Goal: Transaction & Acquisition: Purchase product/service

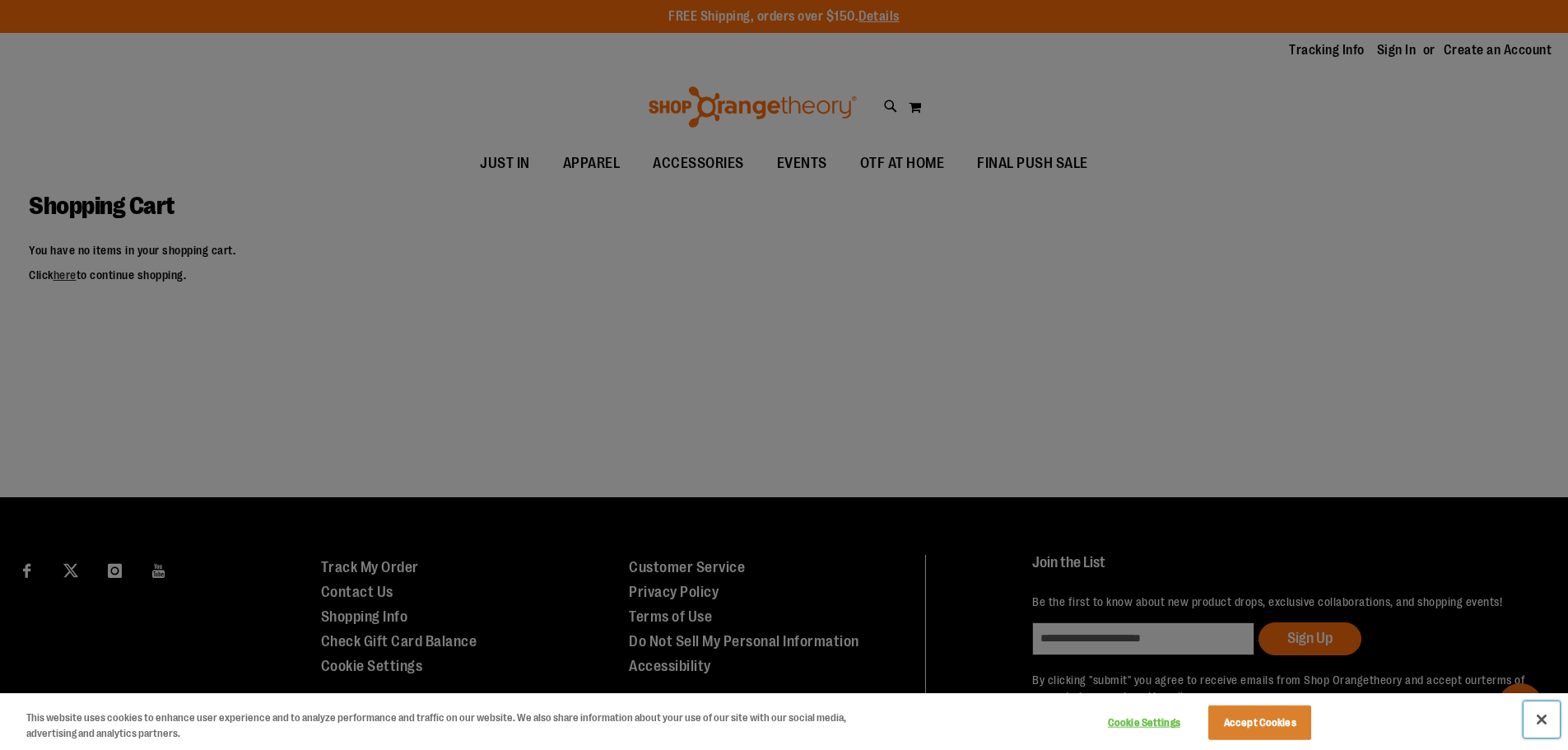
click at [1545, 726] on button "Close" at bounding box center [1542, 719] width 37 height 37
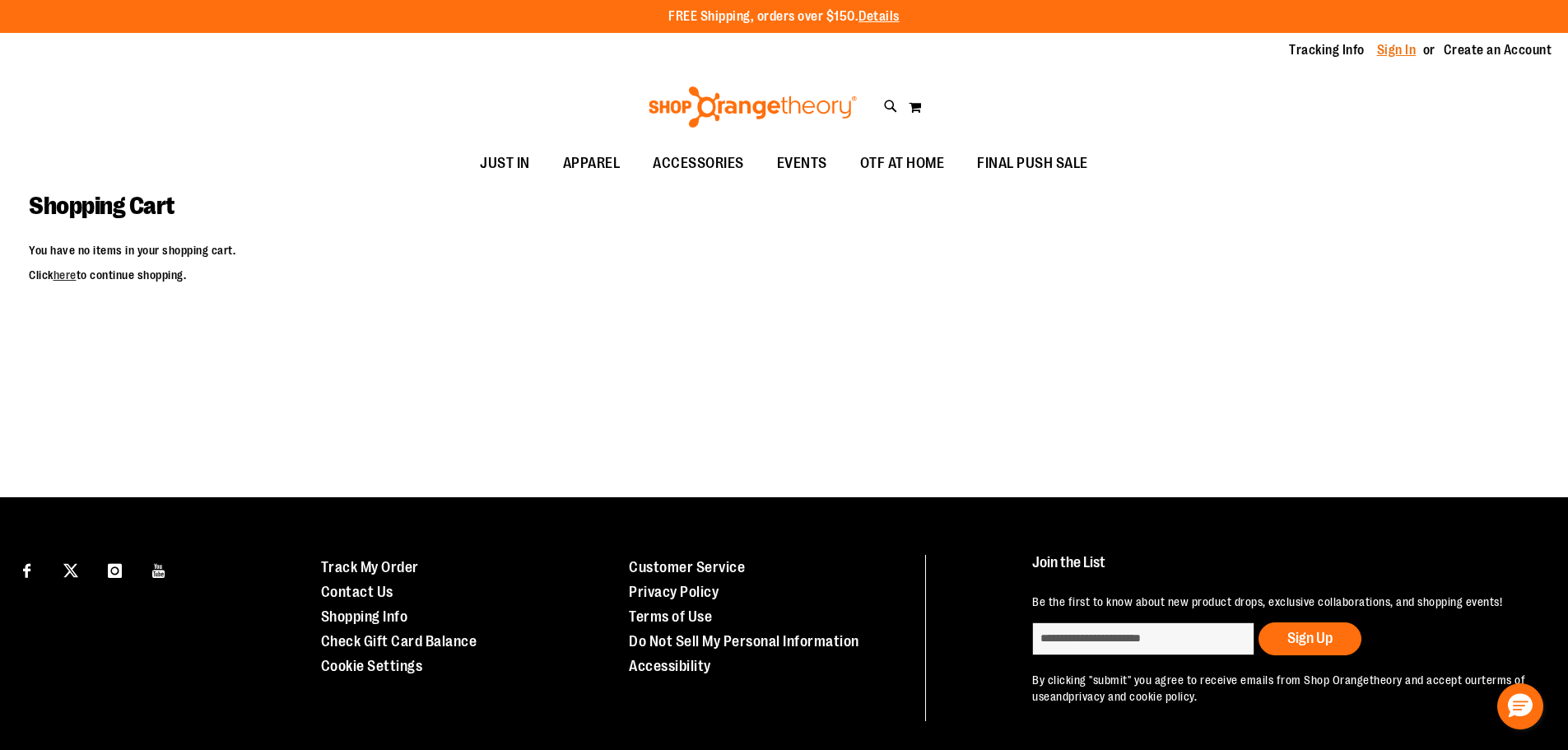
click at [1392, 47] on link "Sign In" at bounding box center [1396, 50] width 40 height 18
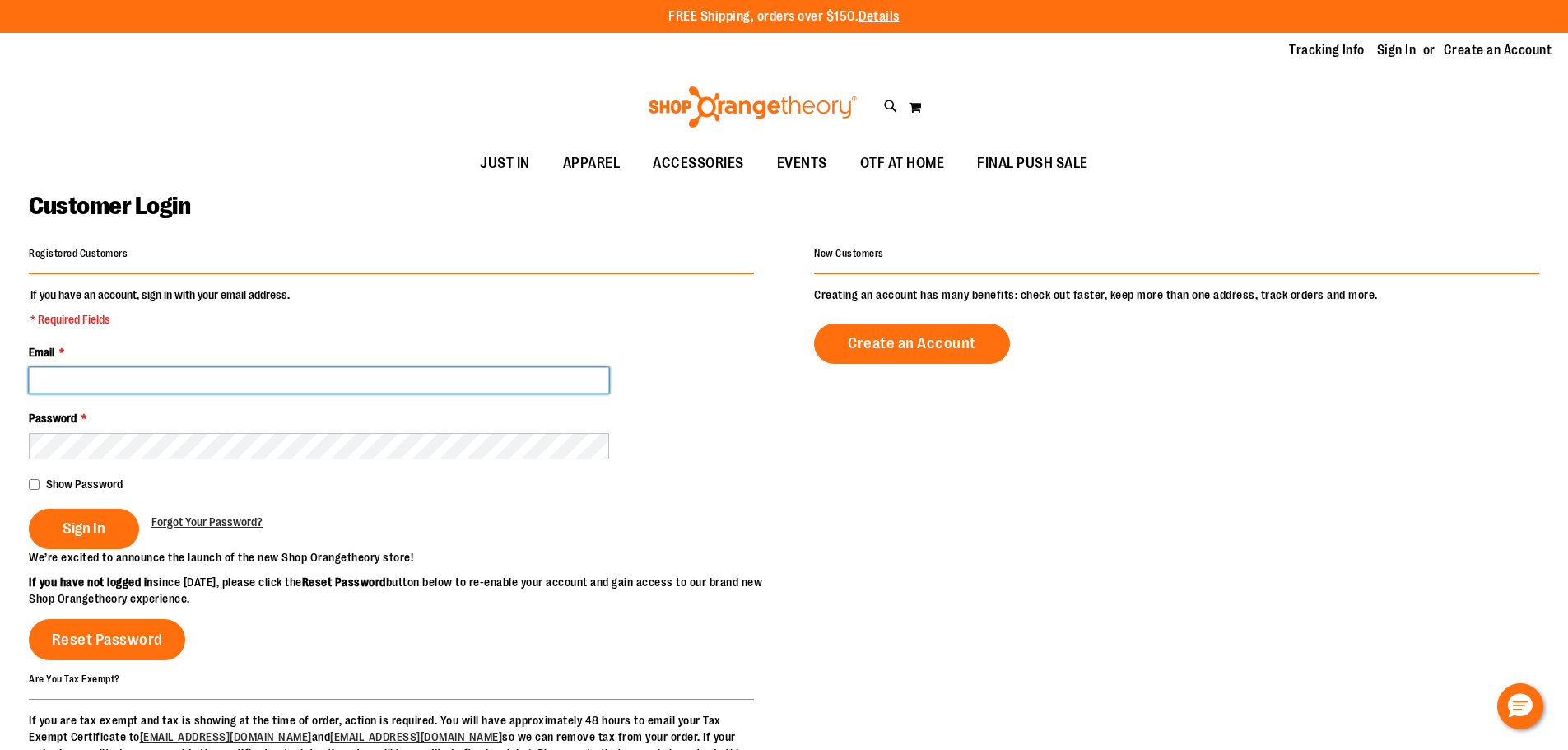
click at [55, 389] on input "Email *" at bounding box center [319, 380] width 581 height 26
type input "**********"
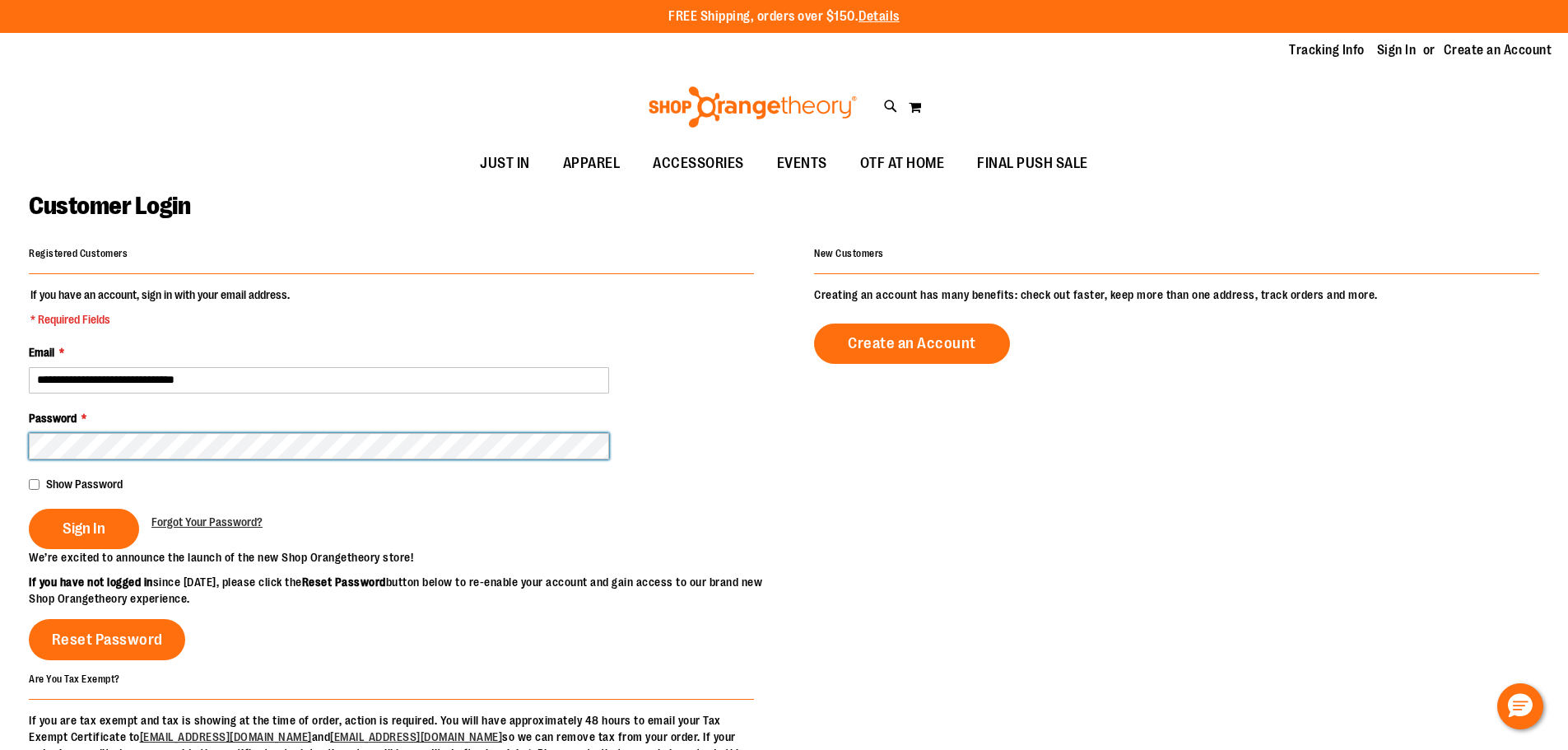
click at [29, 509] on button "Sign In" at bounding box center [84, 529] width 110 height 40
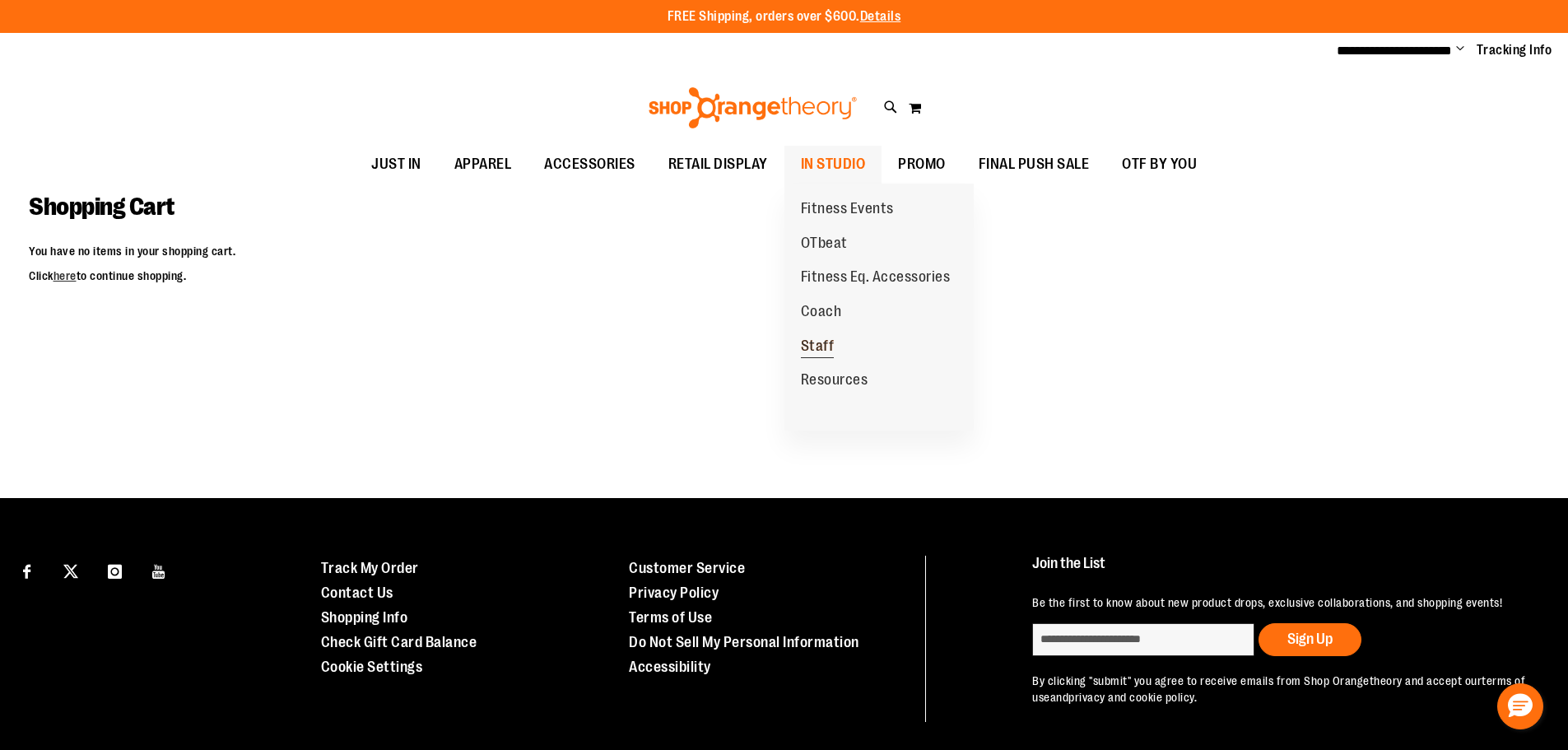
click at [826, 345] on span "Staff" at bounding box center [818, 347] width 34 height 20
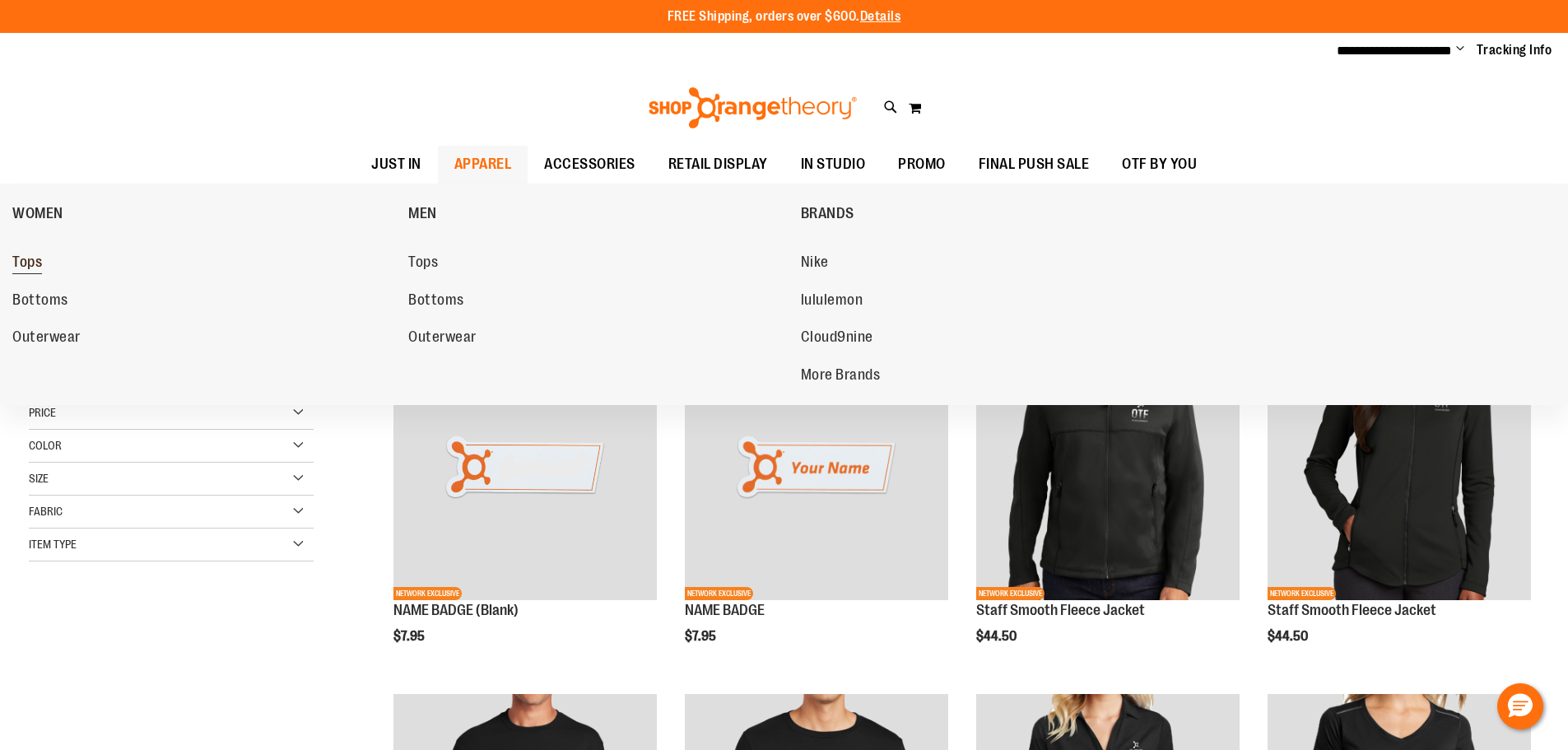
click at [28, 254] on span "Tops" at bounding box center [27, 263] width 30 height 20
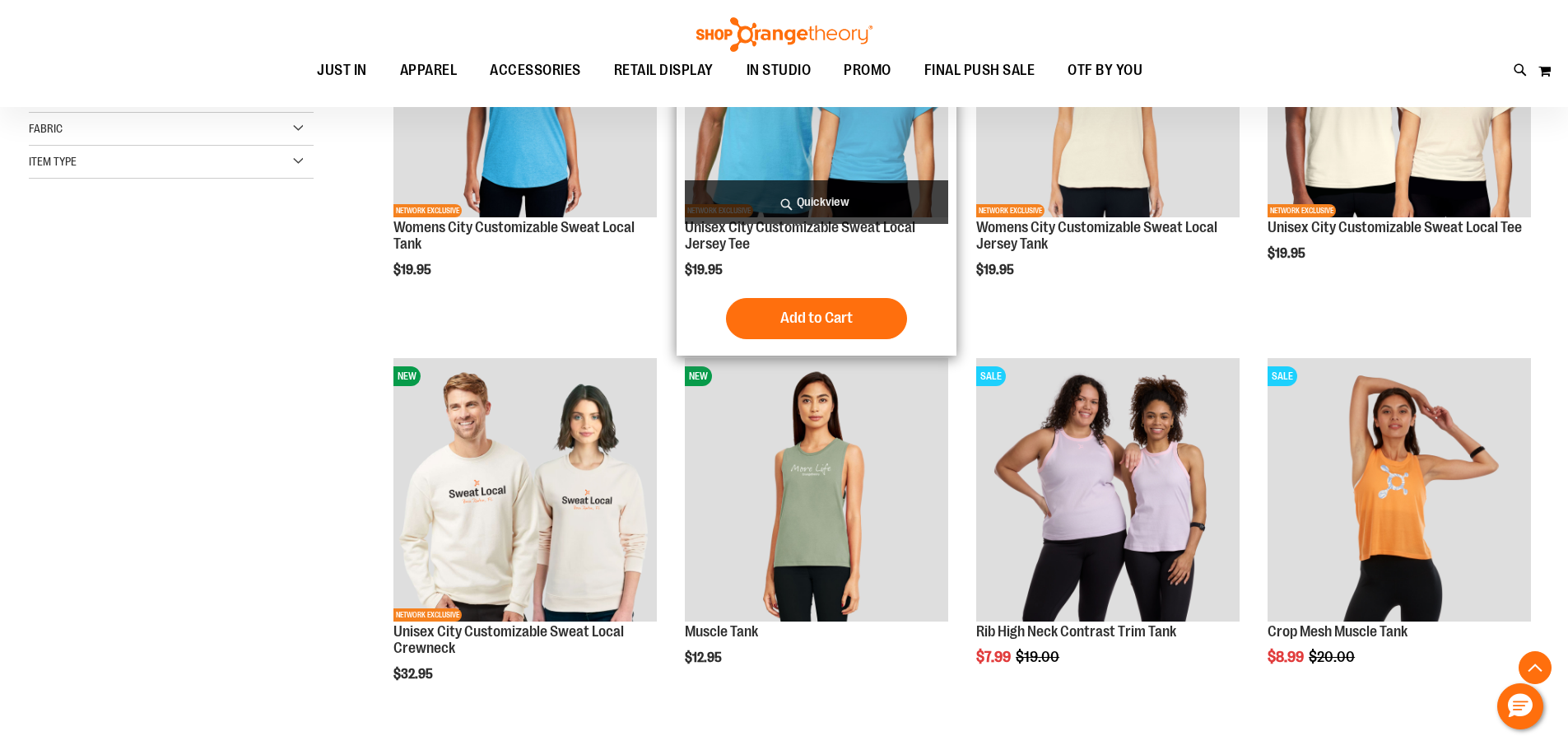
scroll to position [576, 0]
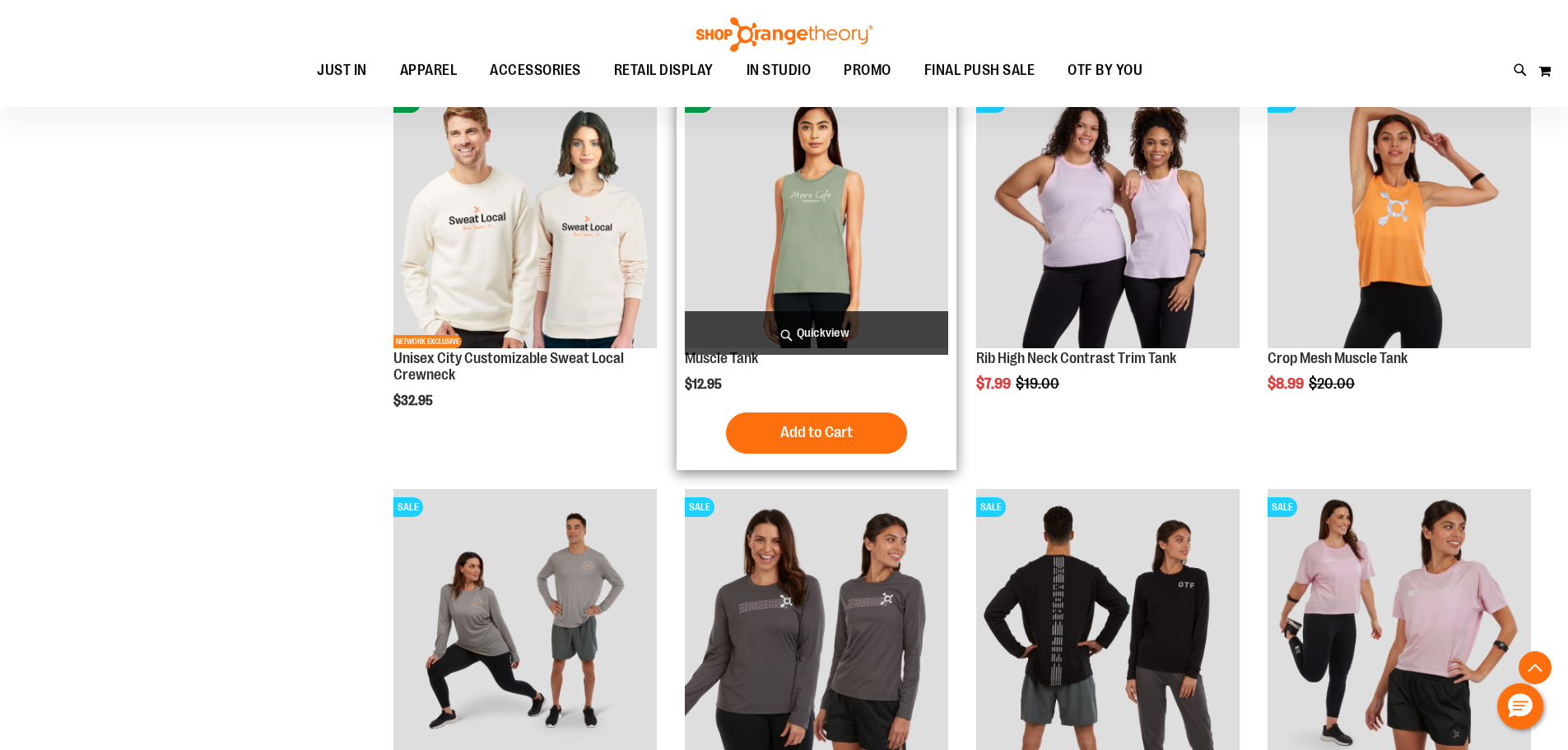
scroll to position [576, 0]
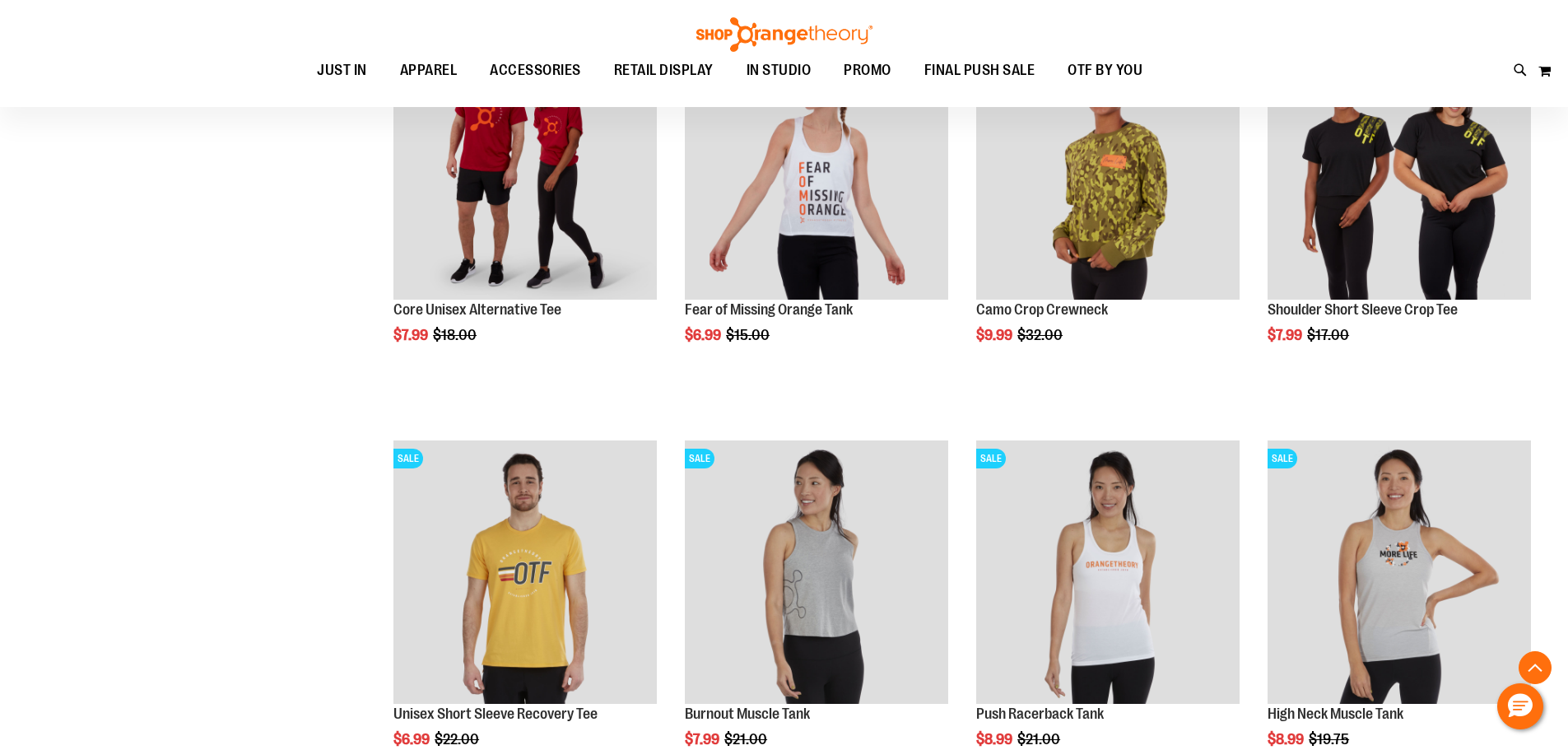
scroll to position [3456, 0]
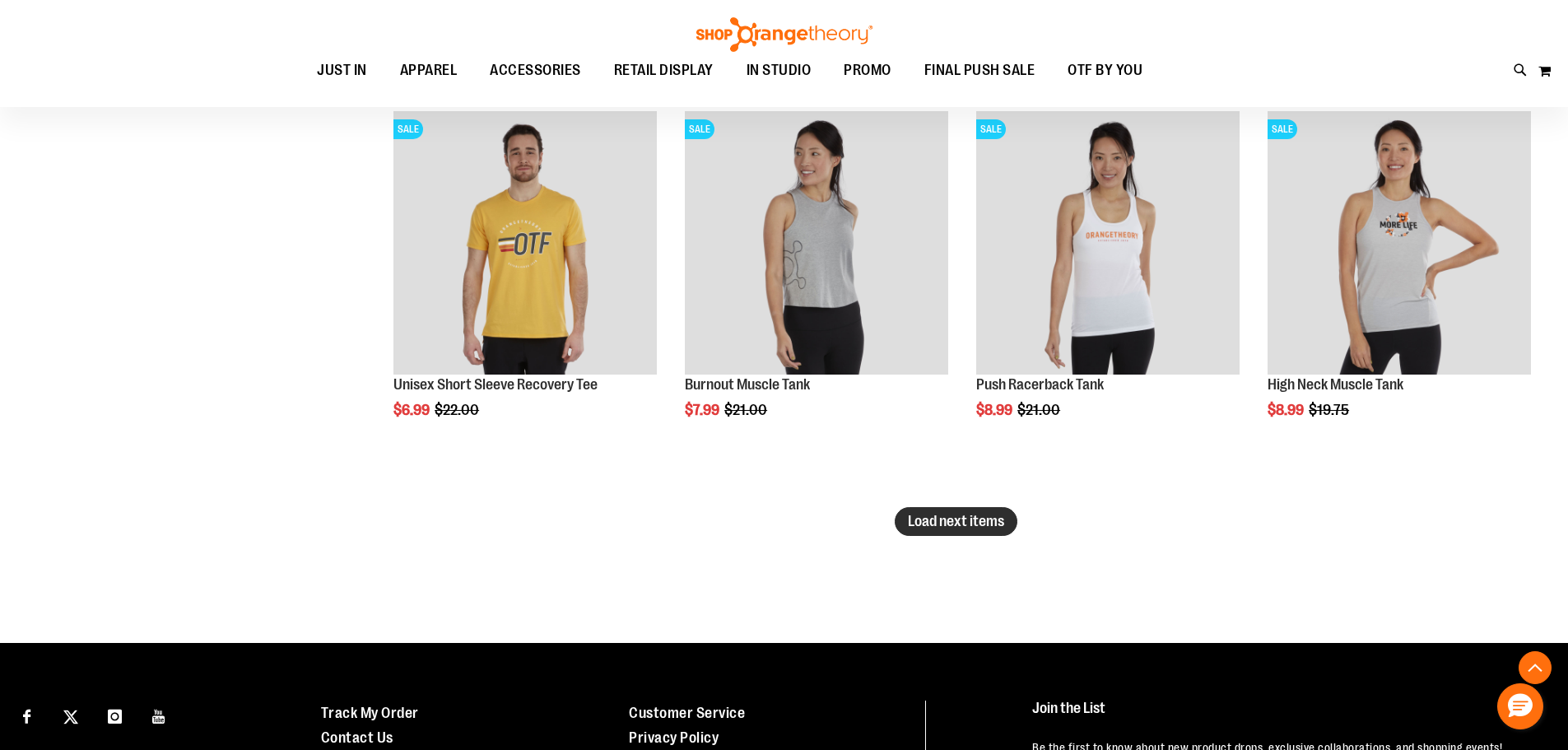
click at [969, 525] on span "Load next items" at bounding box center [957, 521] width 96 height 16
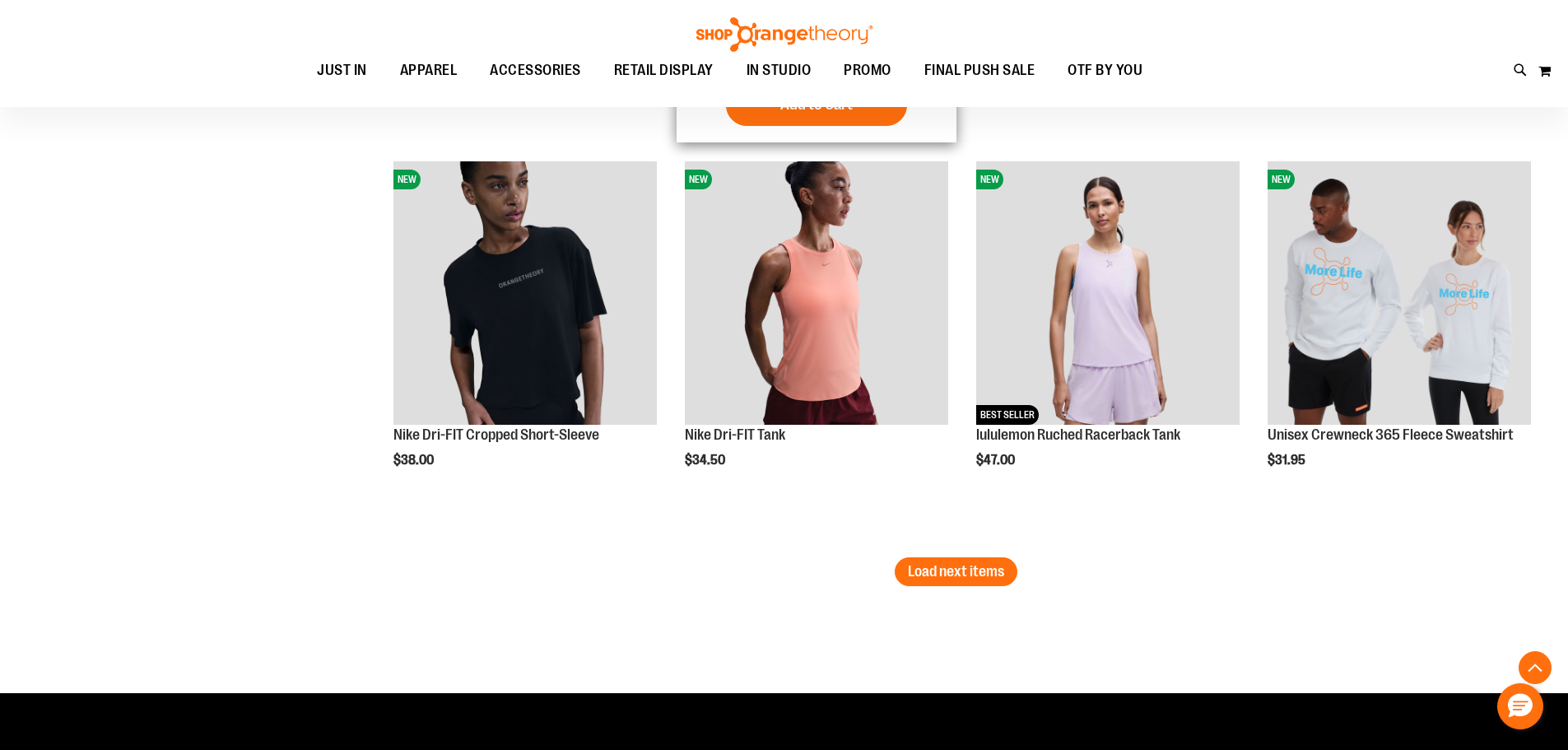
scroll to position [4855, 0]
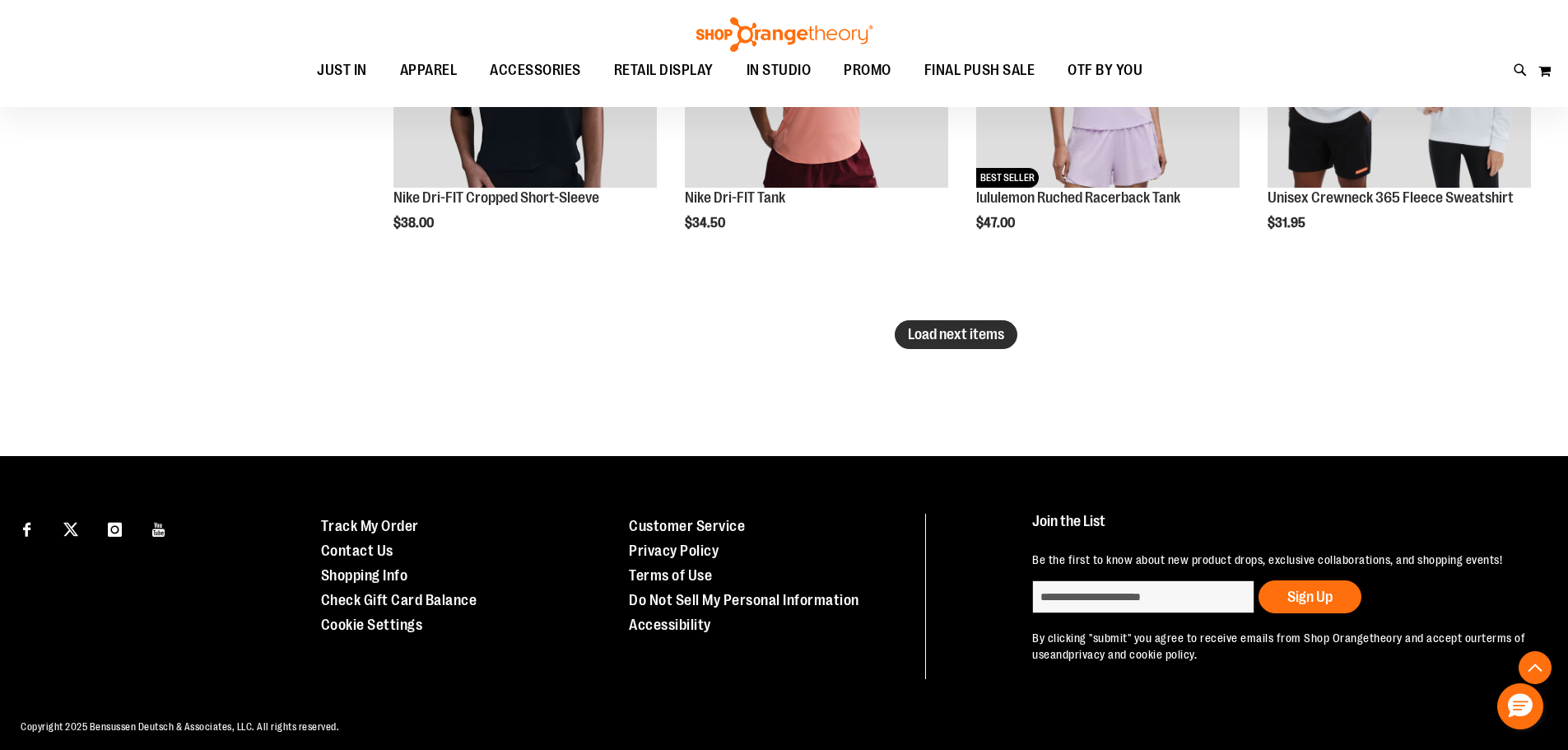
click at [961, 322] on button "Load next items" at bounding box center [956, 335] width 122 height 29
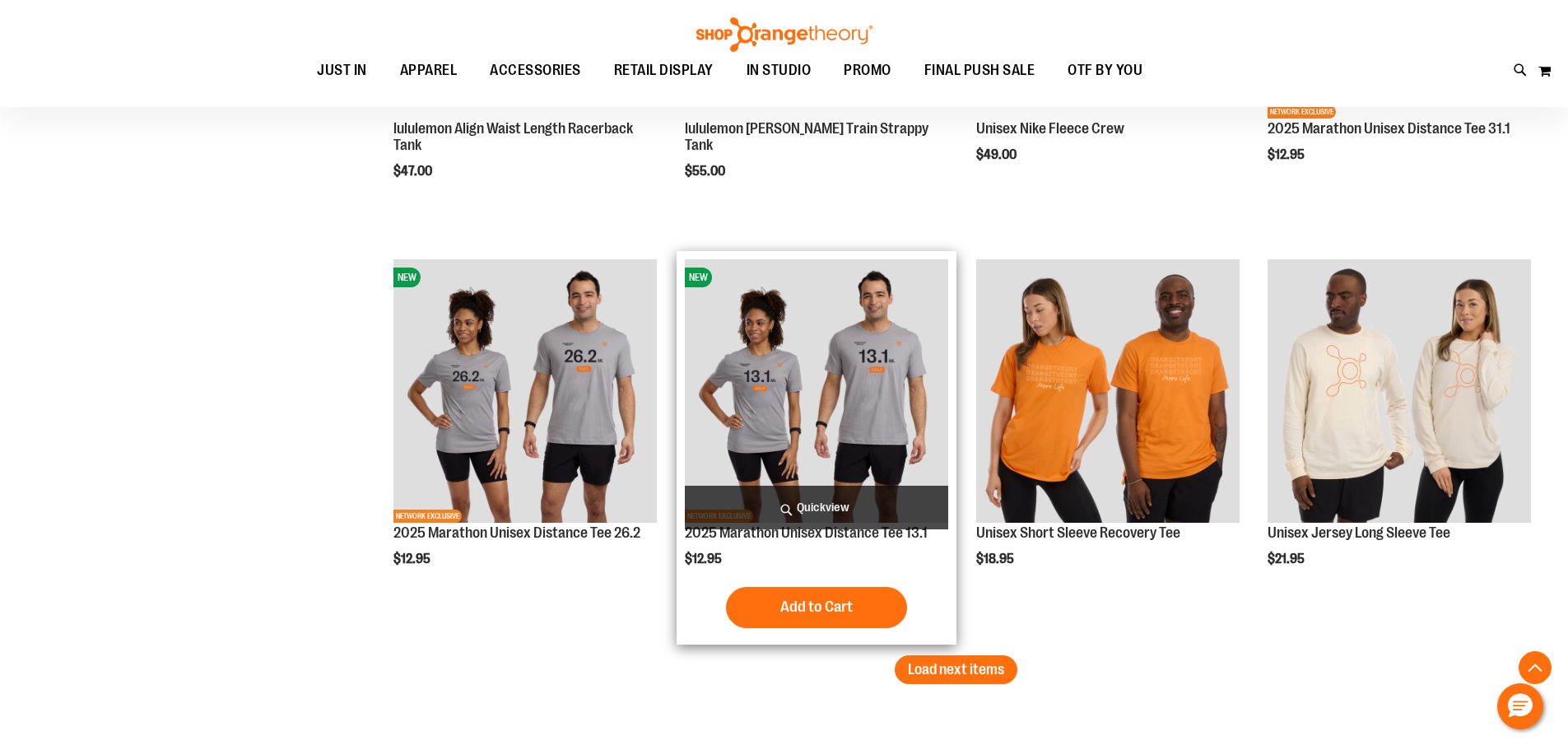
scroll to position [5760, 0]
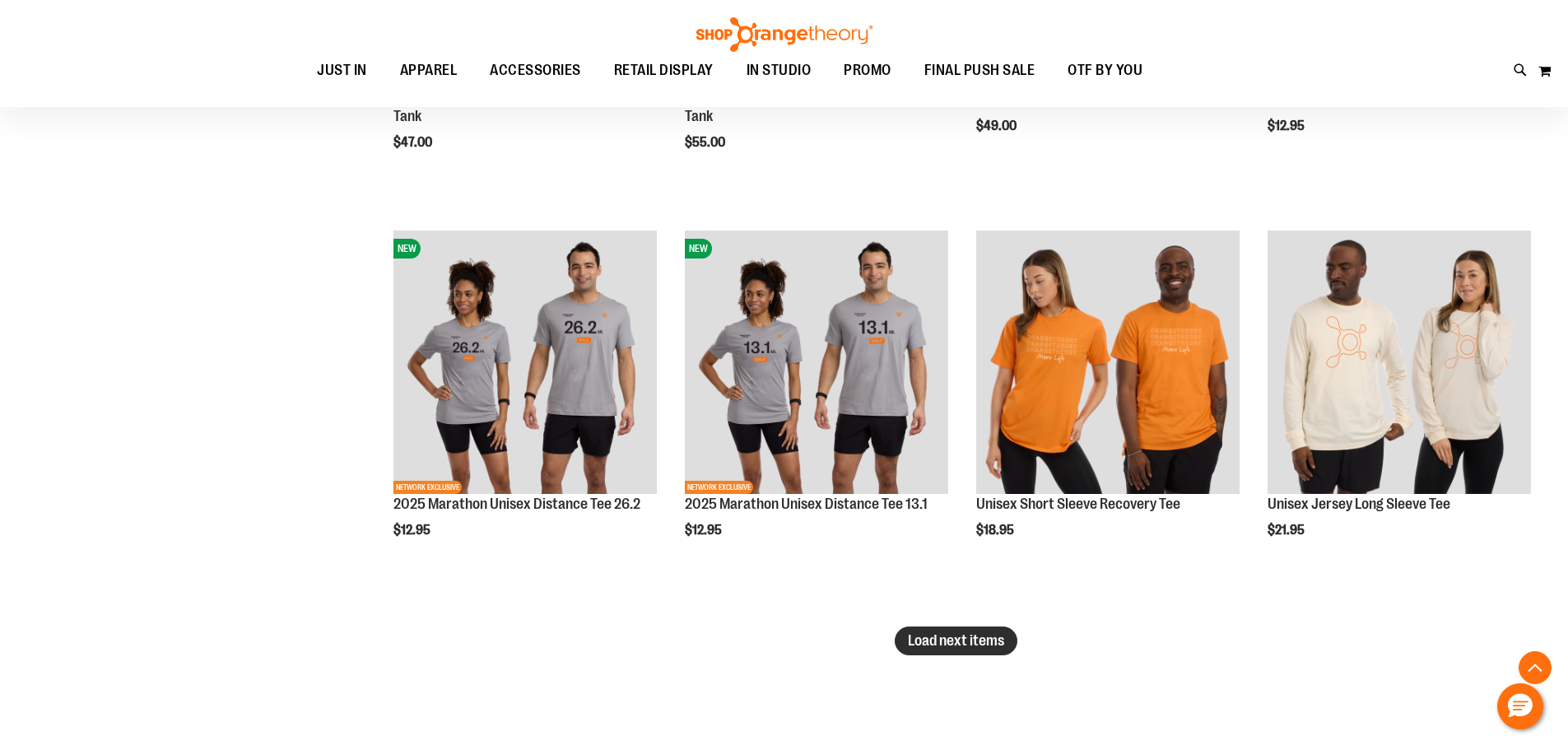
click at [932, 632] on span "Load next items" at bounding box center [957, 640] width 96 height 16
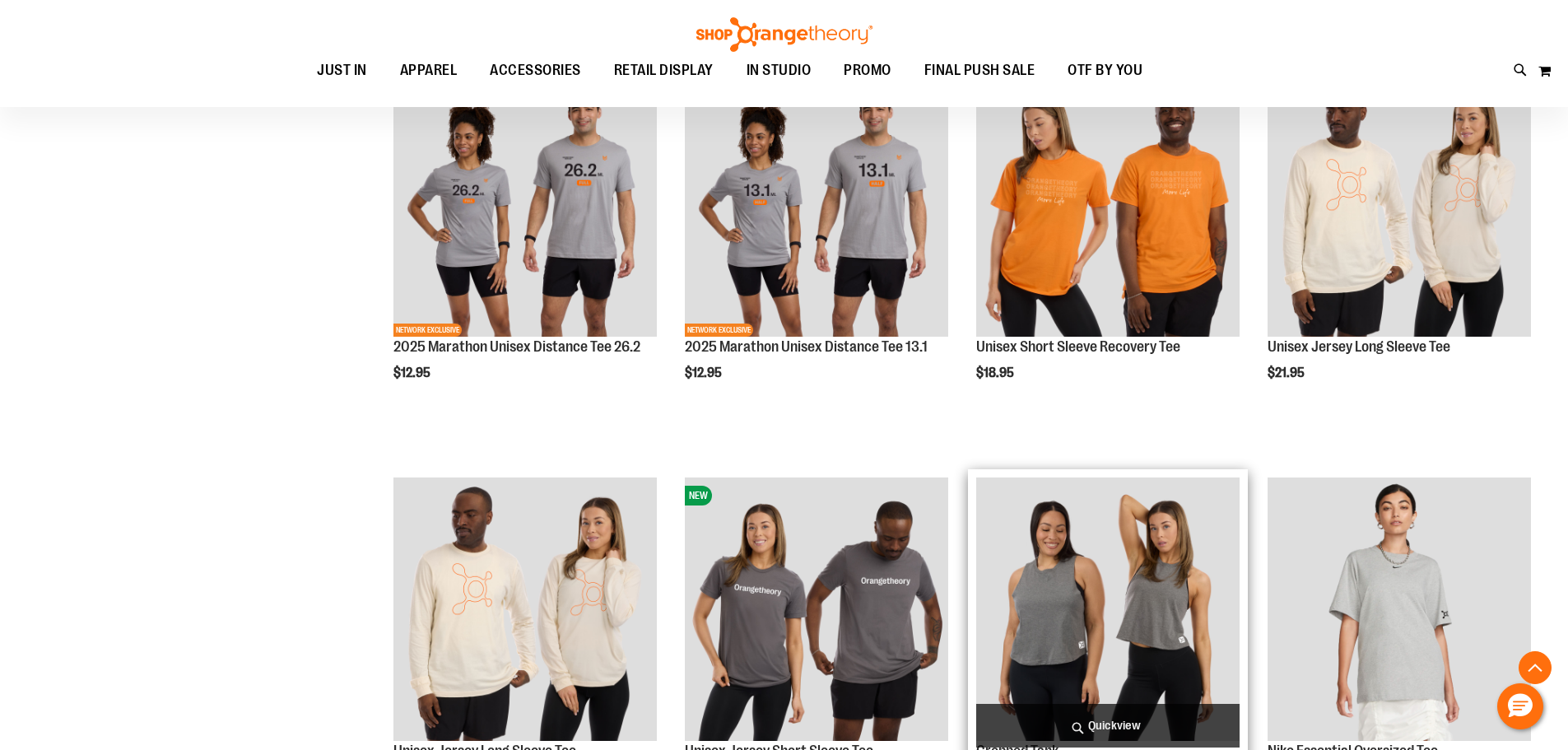
scroll to position [5760, 0]
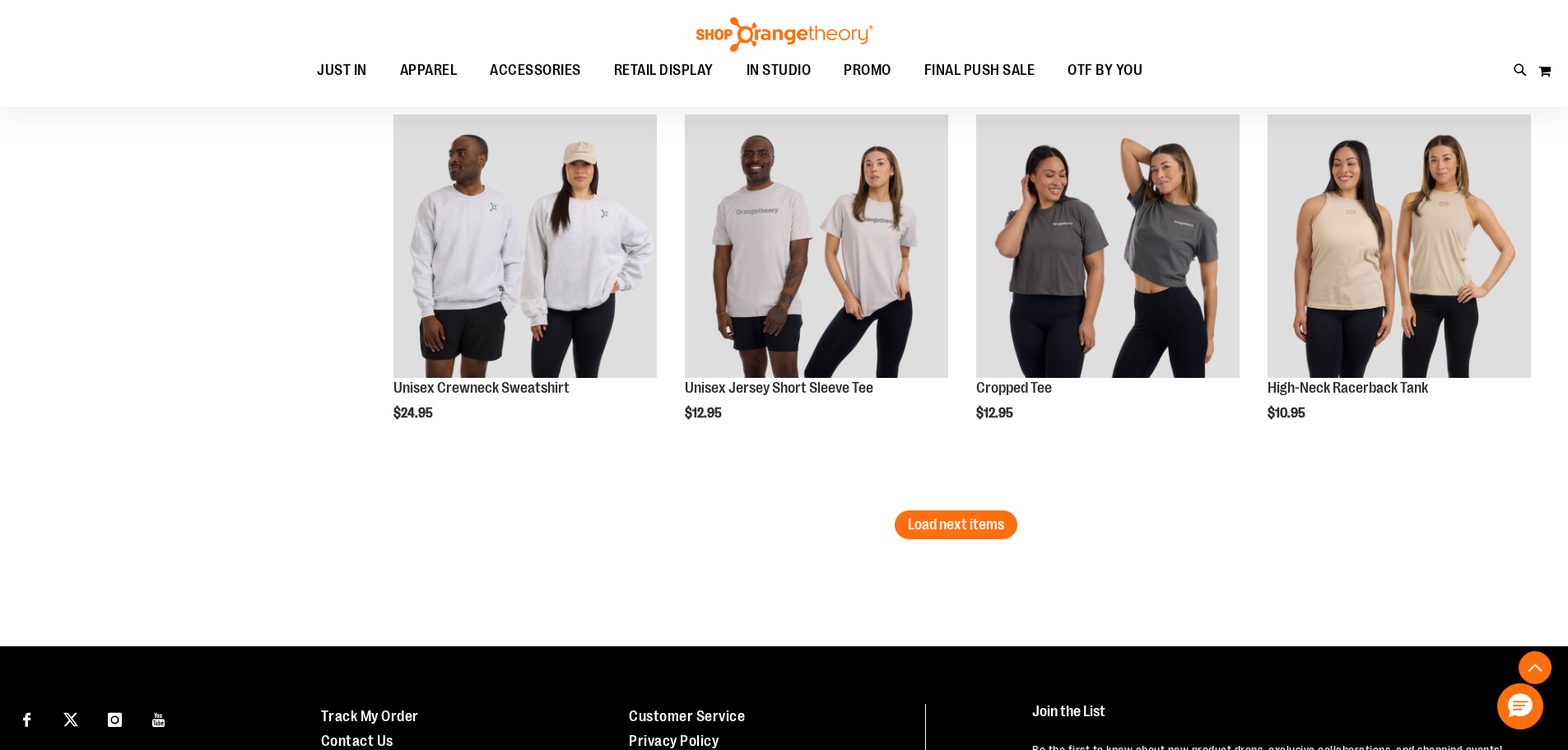
scroll to position [6995, 0]
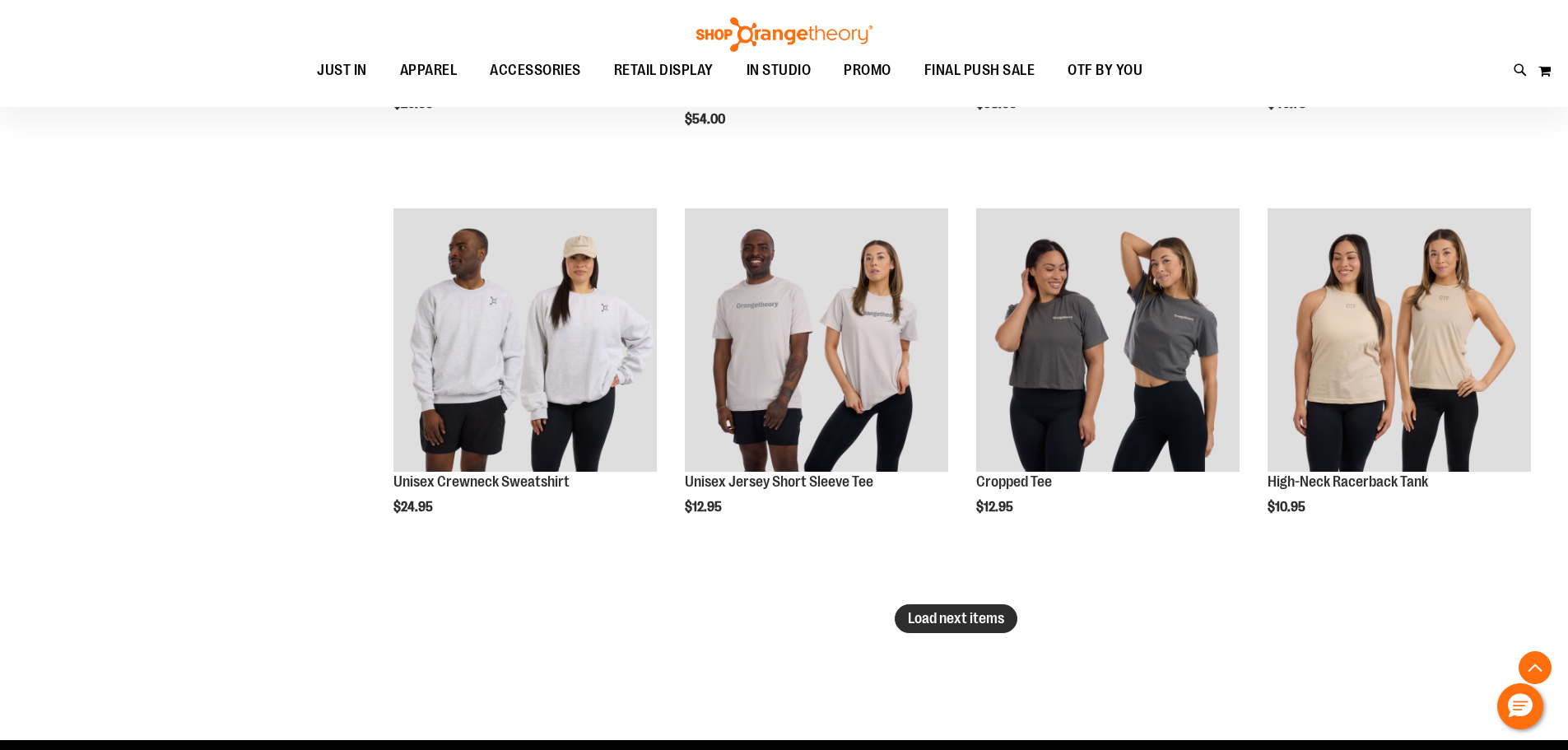
click at [961, 622] on span "Load next items" at bounding box center [957, 618] width 96 height 16
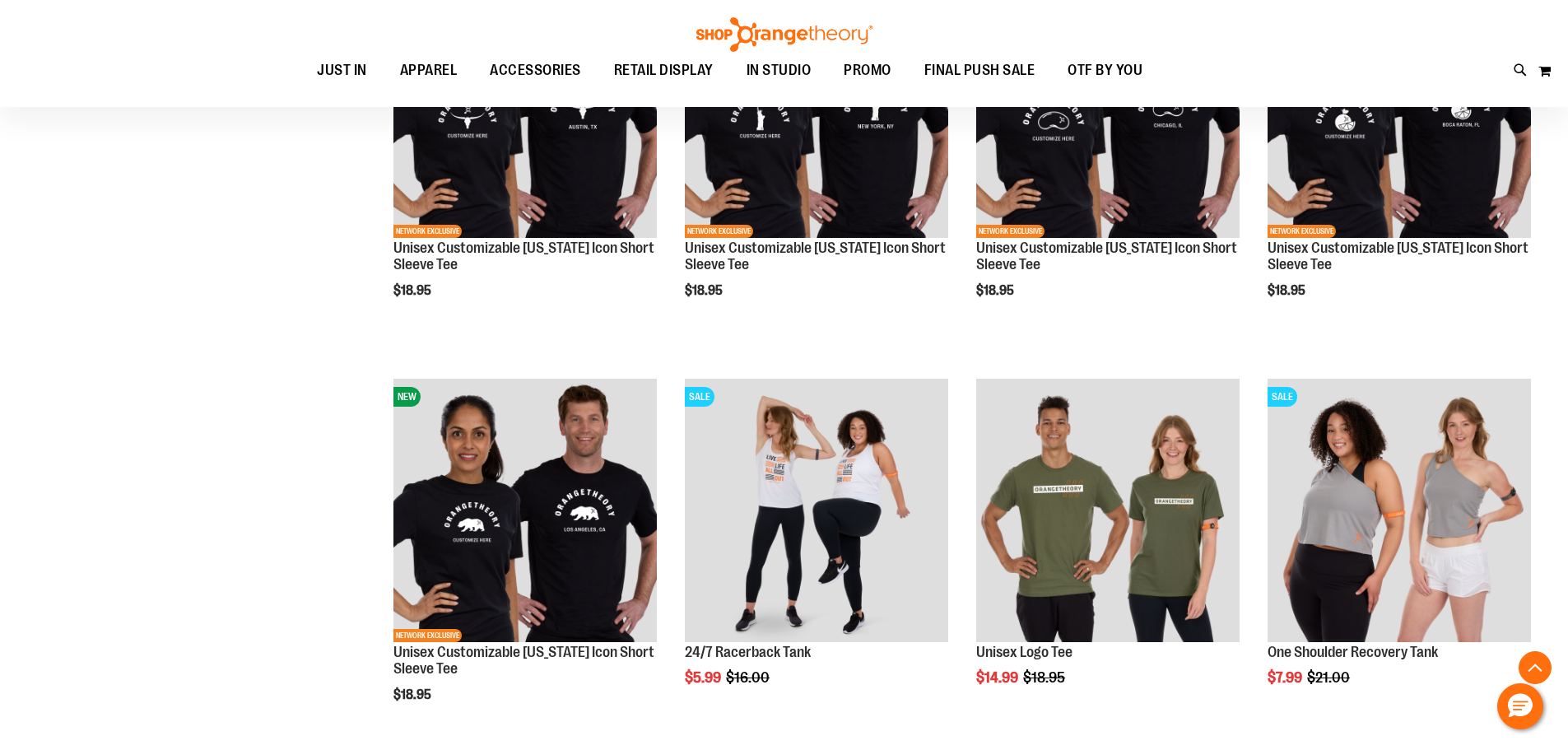
scroll to position [8064, 0]
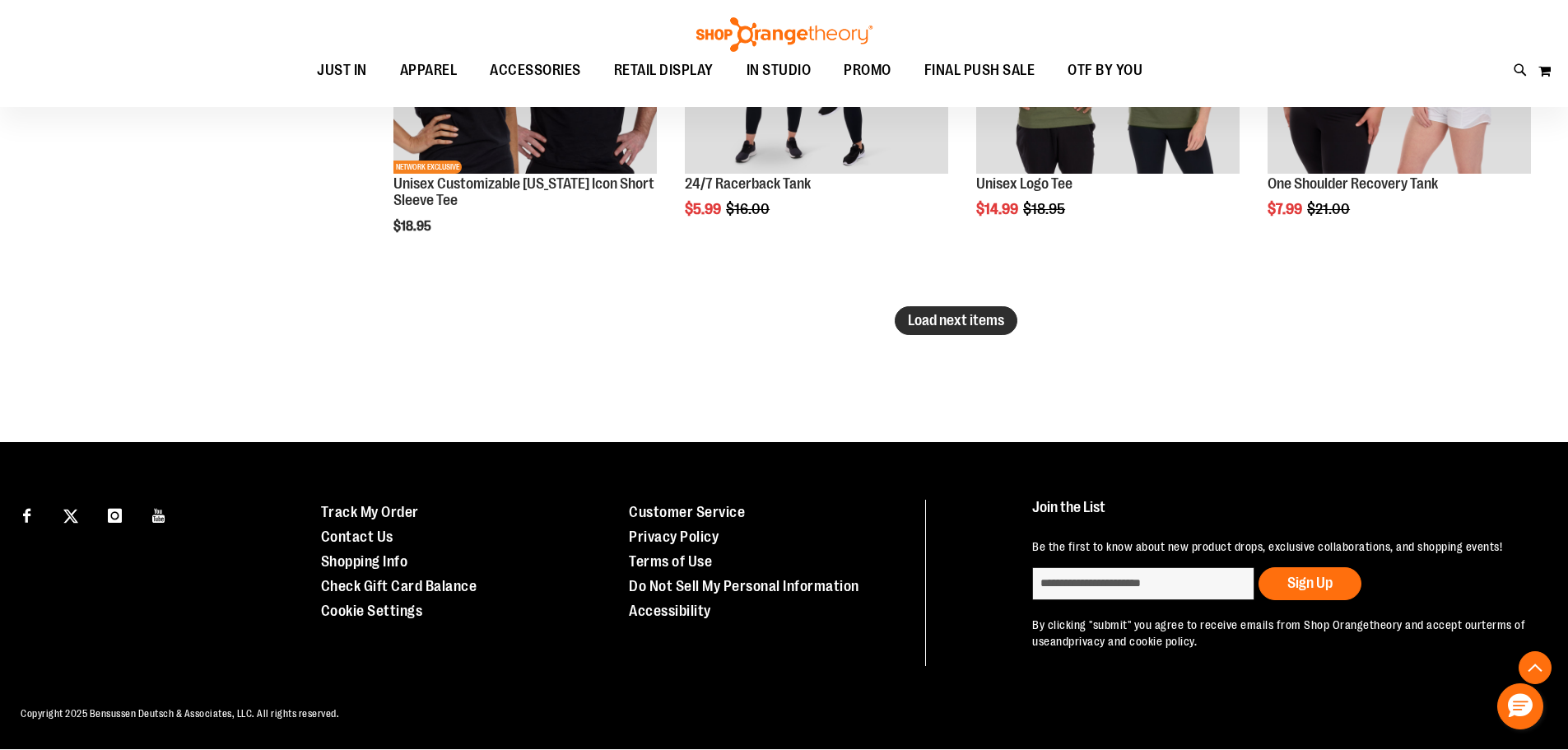
click at [947, 313] on button "Load next items" at bounding box center [956, 321] width 122 height 29
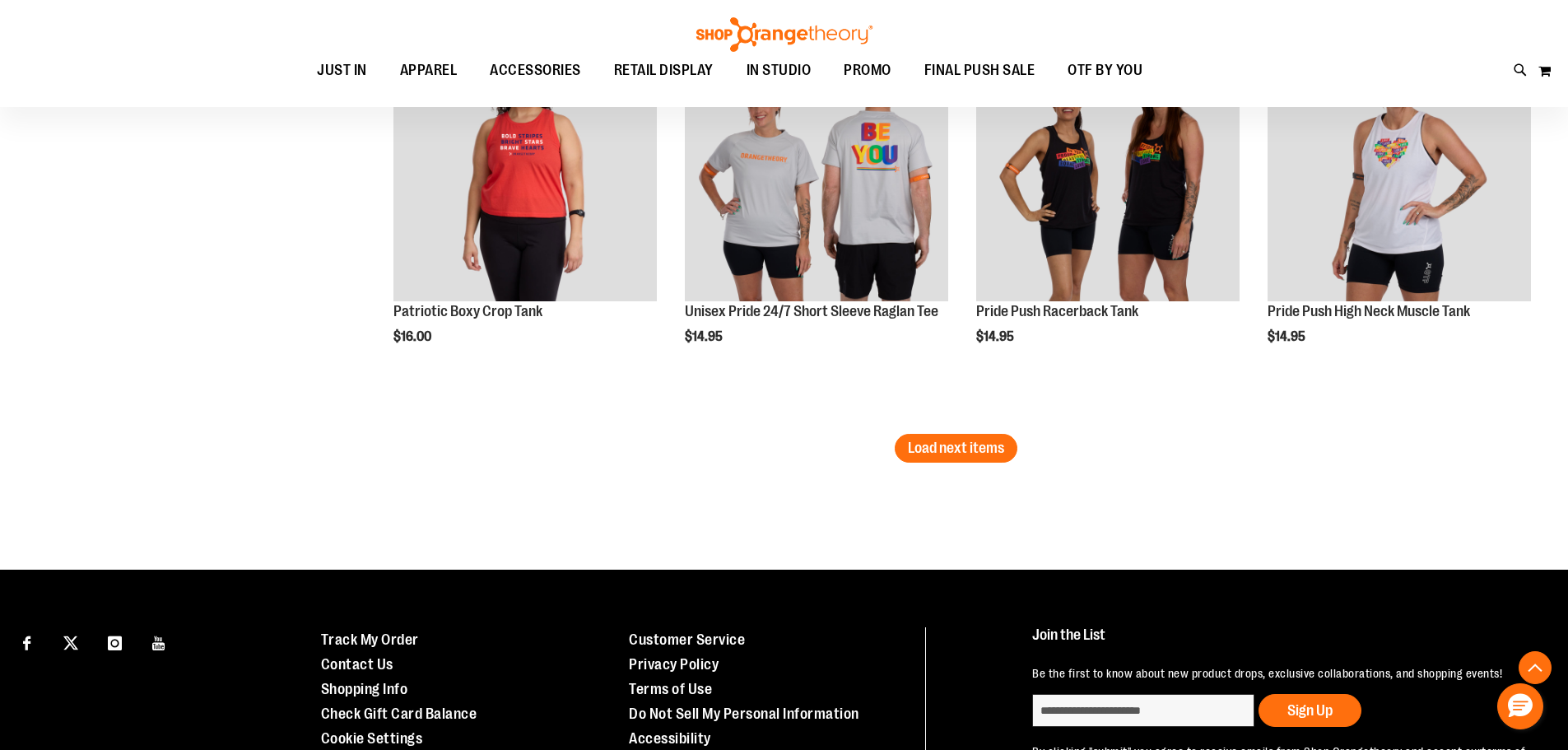
scroll to position [9590, 0]
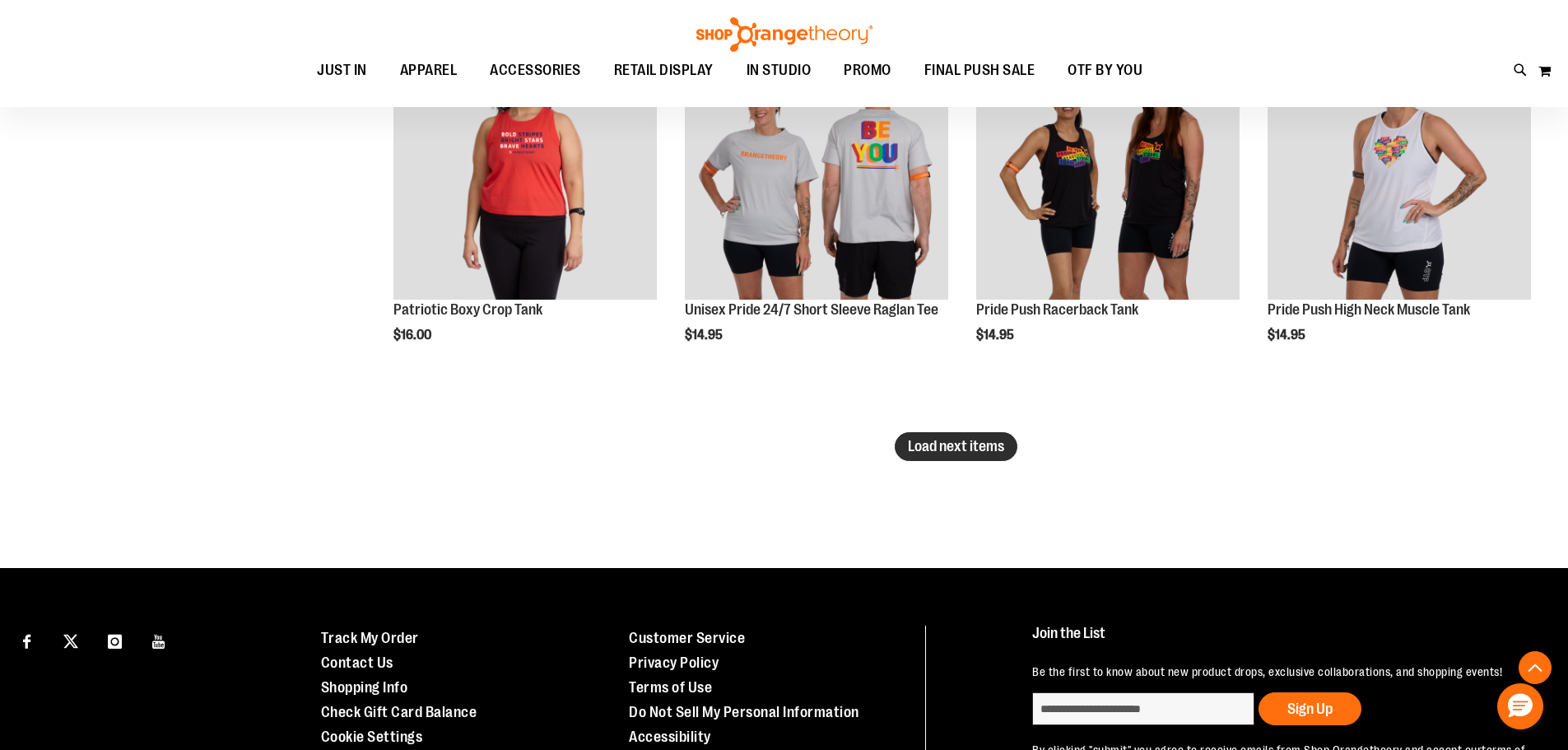
click at [923, 436] on button "Load next items" at bounding box center [956, 446] width 122 height 29
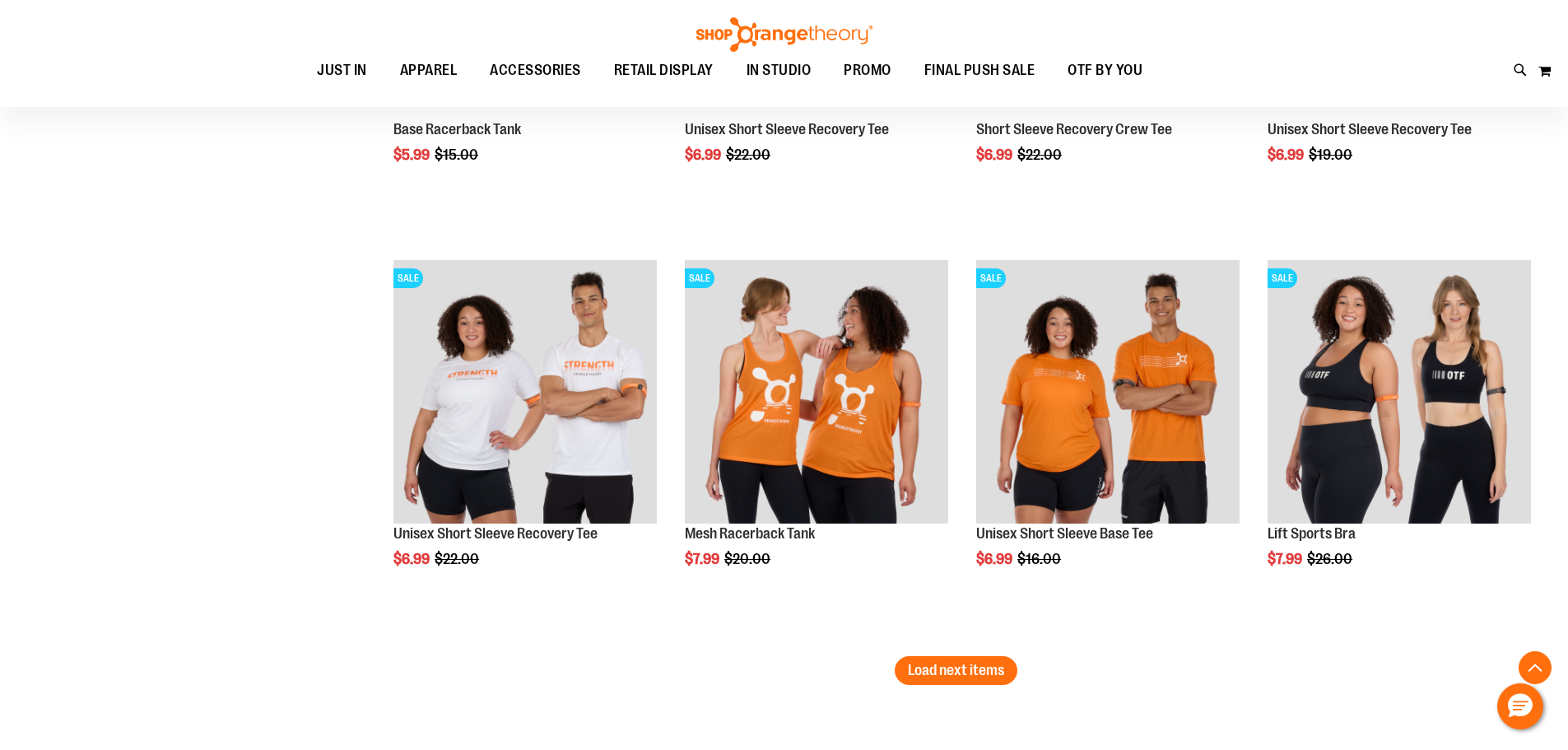
scroll to position [10742, 0]
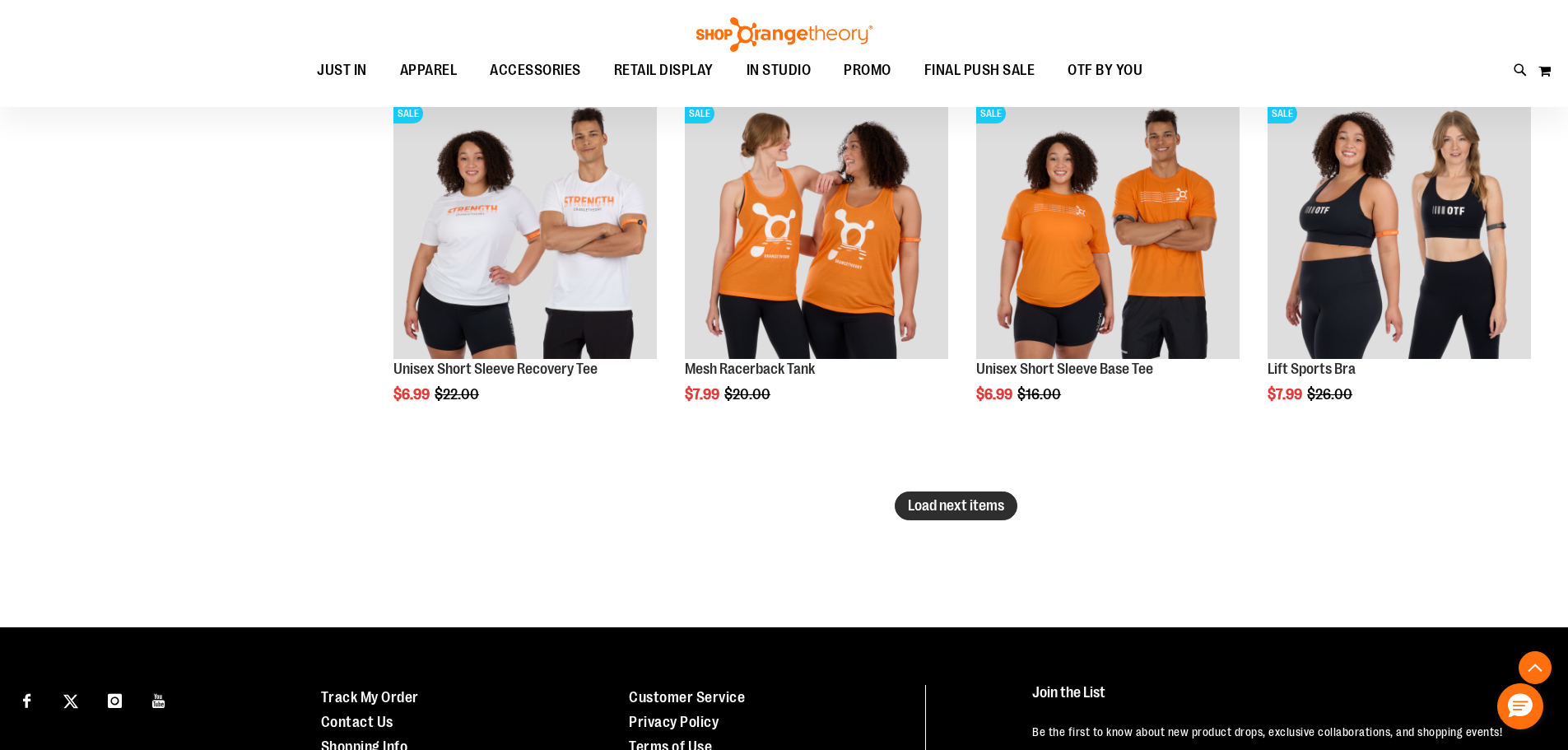
click at [942, 506] on span "Load next items" at bounding box center [957, 505] width 96 height 16
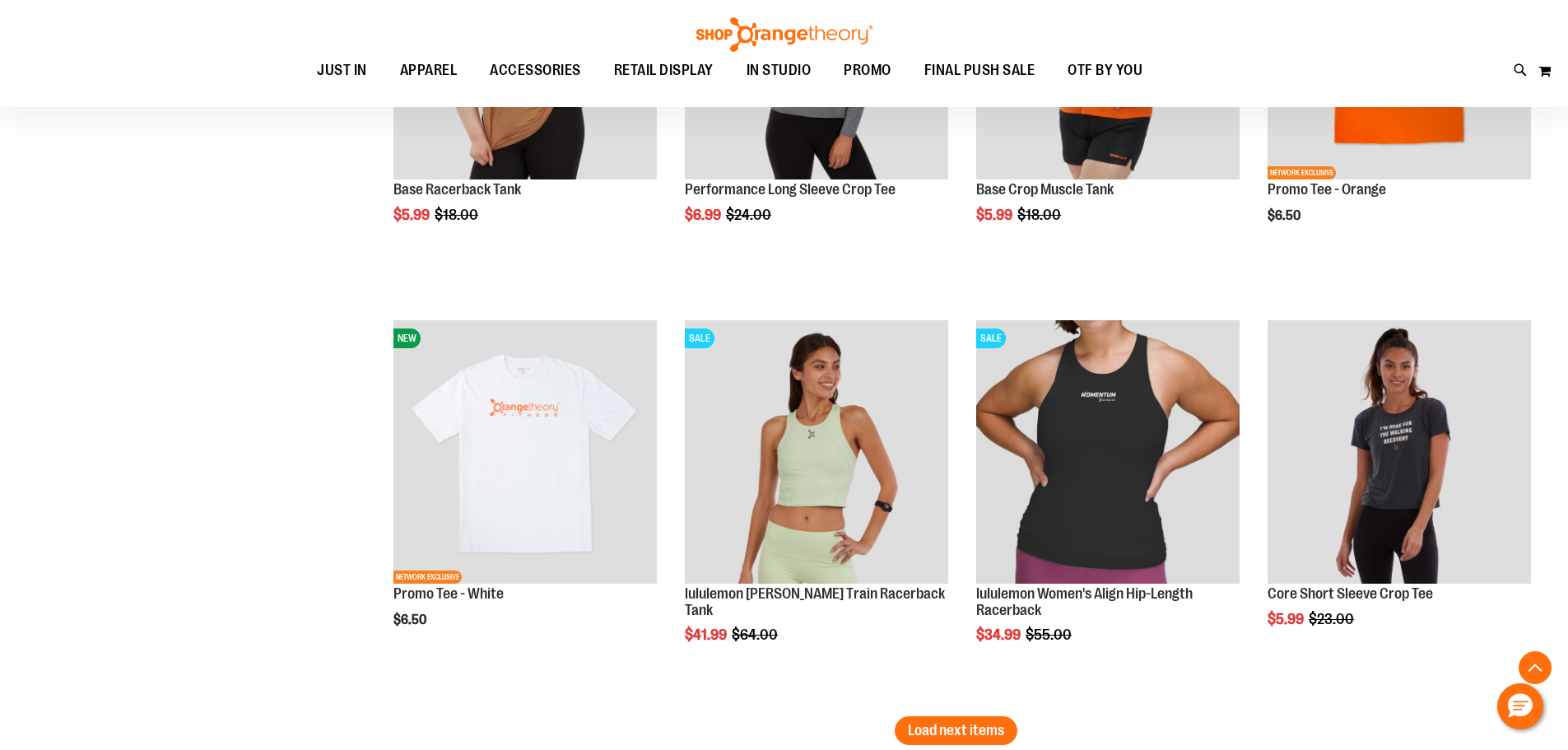
scroll to position [11894, 0]
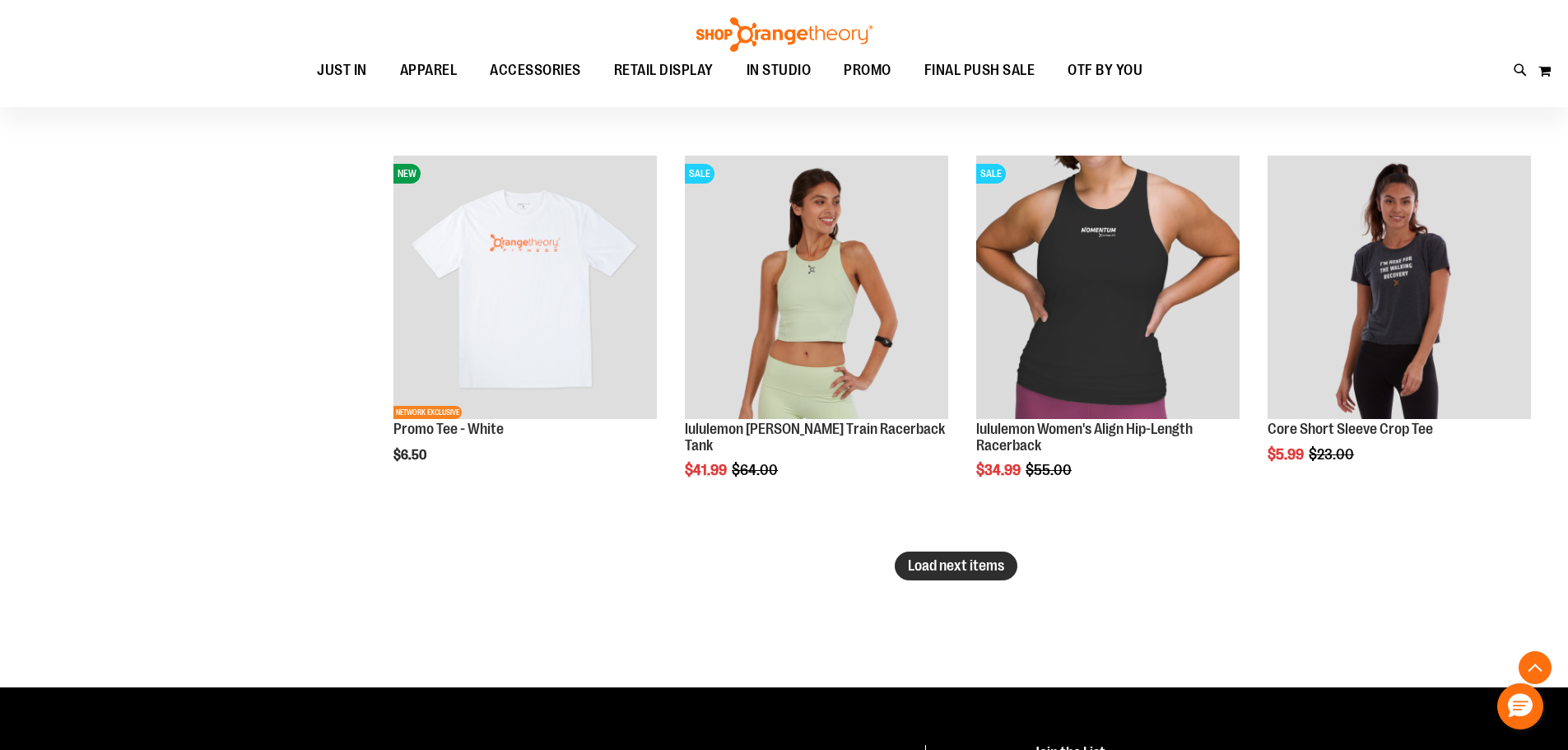
click at [965, 569] on span "Load next items" at bounding box center [957, 565] width 96 height 16
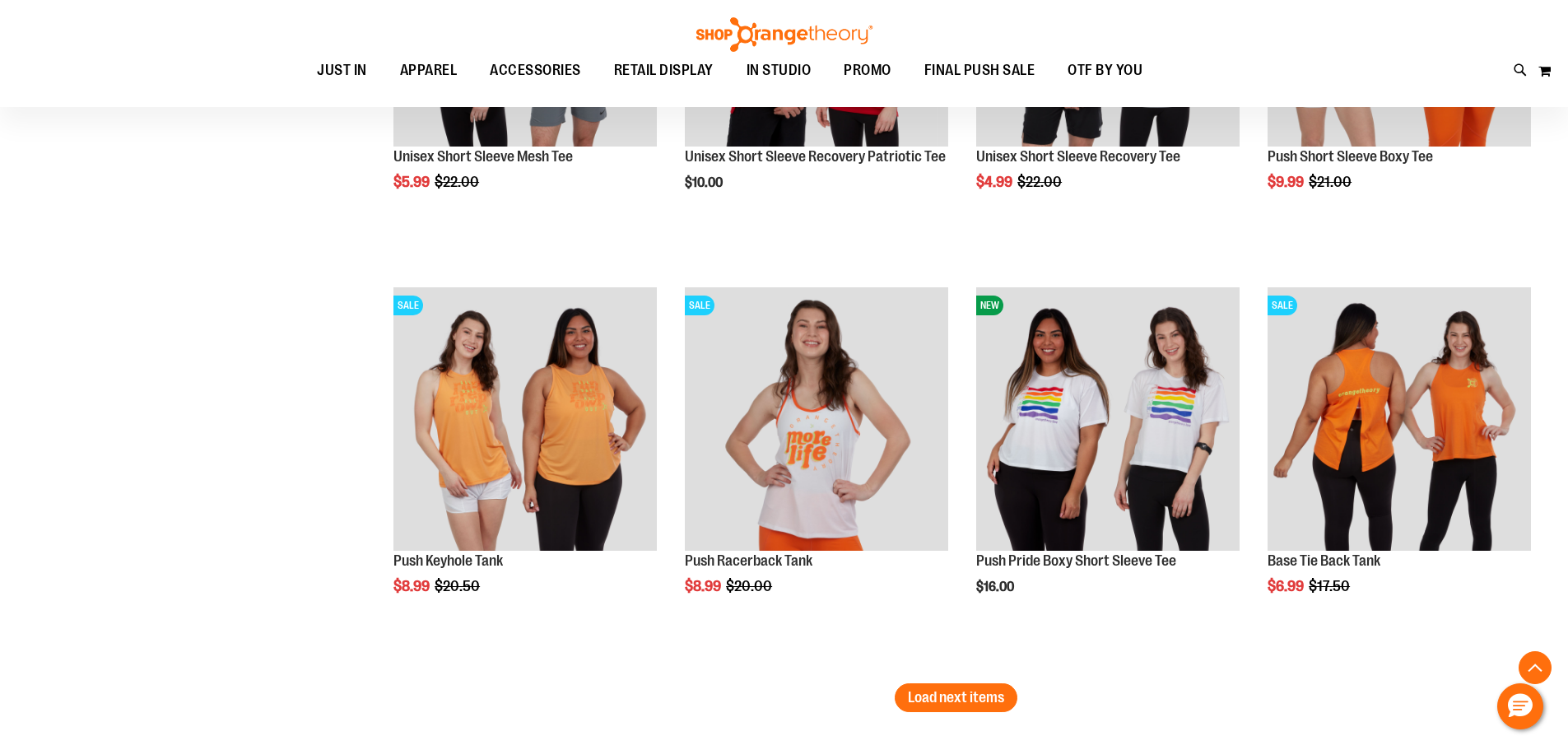
scroll to position [13129, 0]
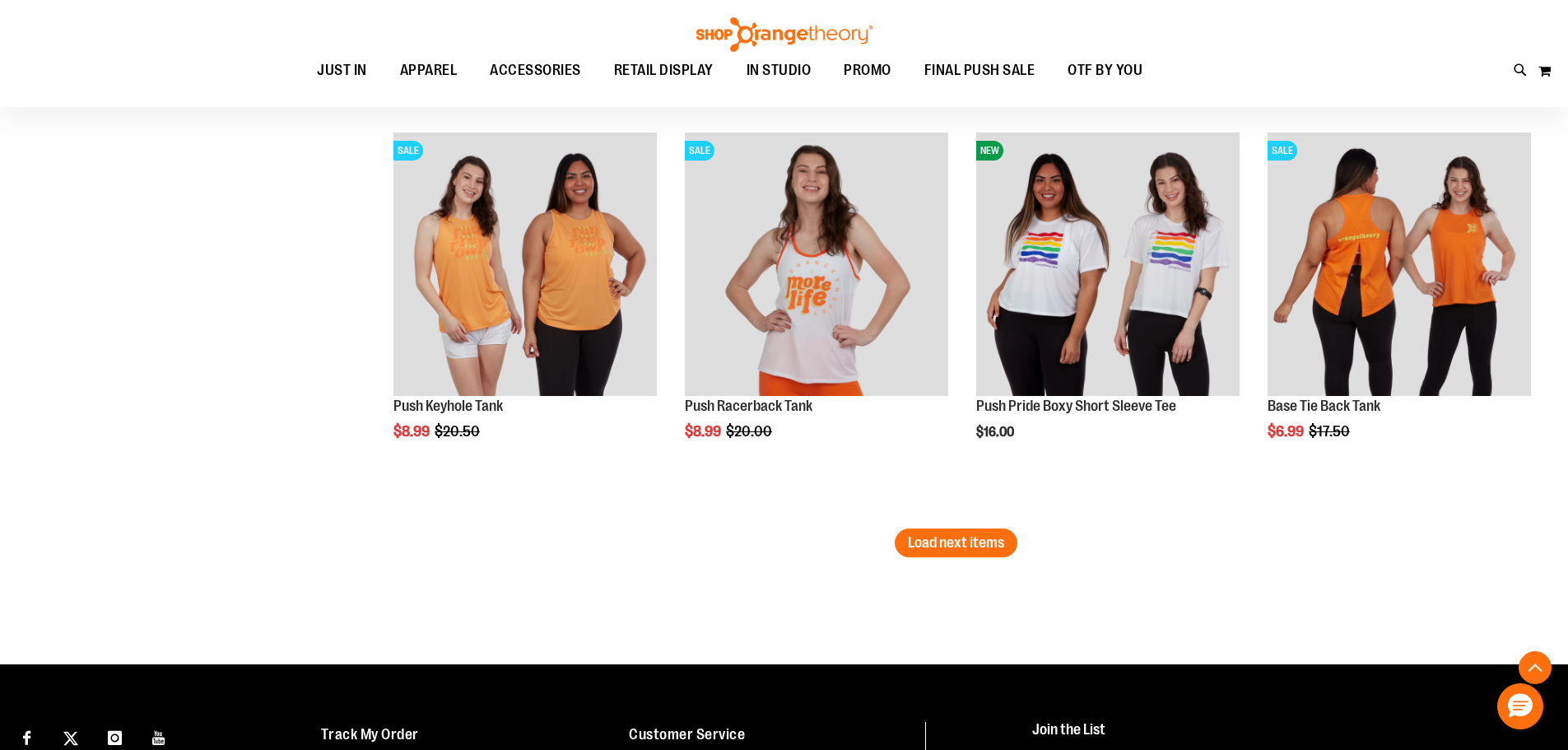
click at [982, 548] on span "Load next items" at bounding box center [957, 542] width 96 height 16
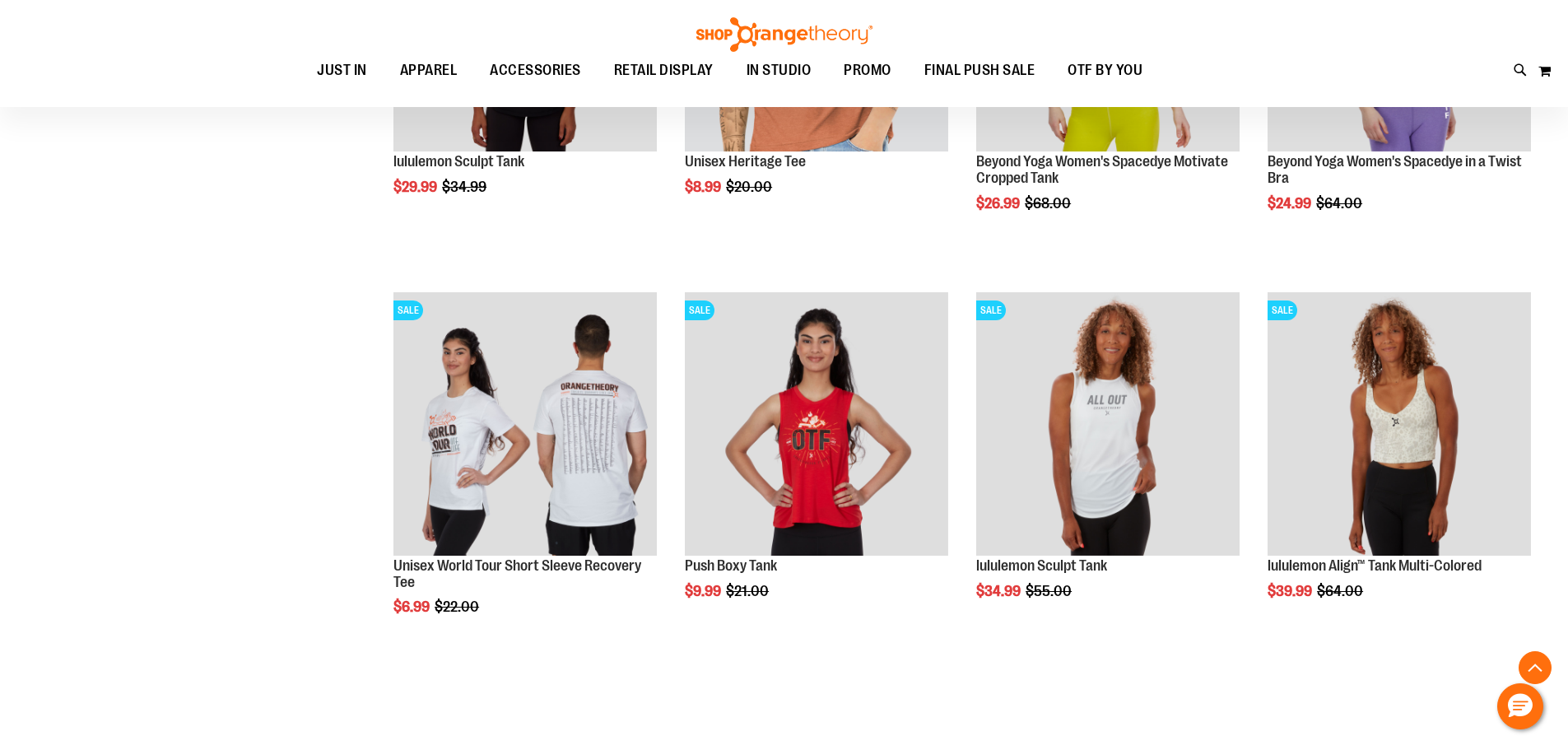
scroll to position [14057, 0]
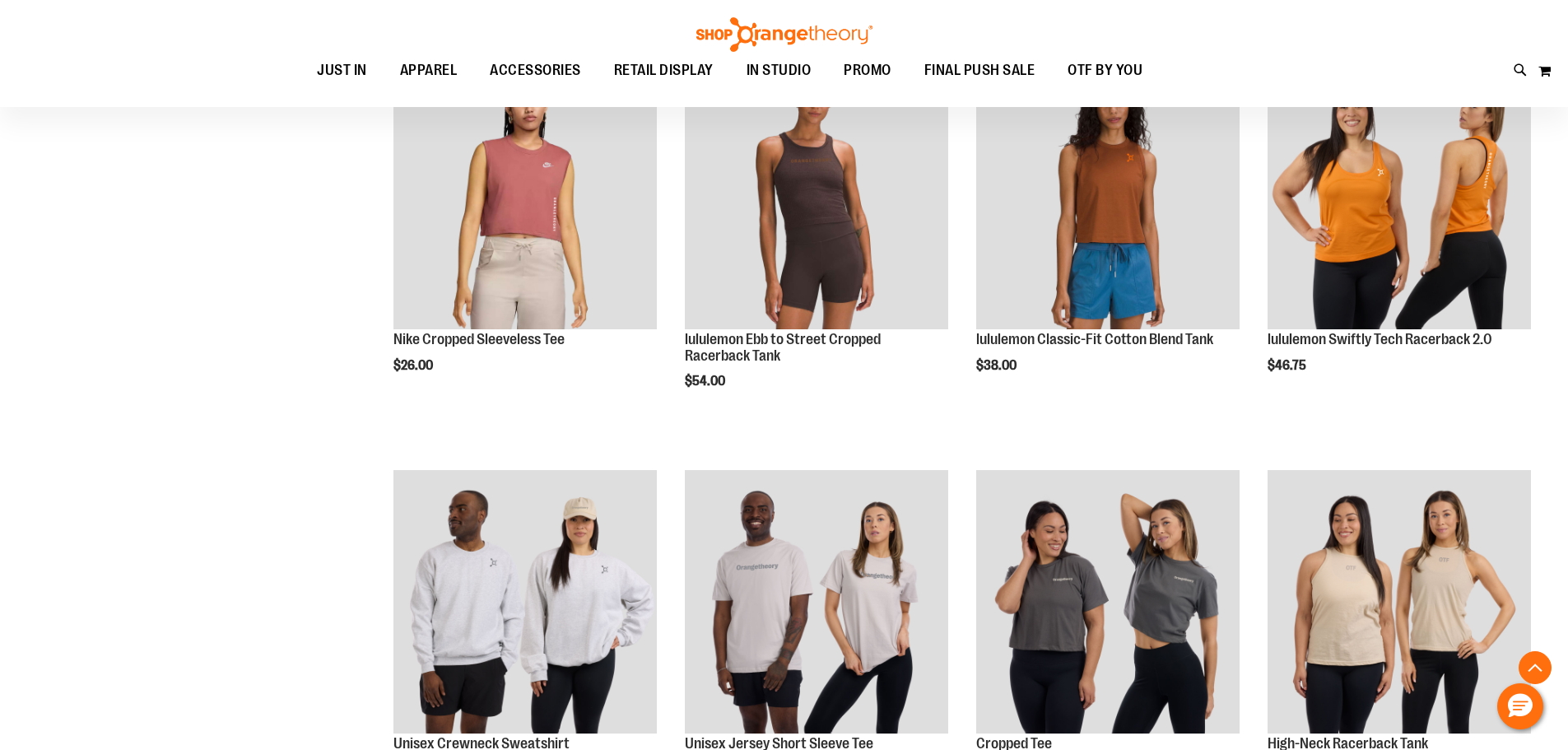
scroll to position [6979, 0]
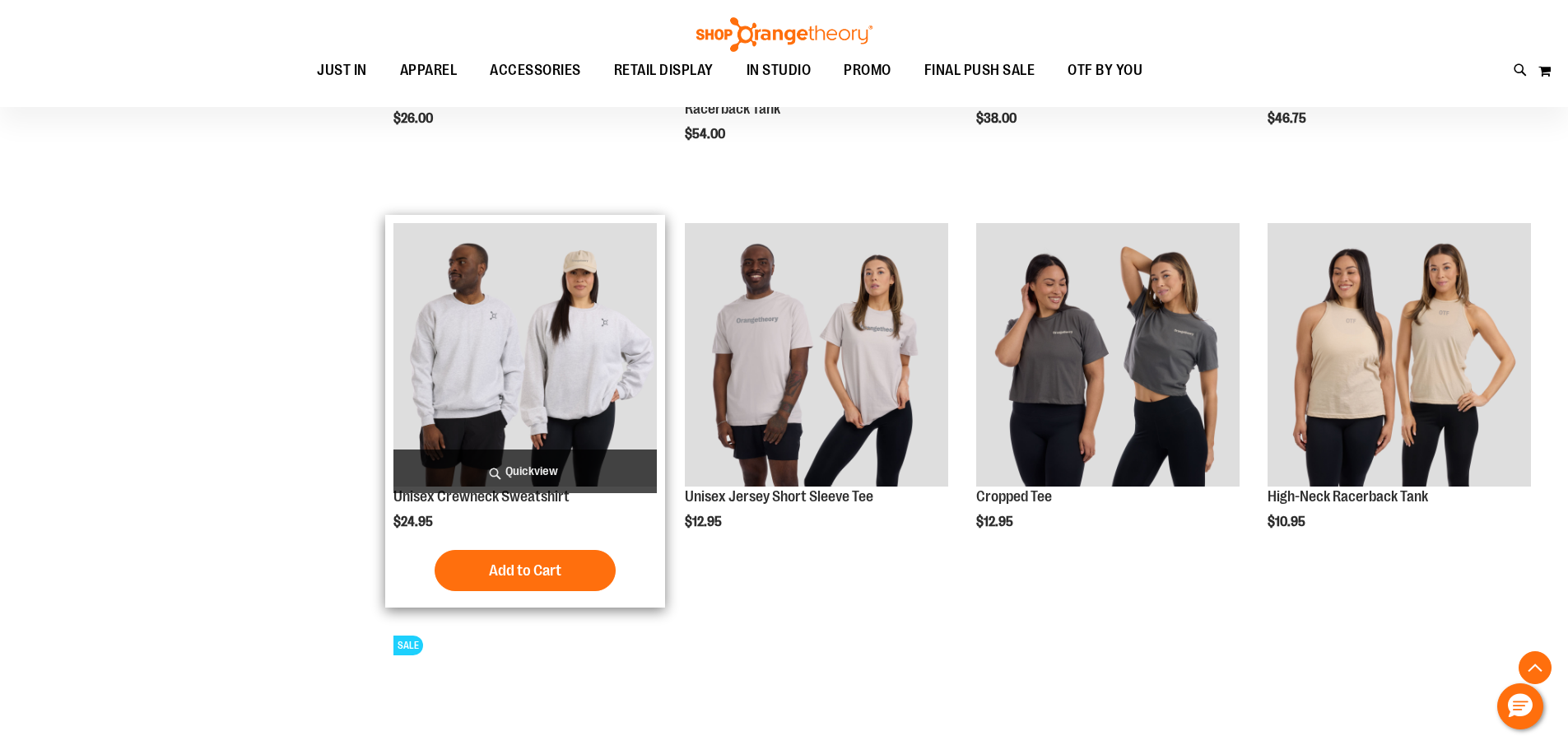
click at [532, 352] on img "product" at bounding box center [525, 354] width 263 height 263
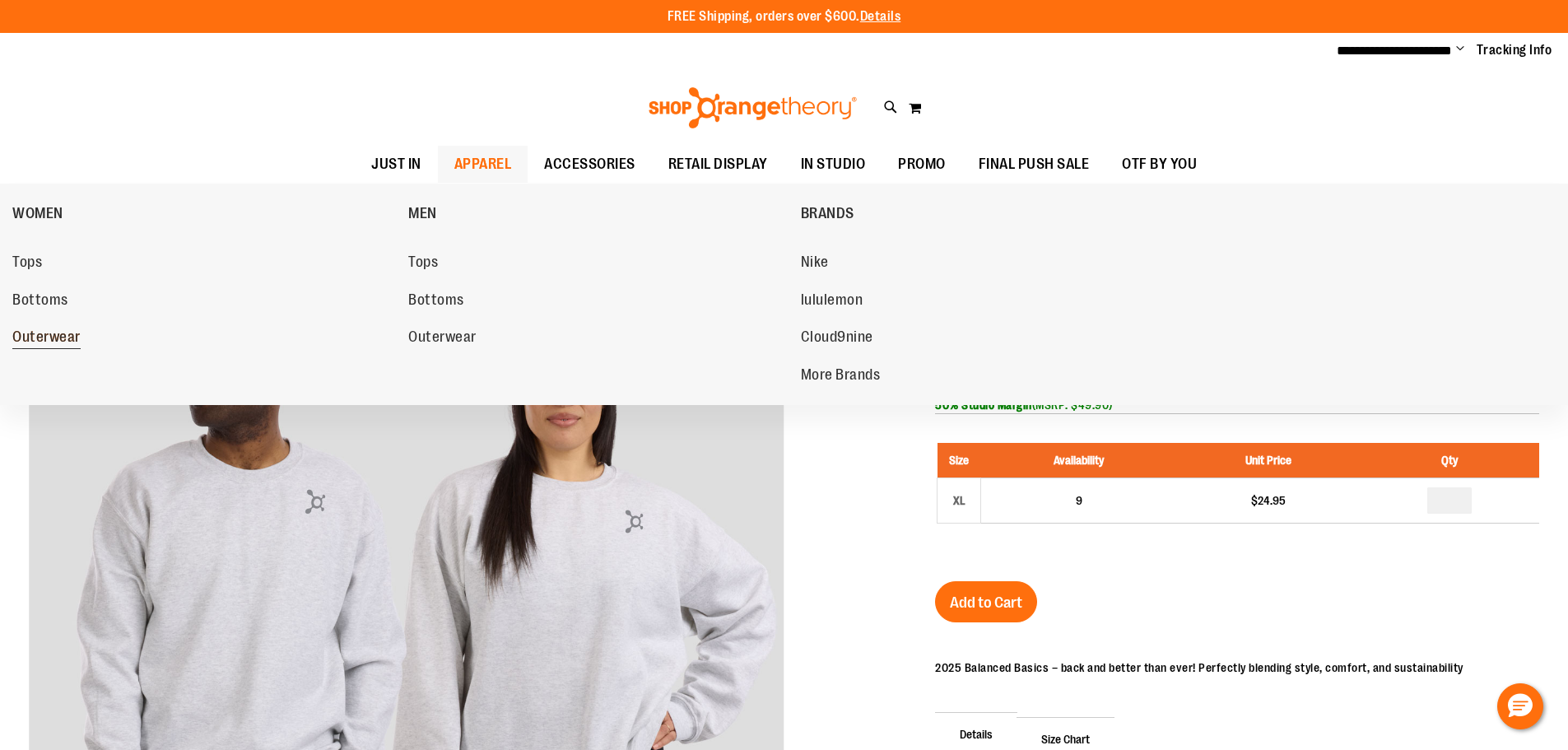
click at [40, 331] on span "Outerwear" at bounding box center [46, 338] width 68 height 20
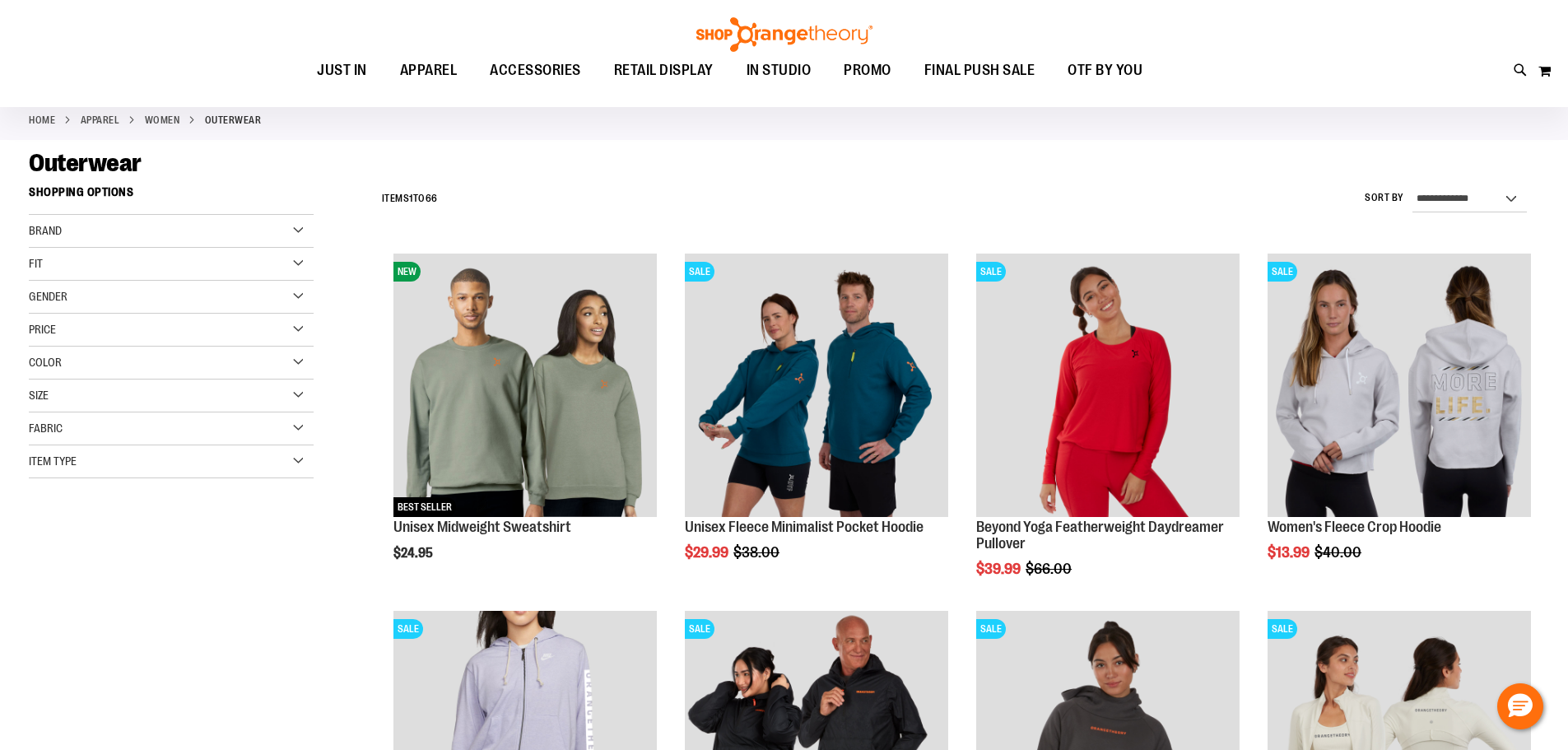
scroll to position [164, 0]
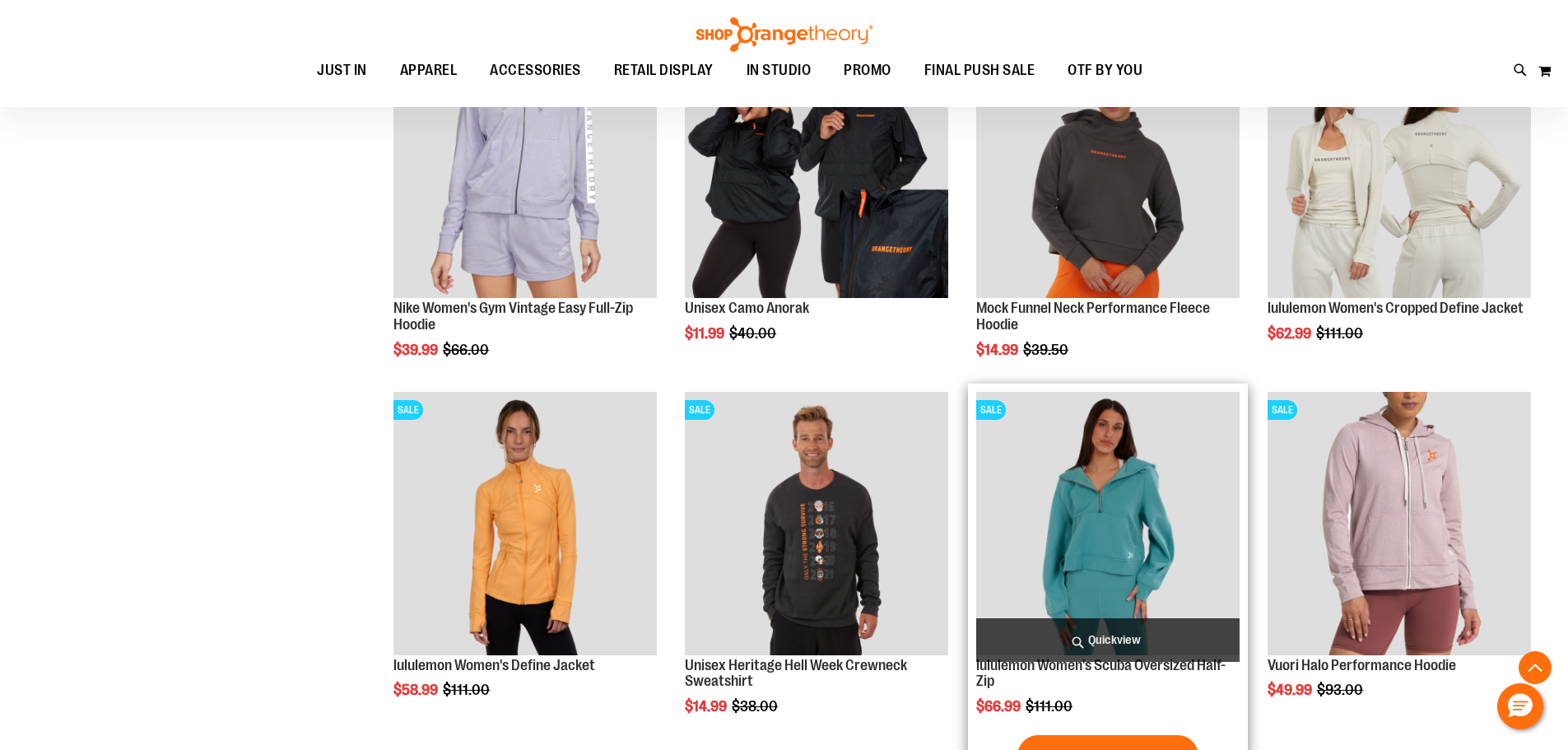
scroll to position [576, 0]
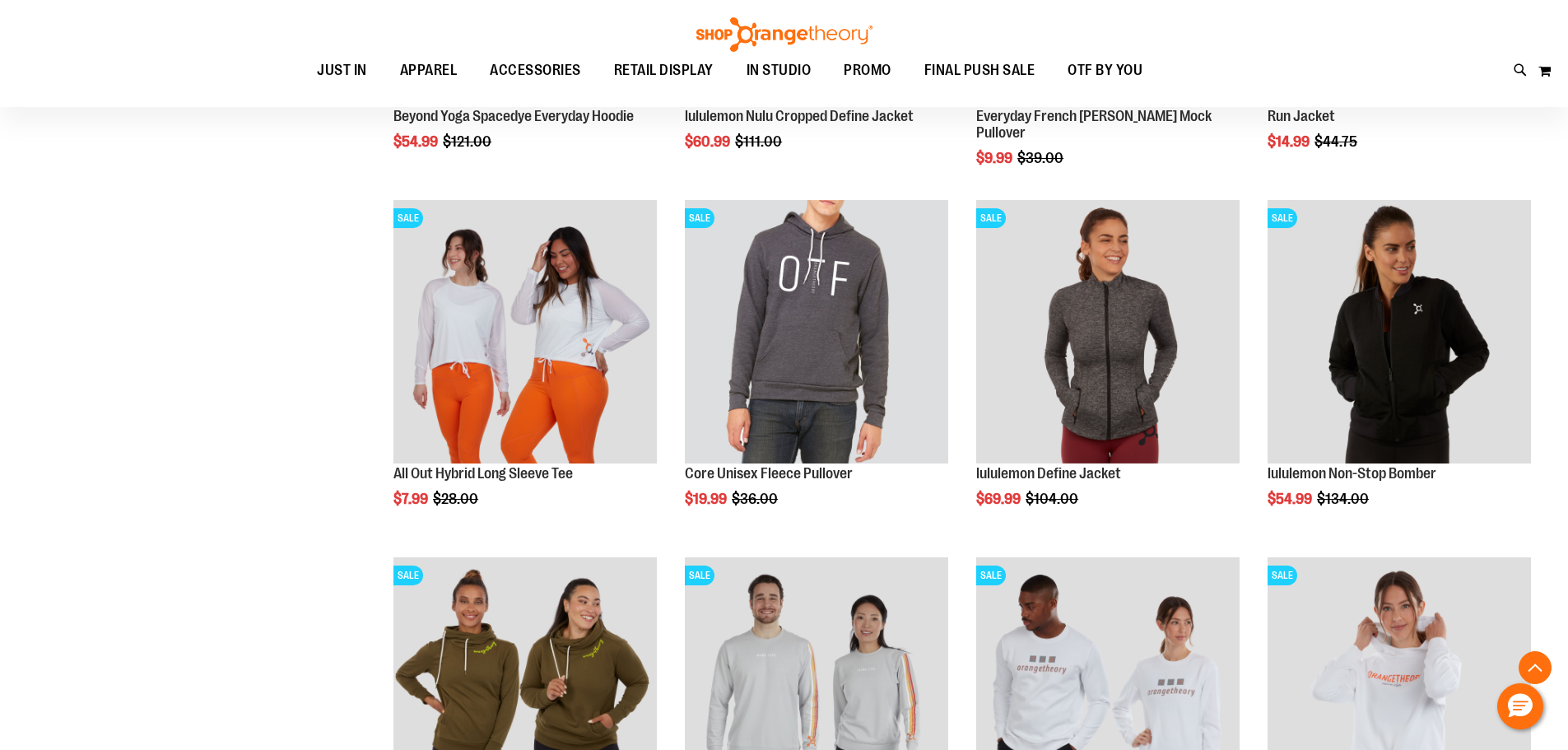
scroll to position [1646, 0]
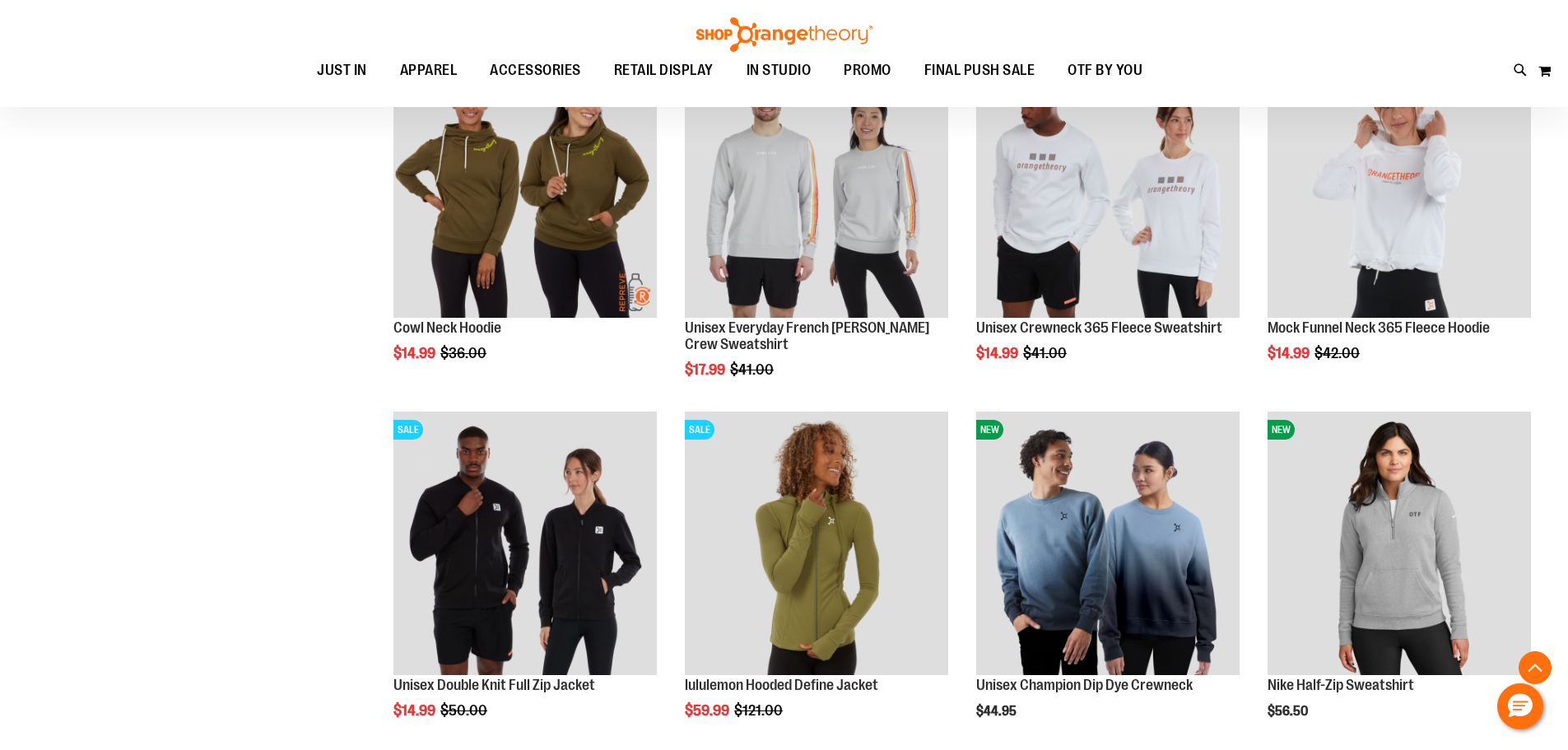
scroll to position [1974, 0]
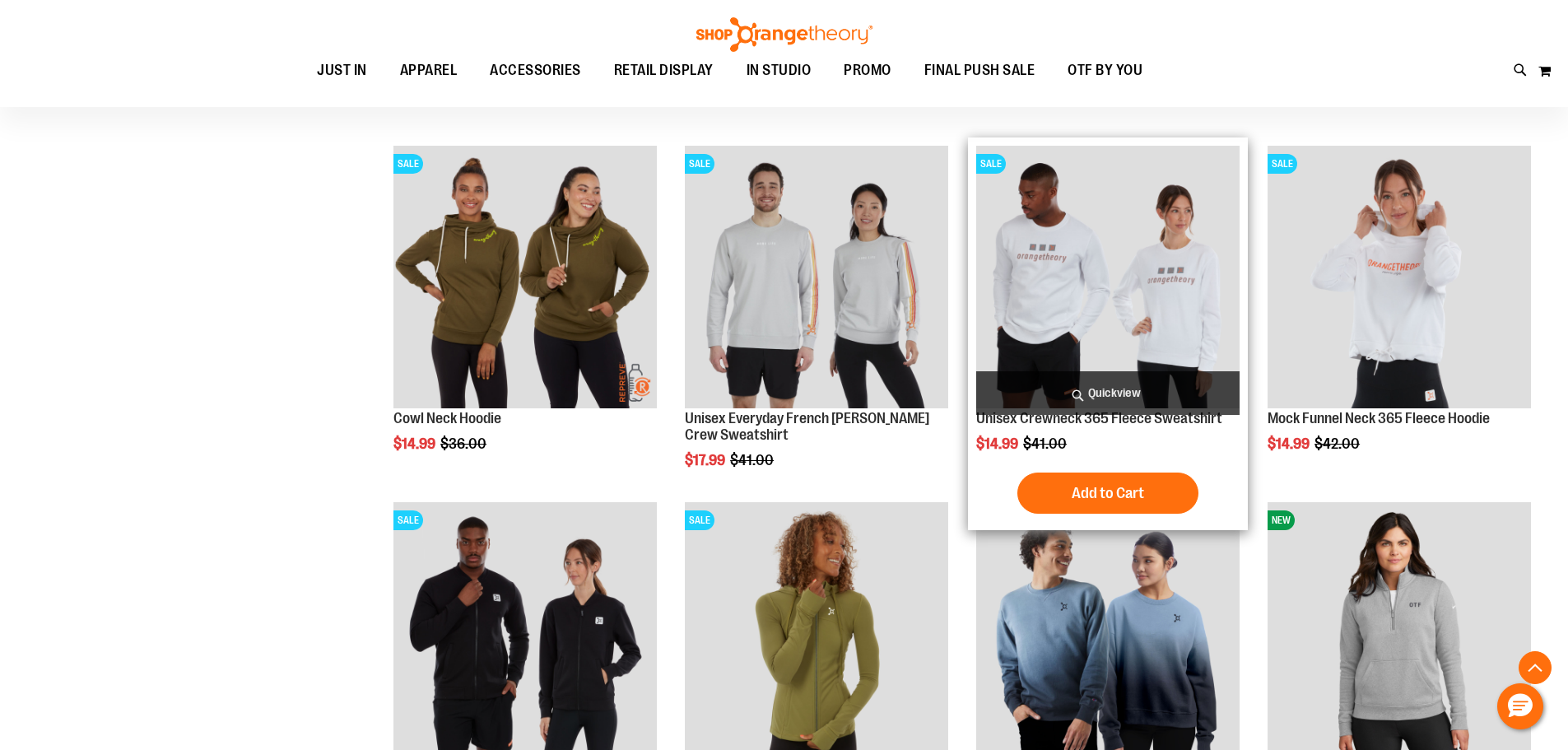
click at [1174, 324] on img "product" at bounding box center [1107, 277] width 263 height 263
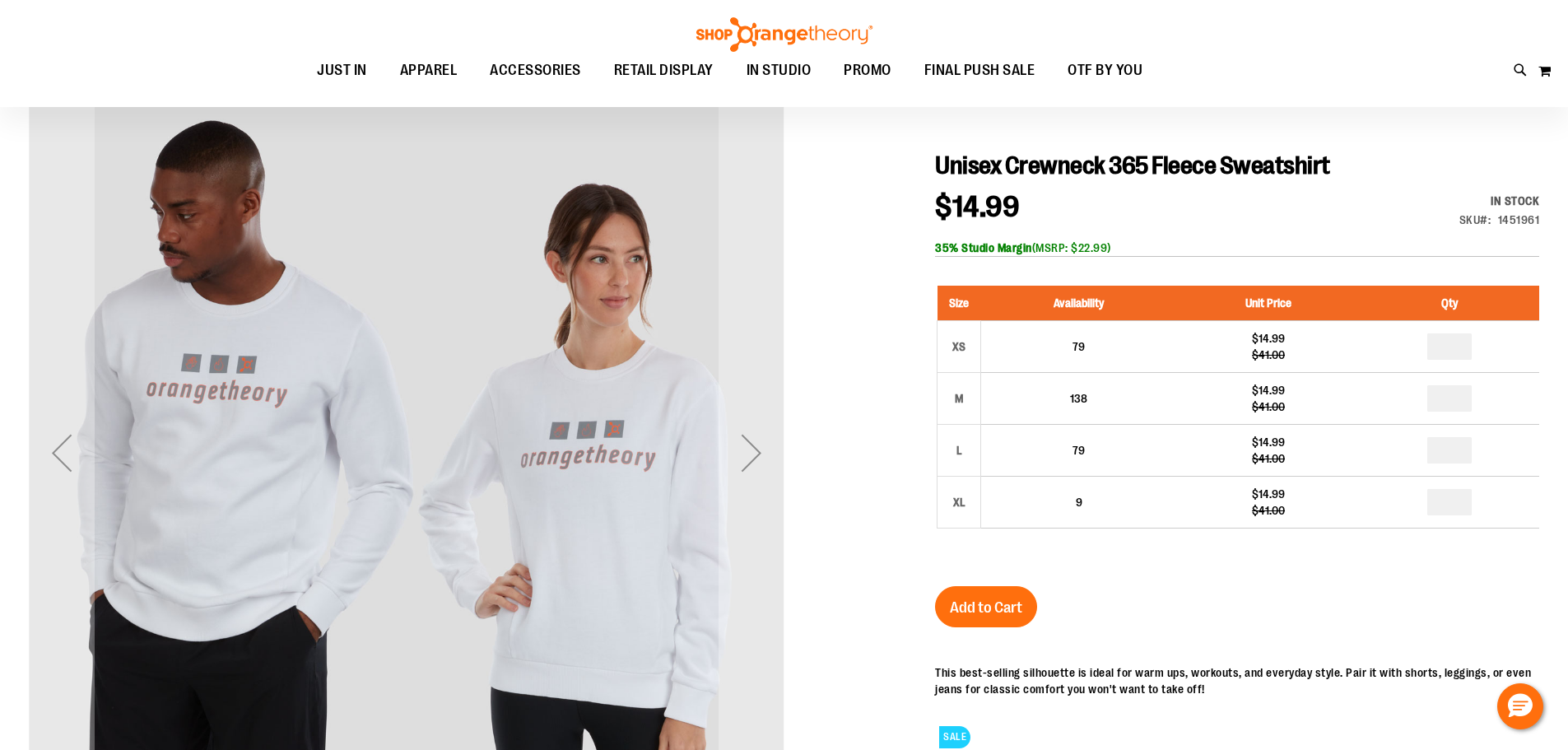
scroll to position [164, 0]
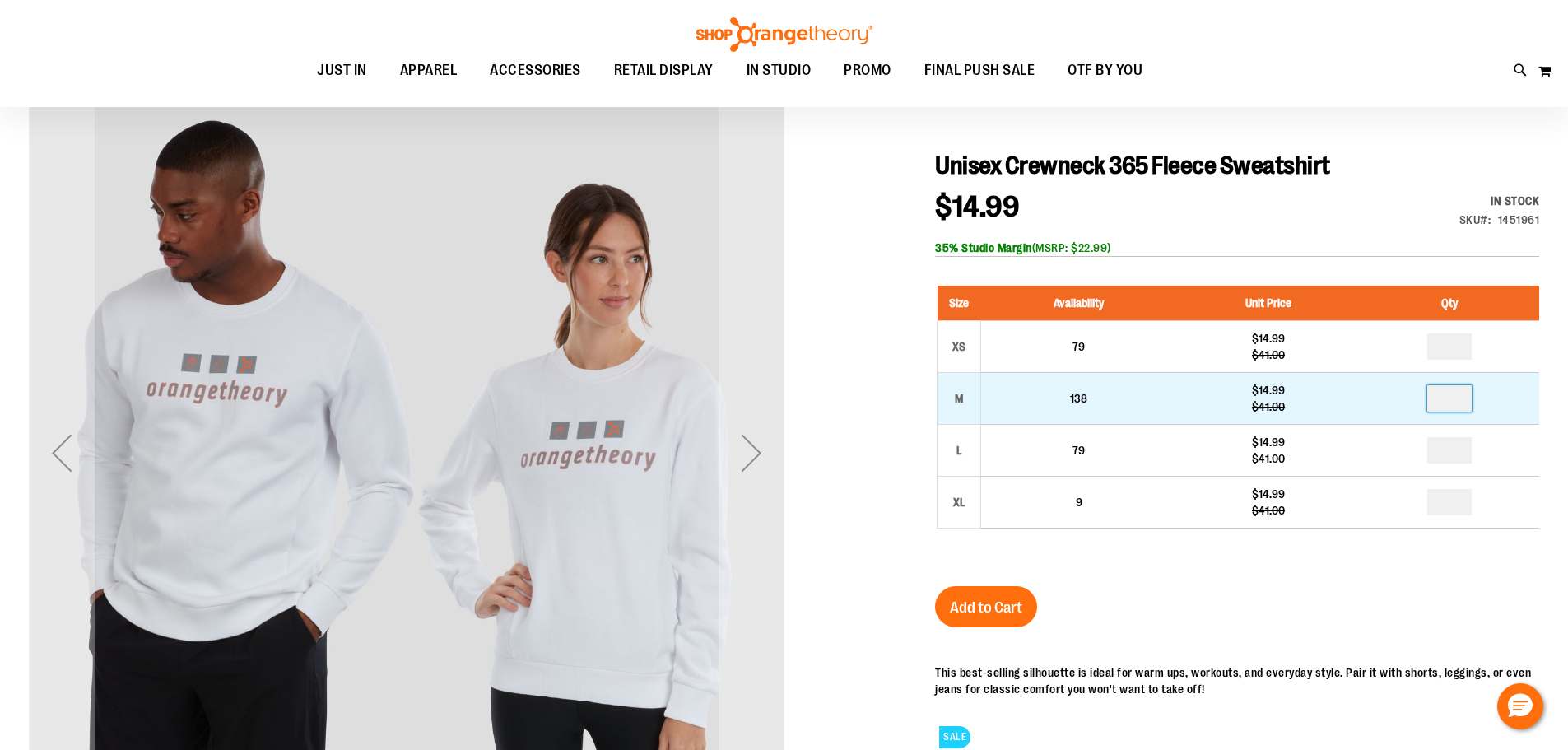
click at [1453, 401] on input "number" at bounding box center [1449, 398] width 44 height 26
type input "*"
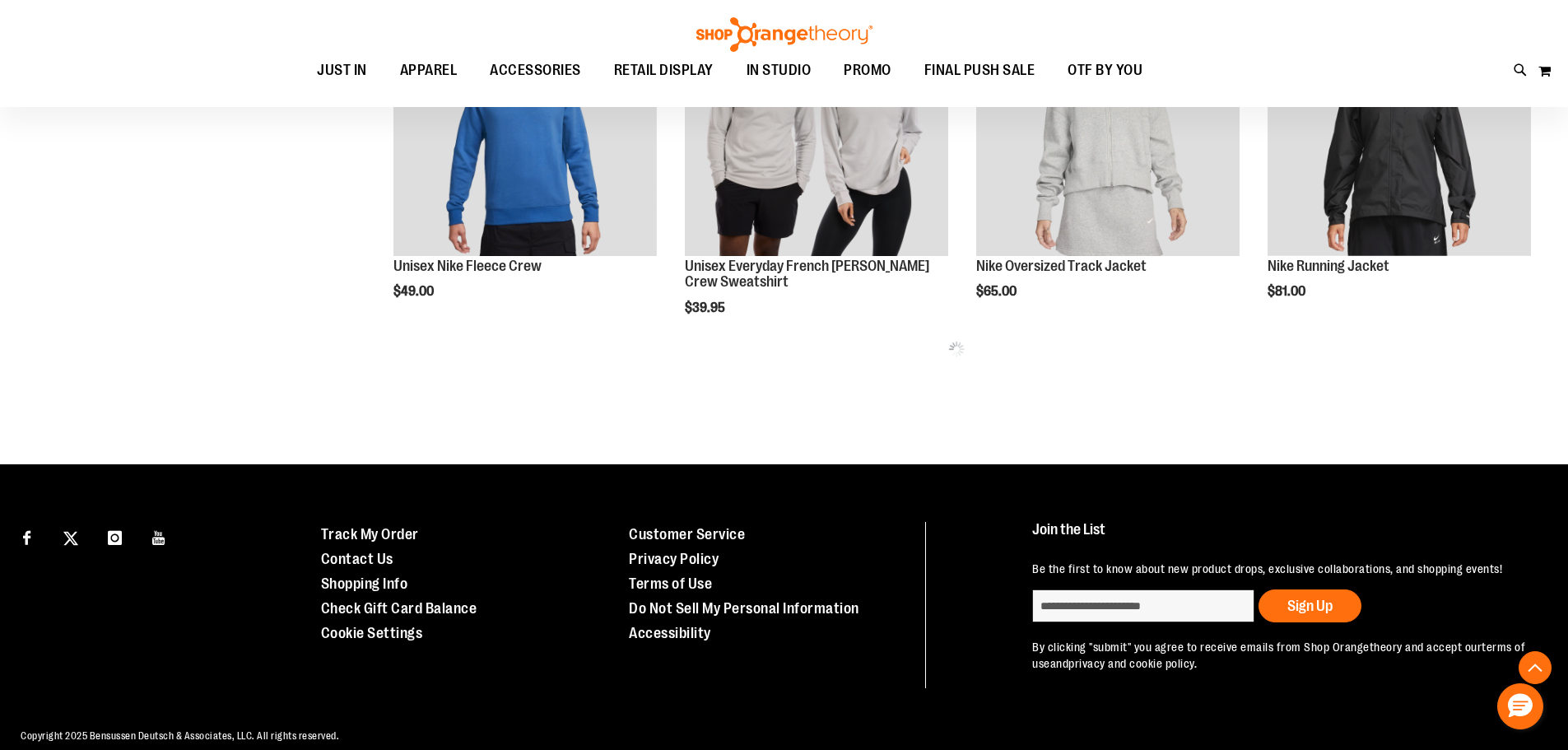
scroll to position [954, 0]
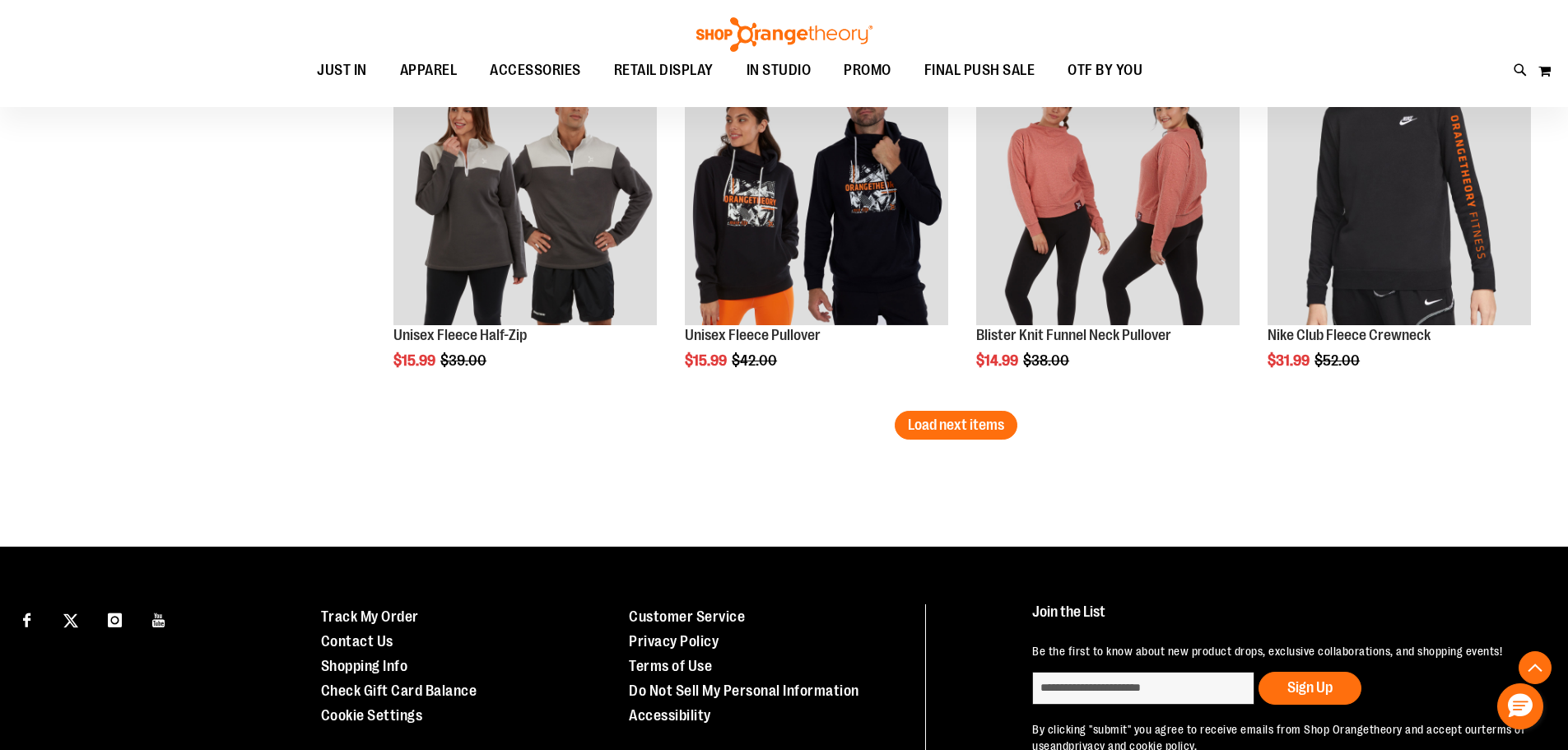
scroll to position [3013, 0]
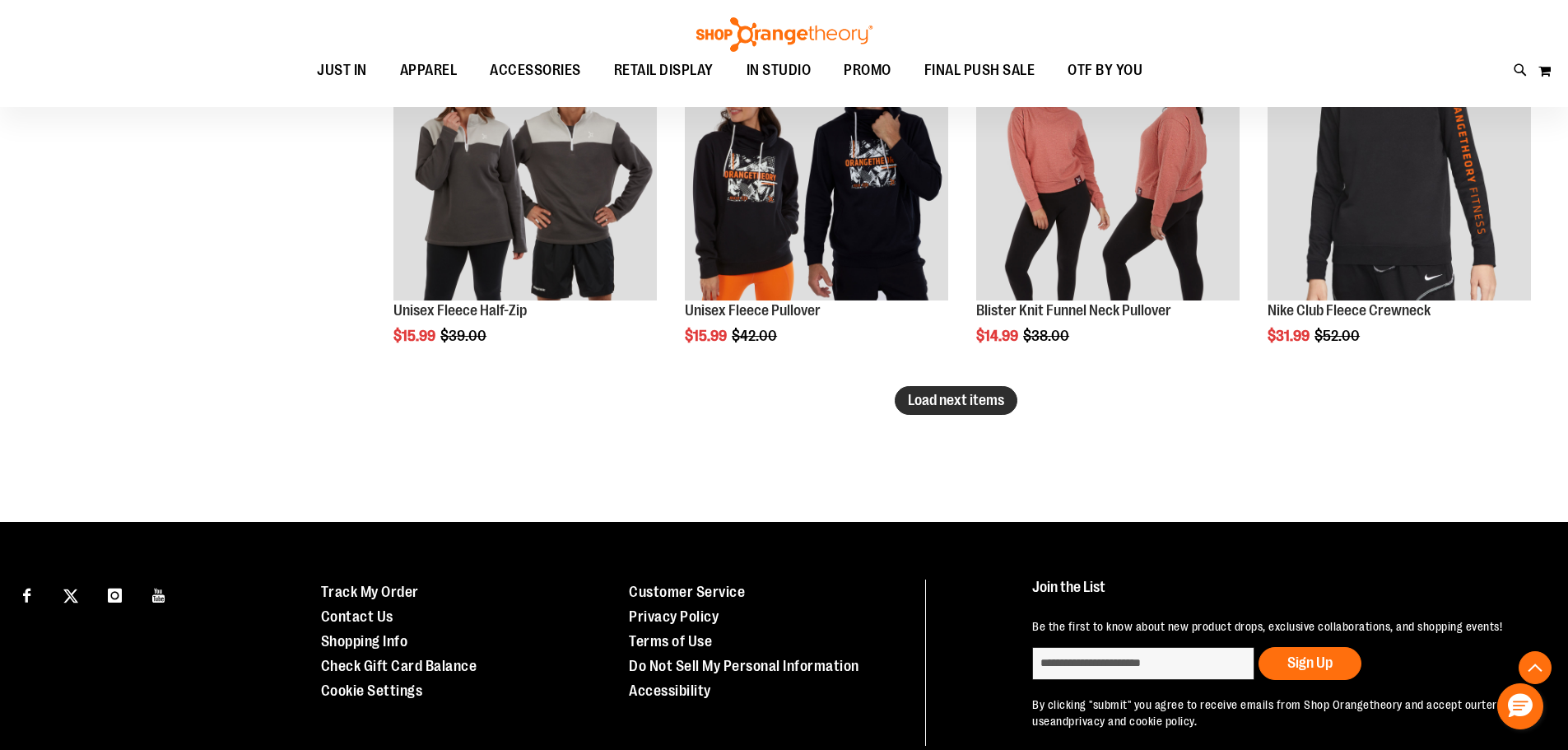
click at [992, 408] on span "Load next items" at bounding box center [957, 399] width 96 height 16
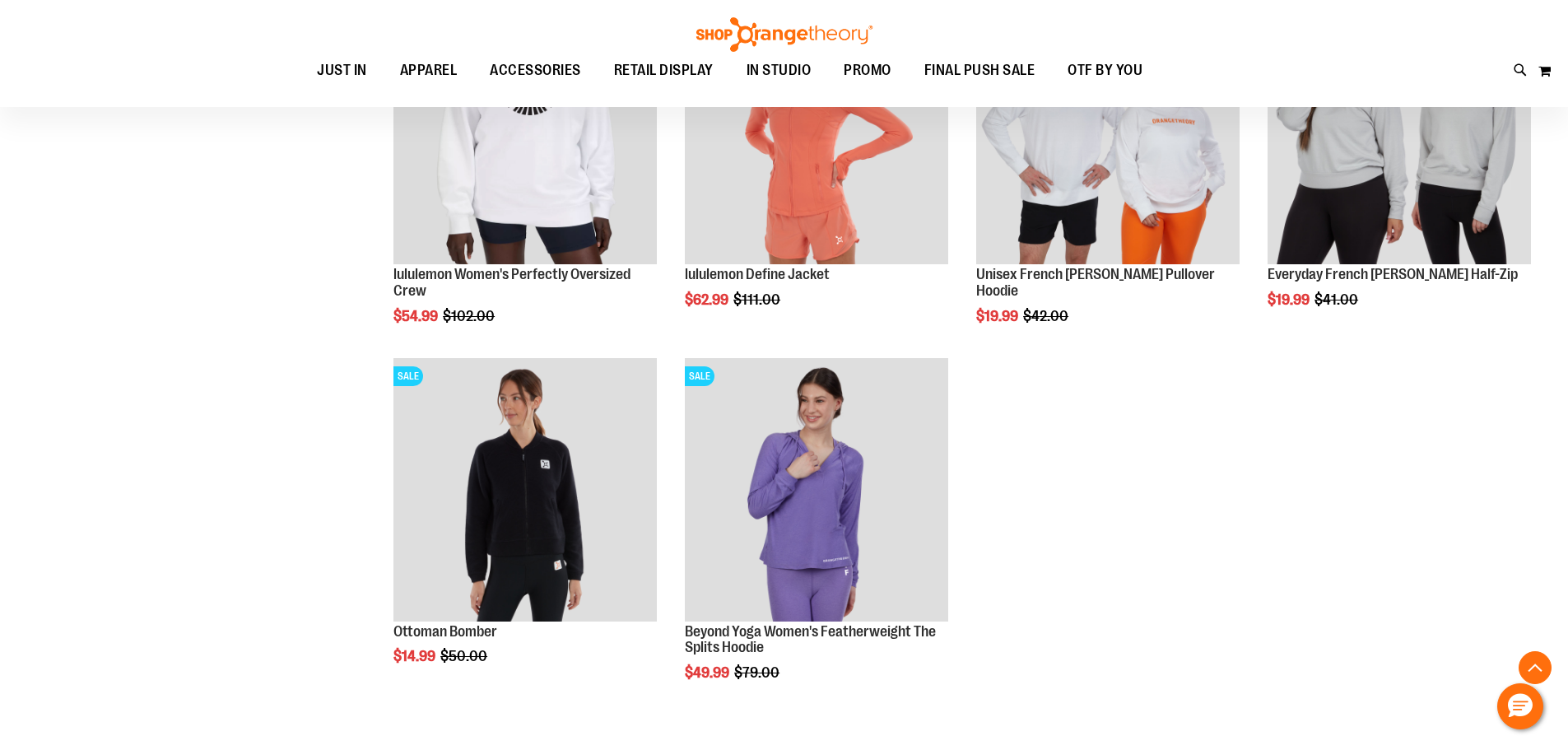
scroll to position [3423, 0]
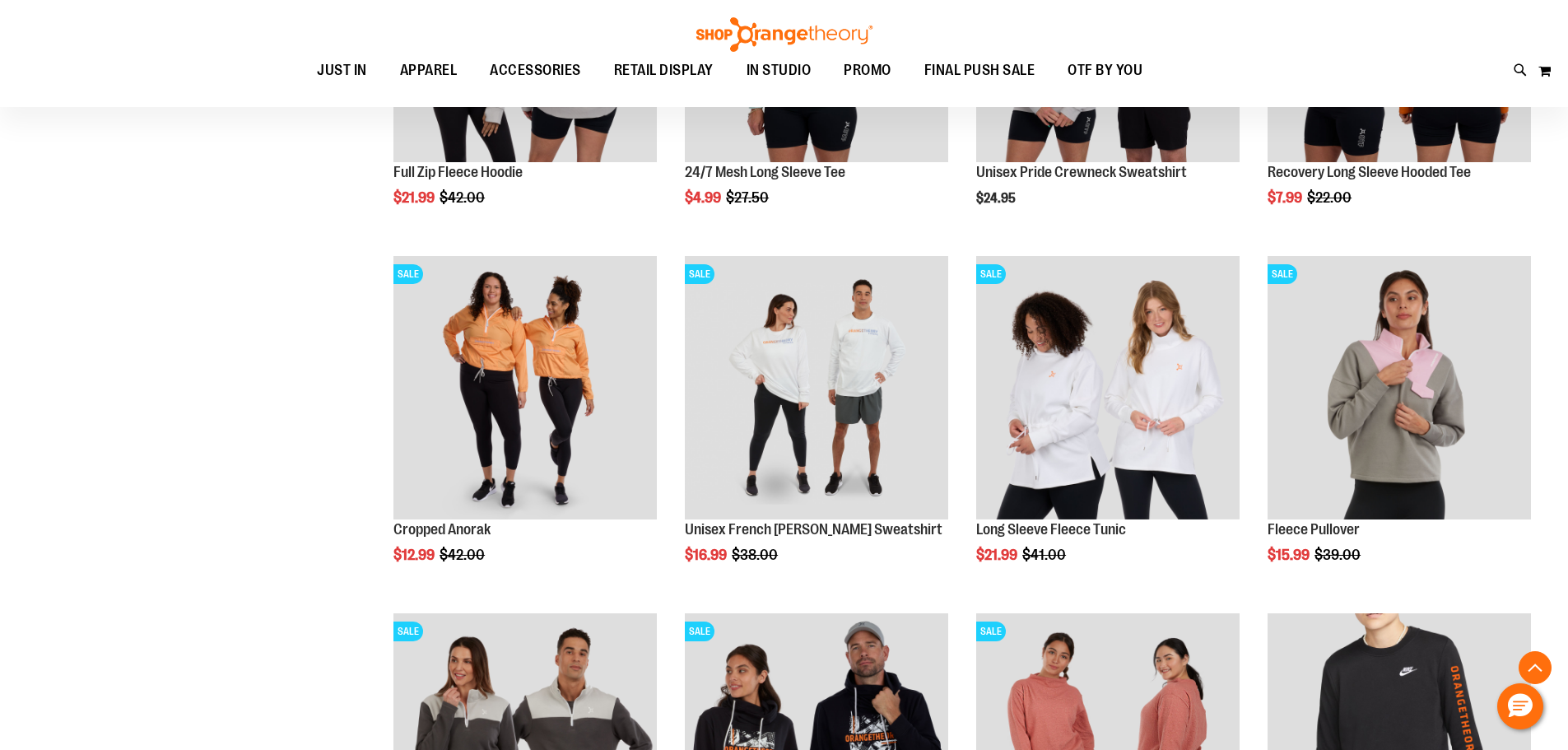
scroll to position [2436, 0]
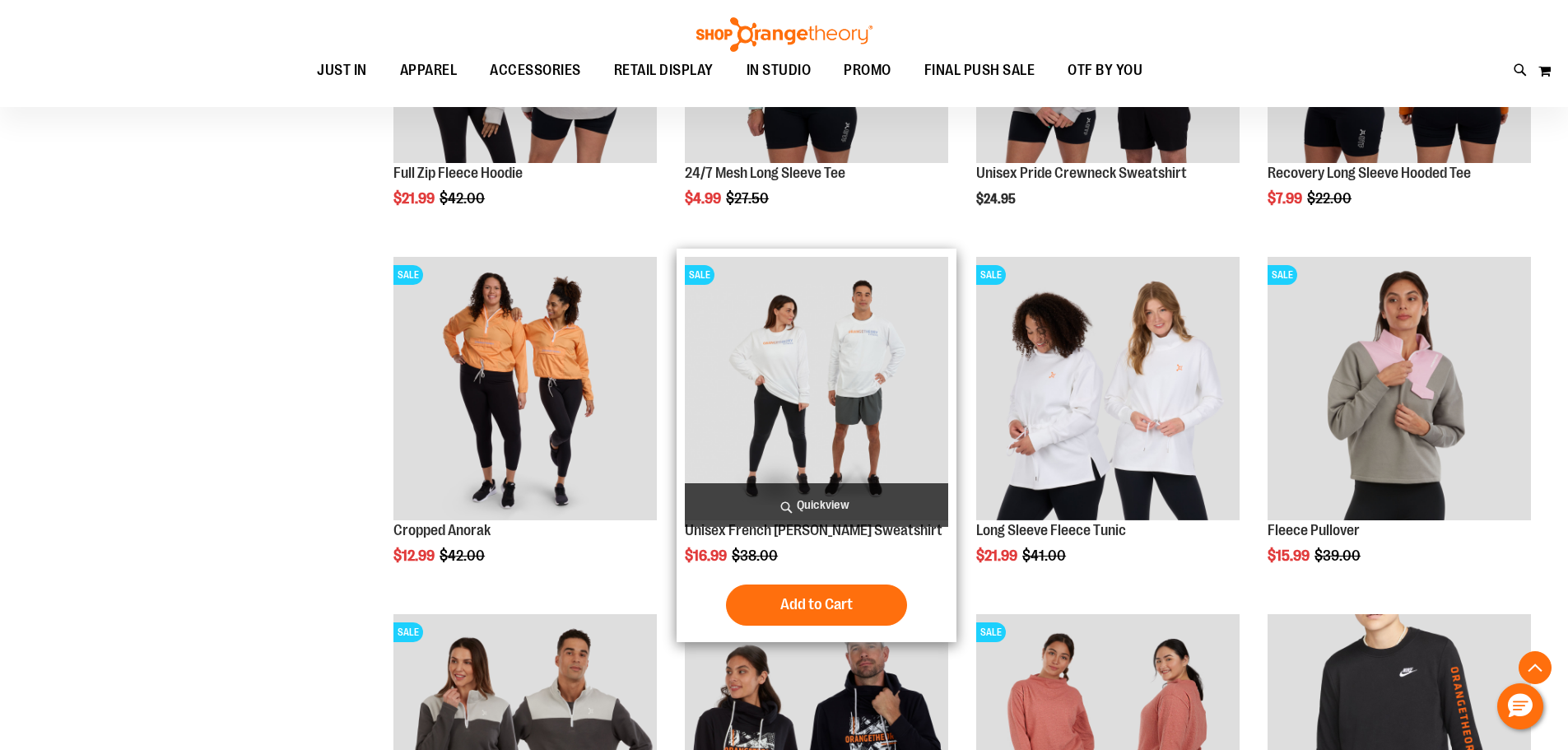
click at [772, 408] on img "product" at bounding box center [816, 388] width 263 height 263
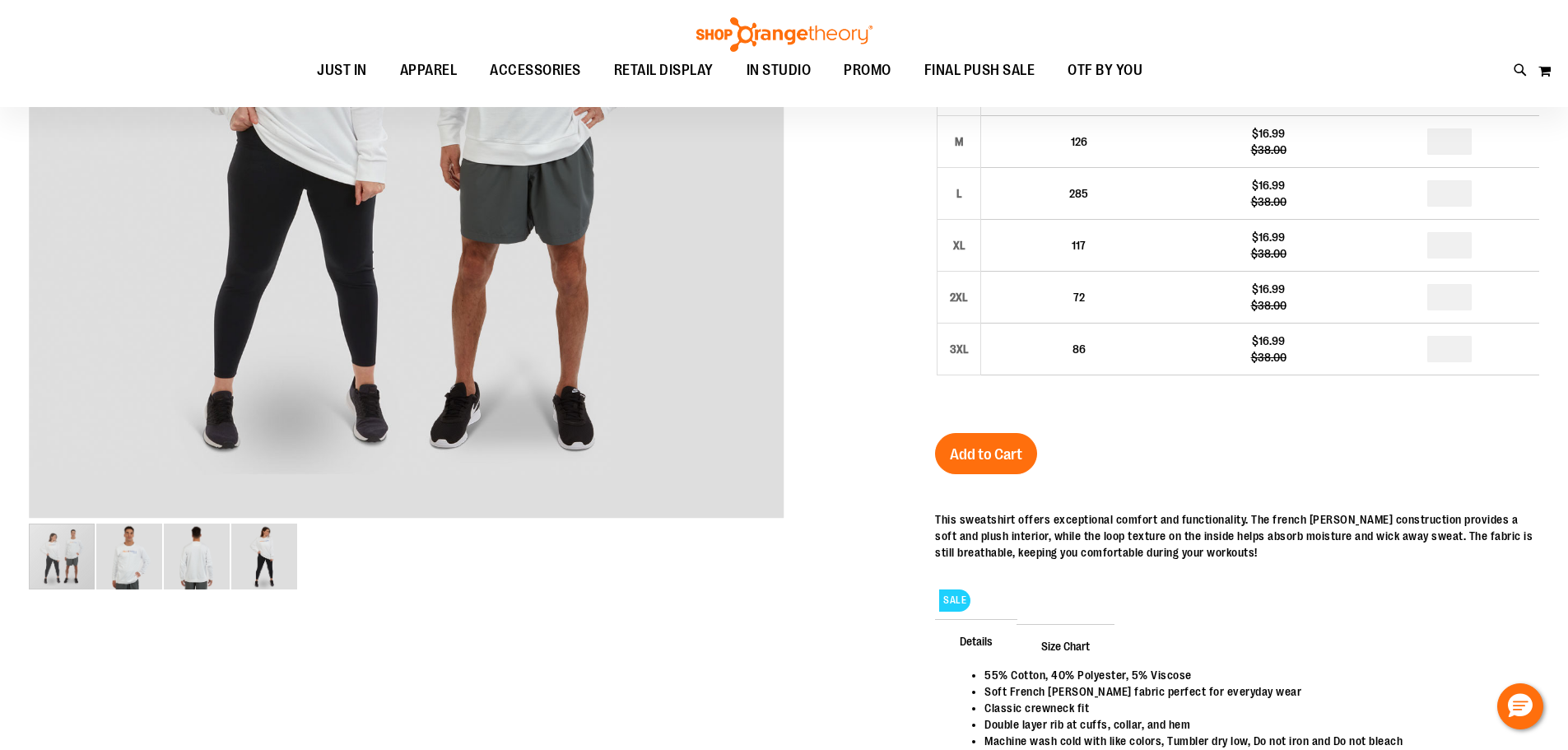
scroll to position [194, 0]
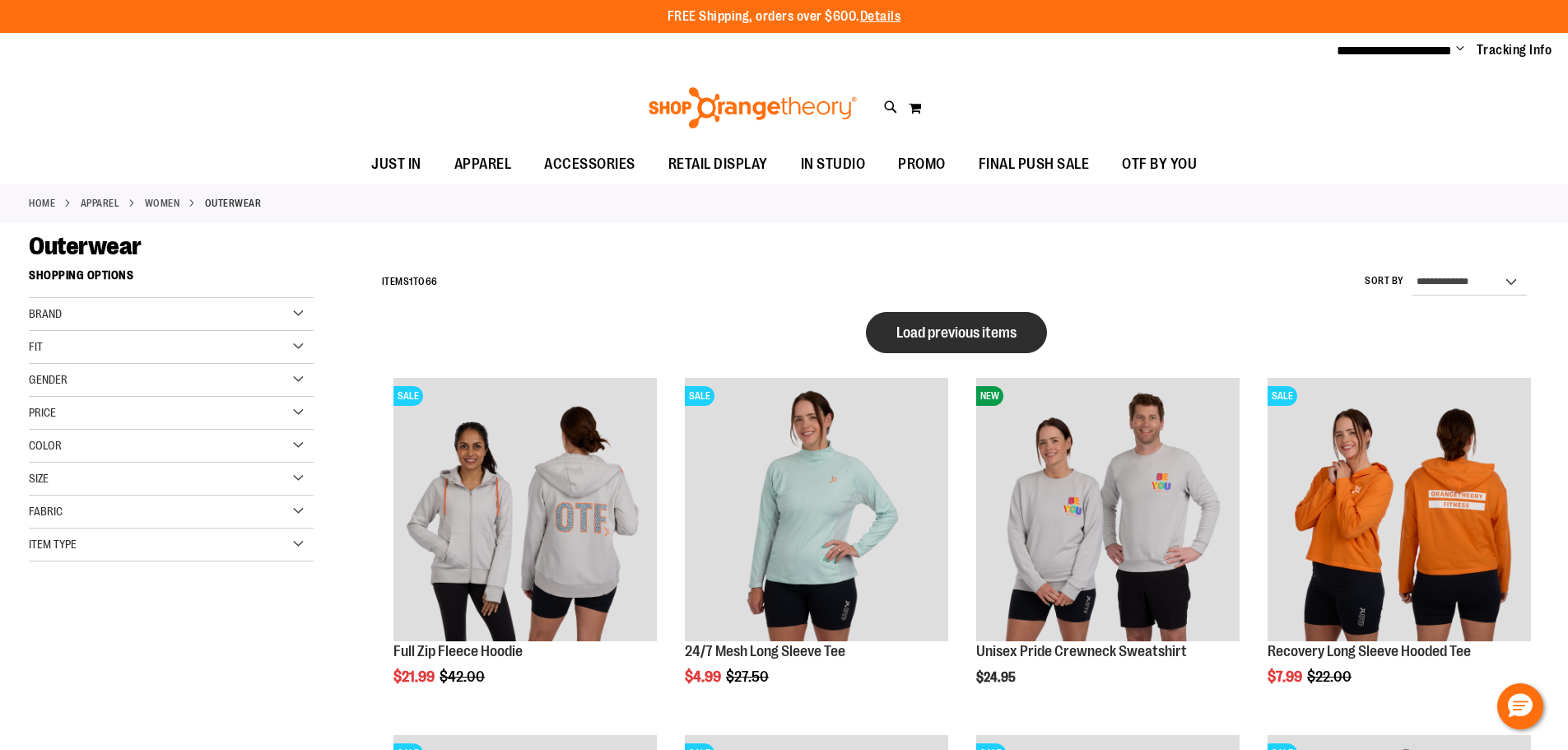
click at [961, 337] on span "Load previous items" at bounding box center [957, 332] width 121 height 16
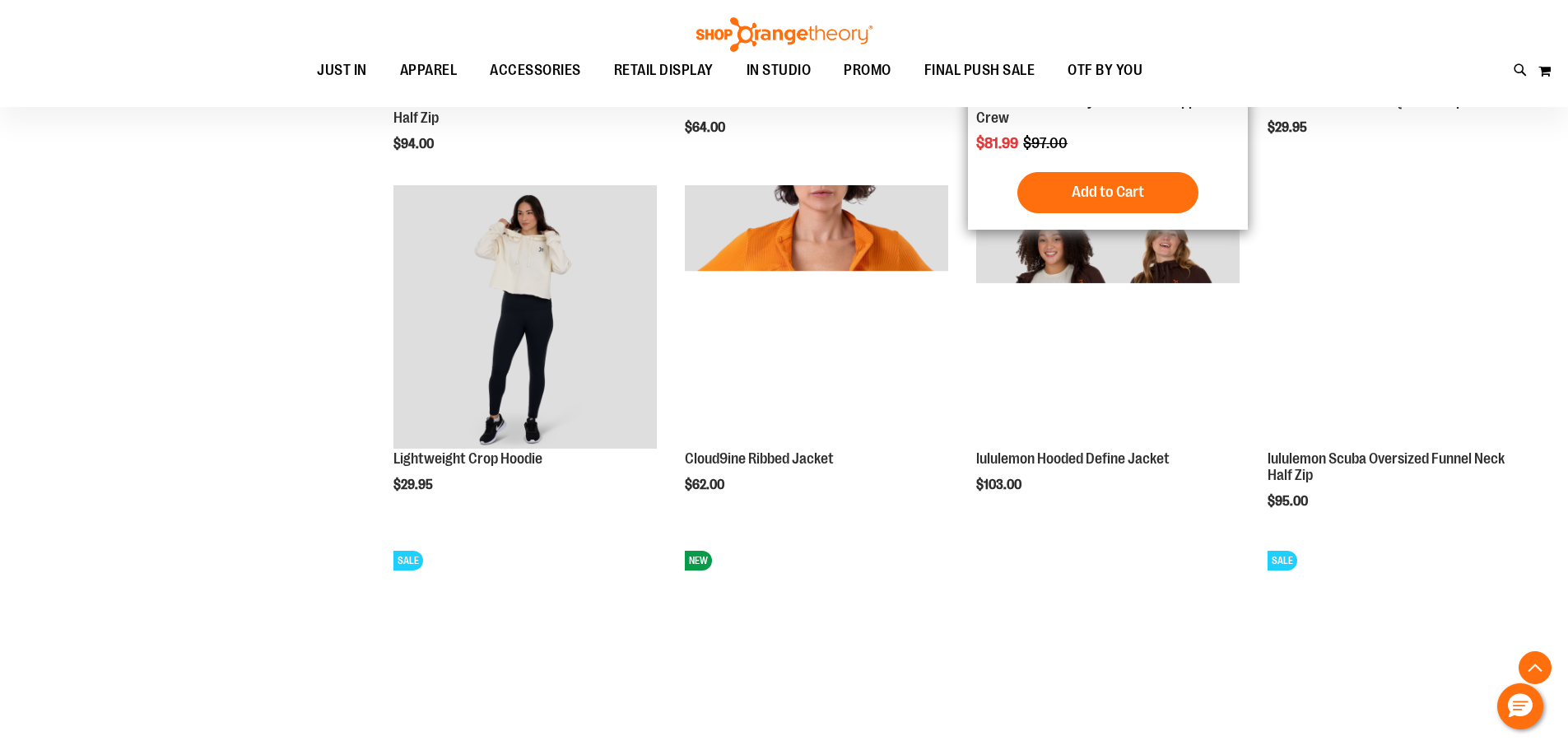
scroll to position [576, 0]
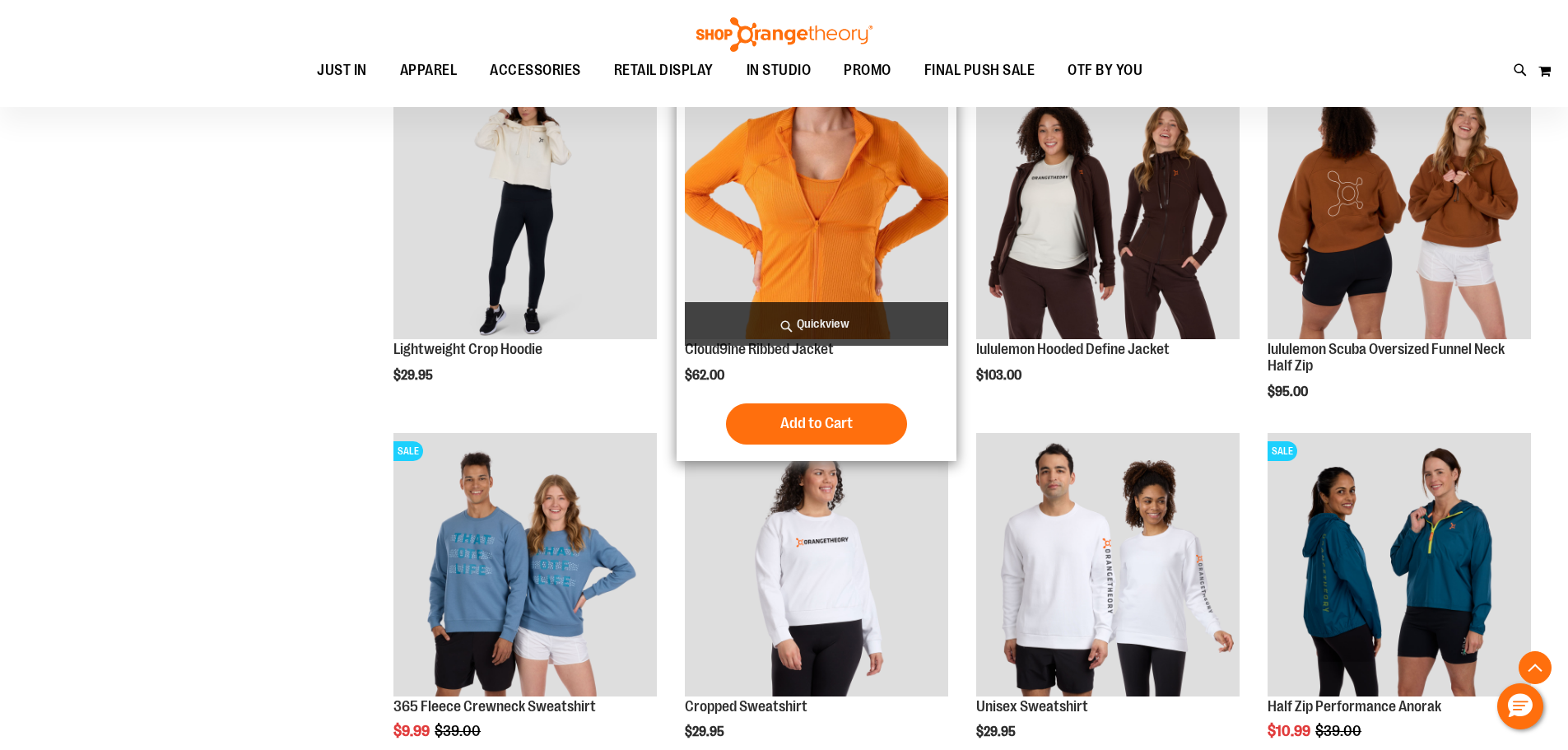
scroll to position [164, 0]
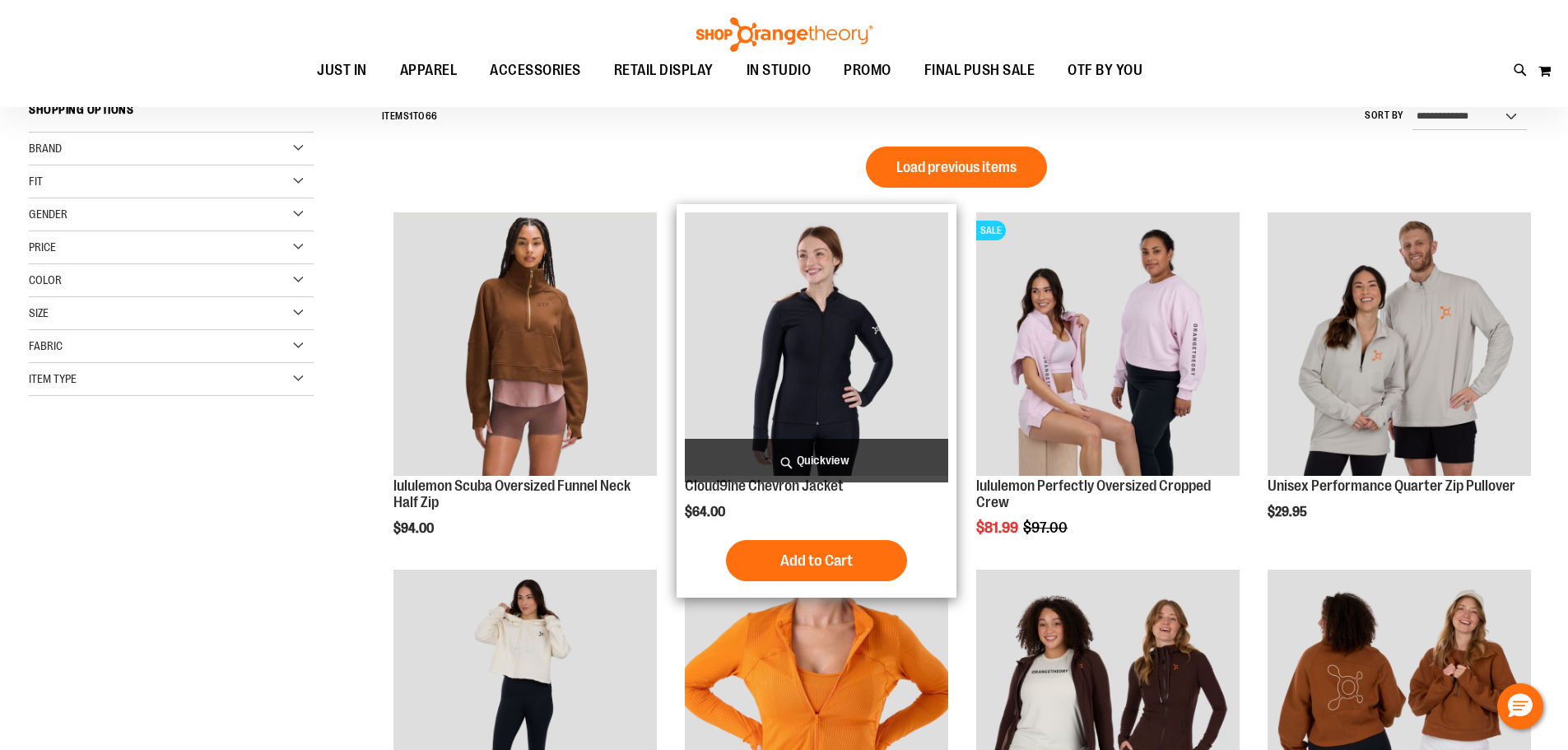
click at [935, 166] on span "Load previous items" at bounding box center [957, 167] width 121 height 16
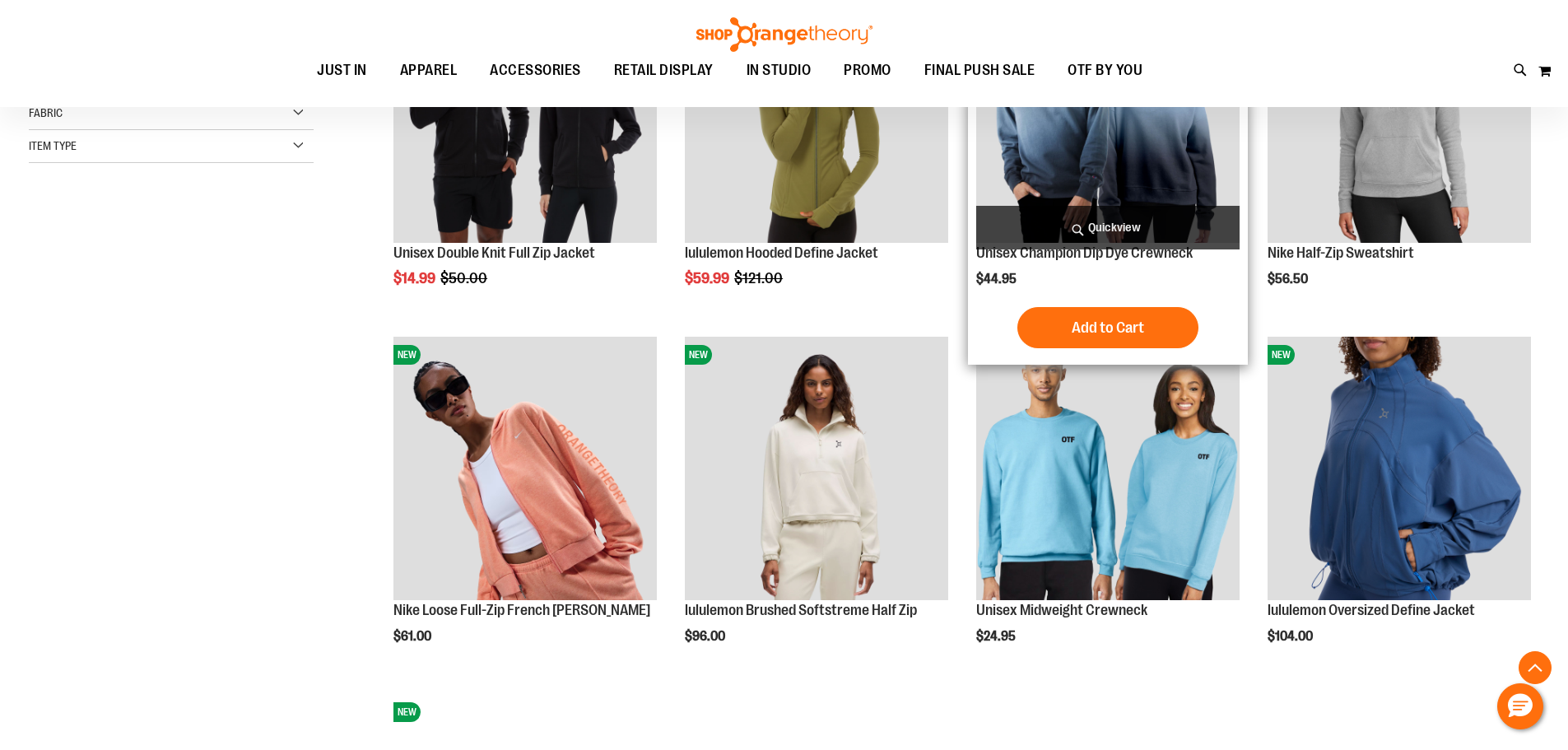
scroll to position [576, 0]
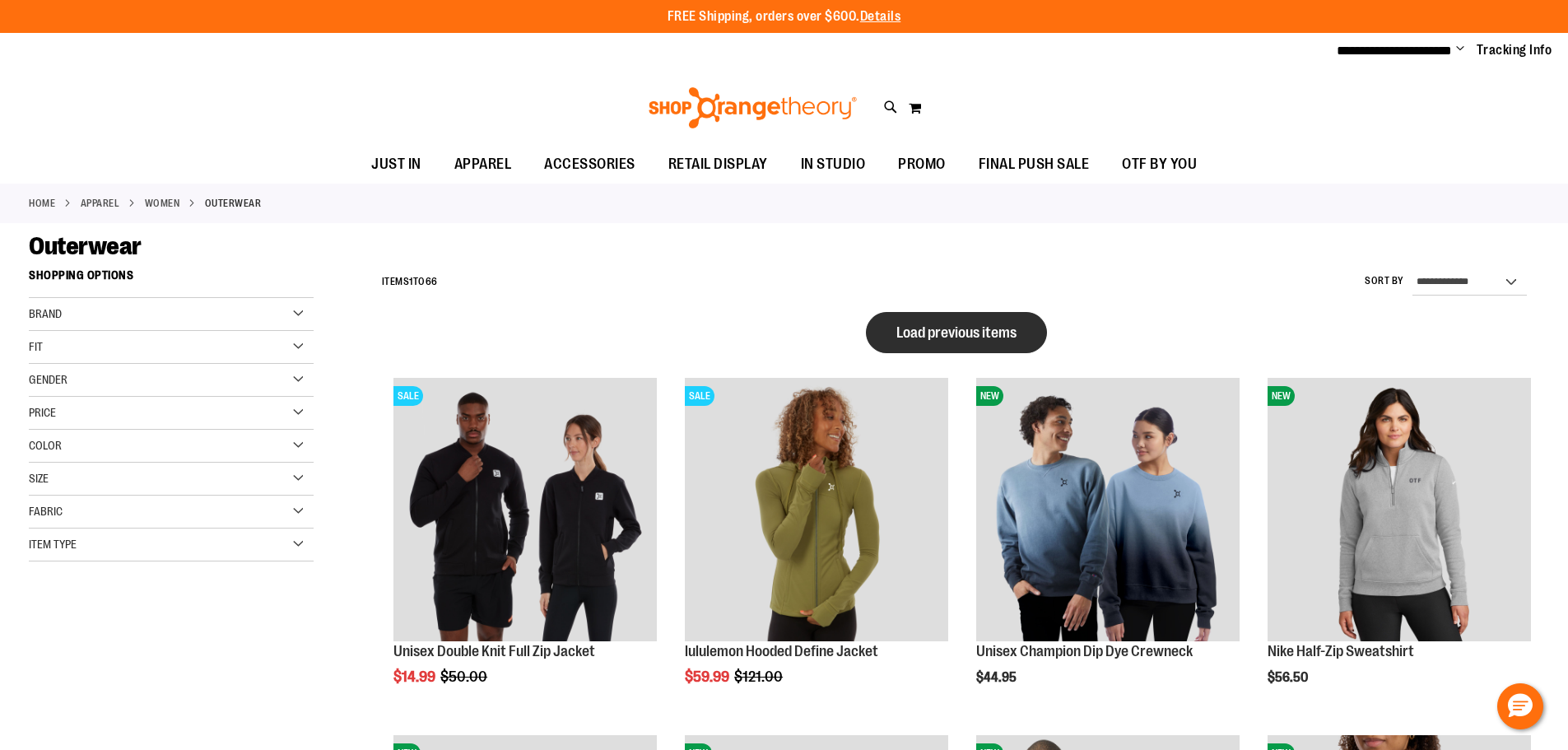
click at [888, 331] on button "Load previous items" at bounding box center [957, 333] width 181 height 41
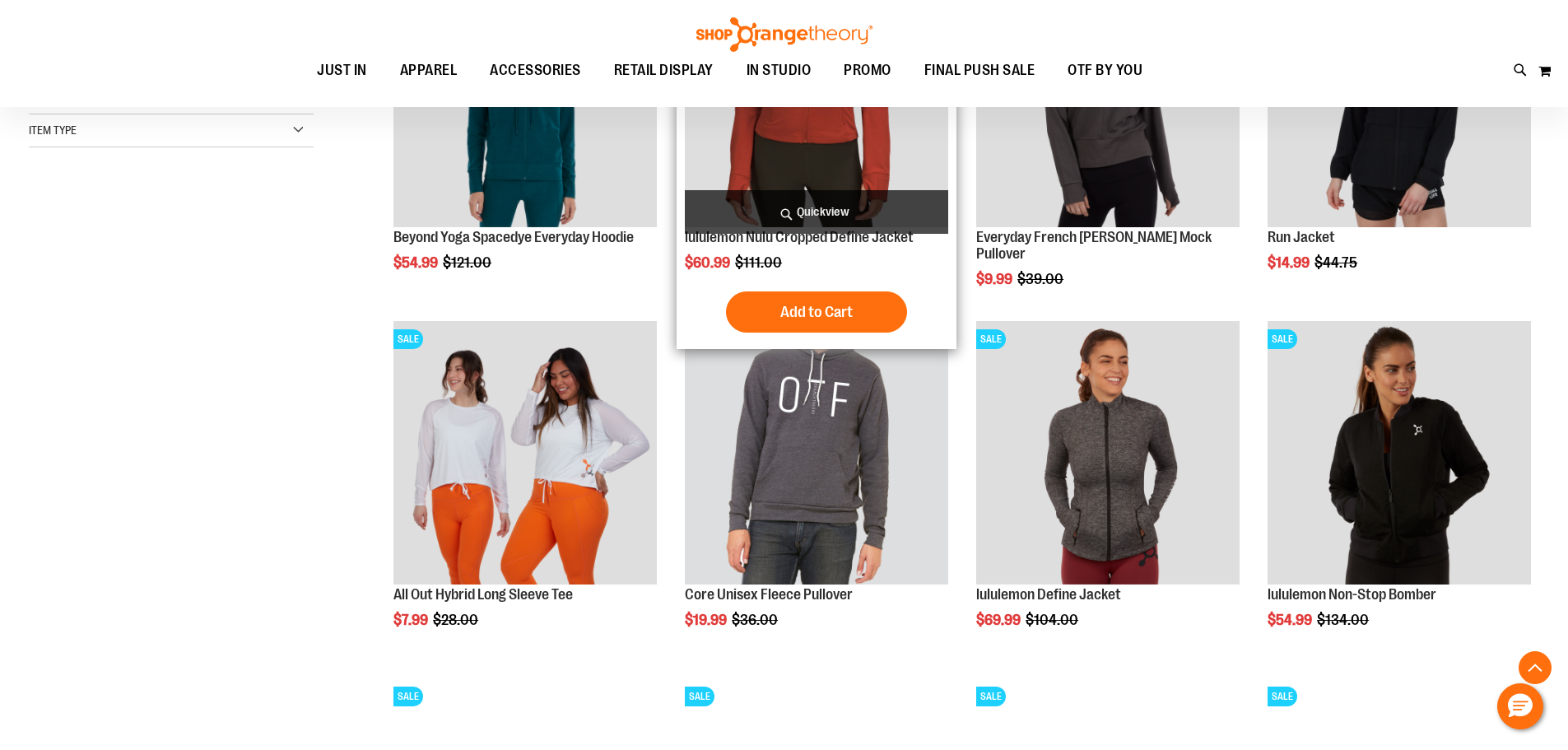
scroll to position [493, 0]
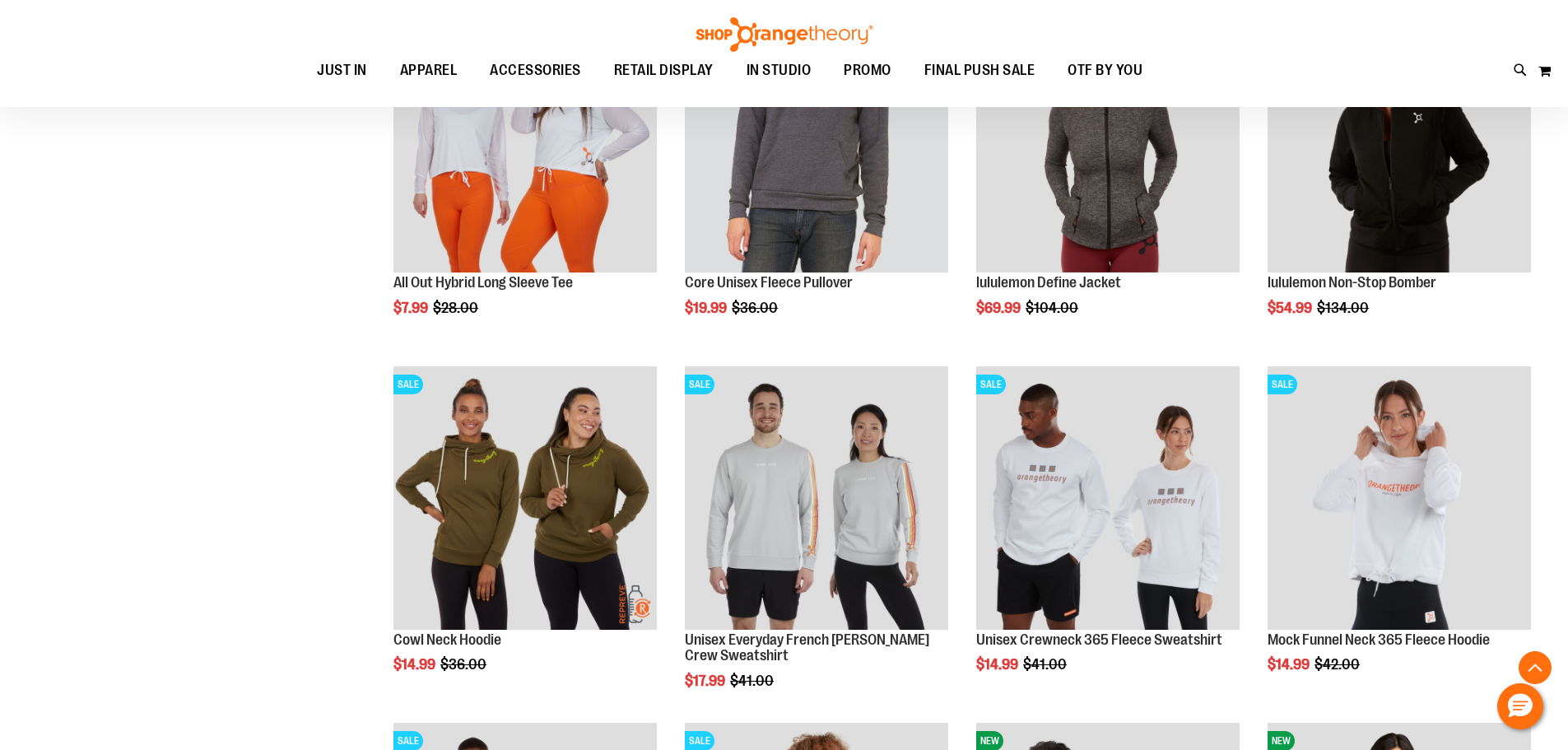
scroll to position [739, 0]
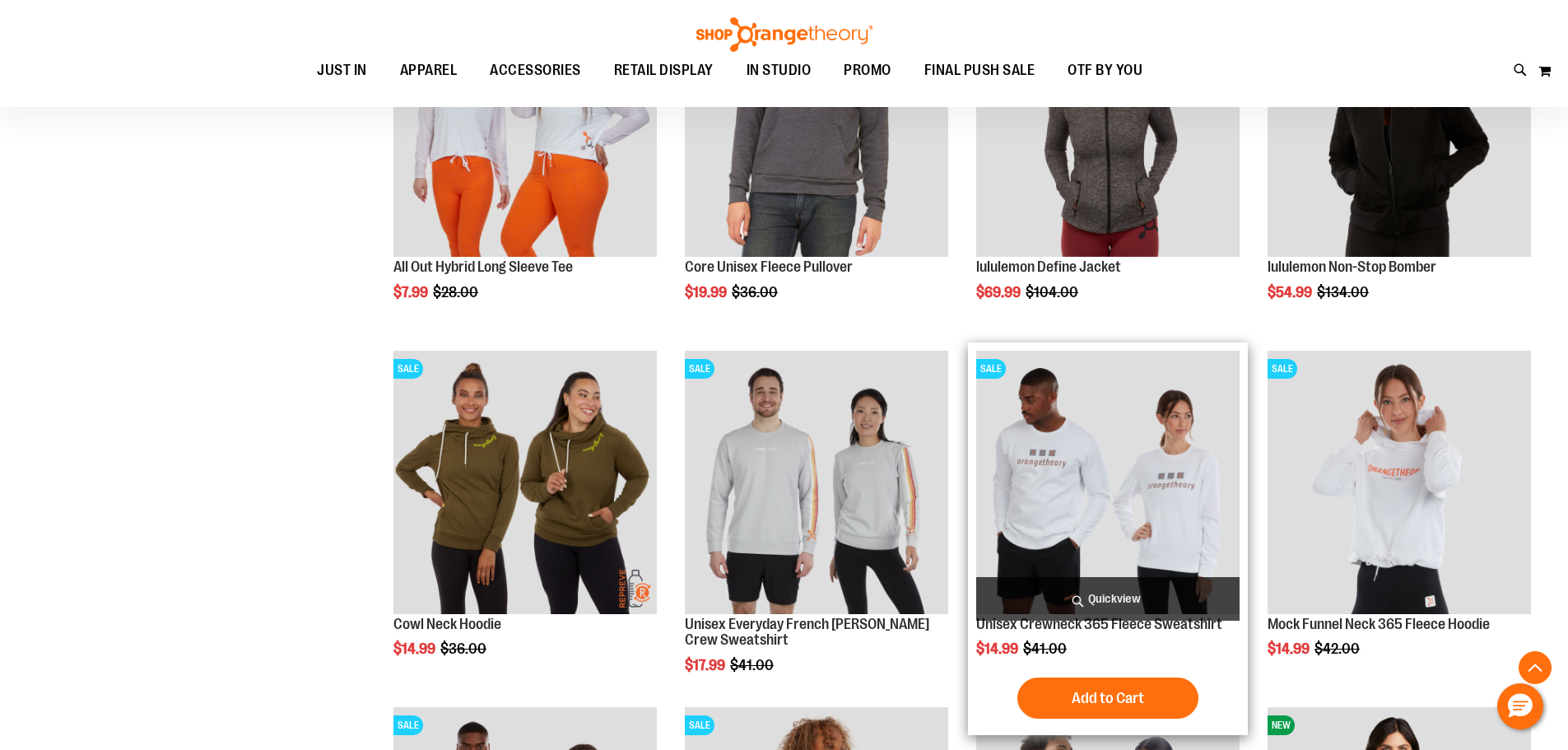
click at [1136, 473] on img "product" at bounding box center [1107, 482] width 263 height 263
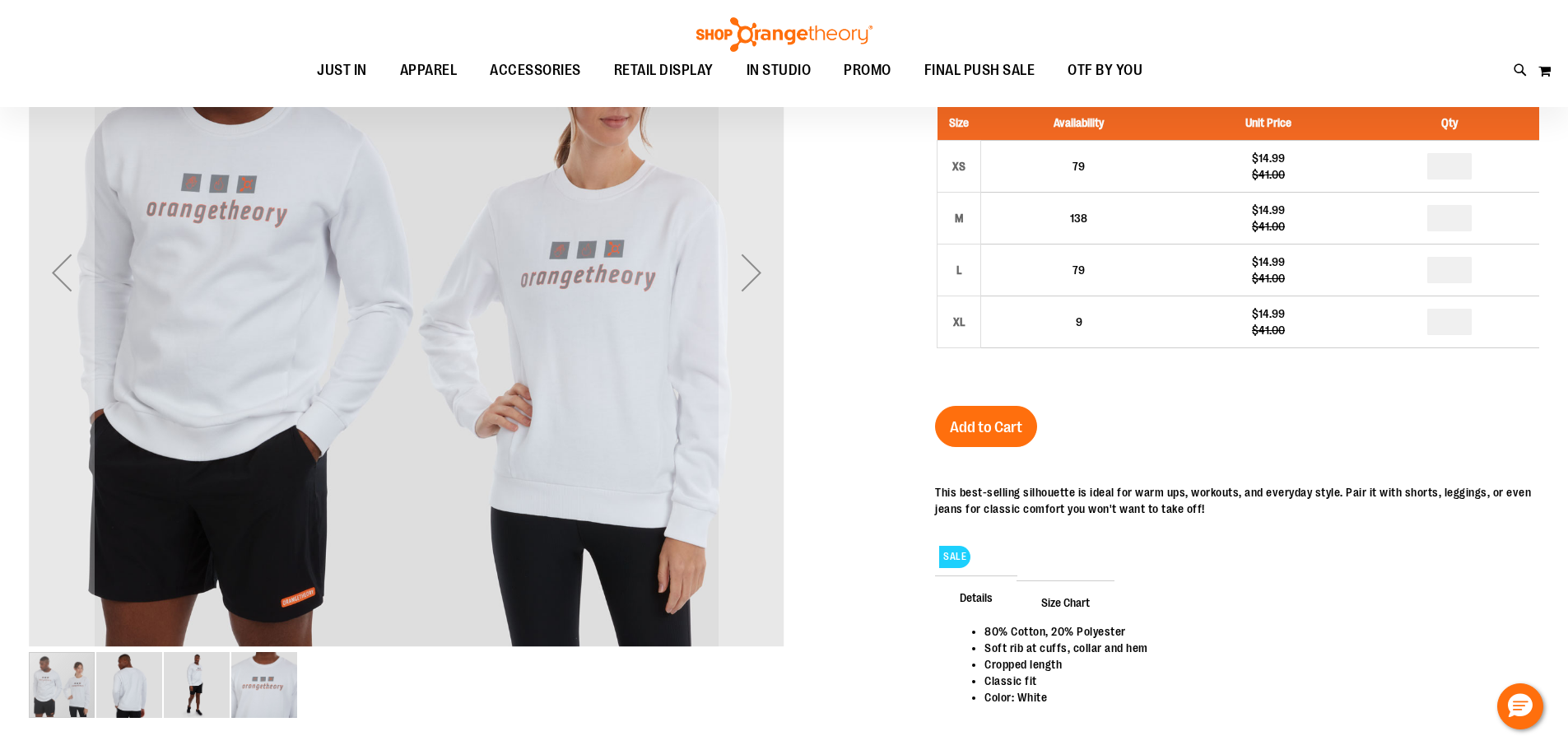
scroll to position [164, 0]
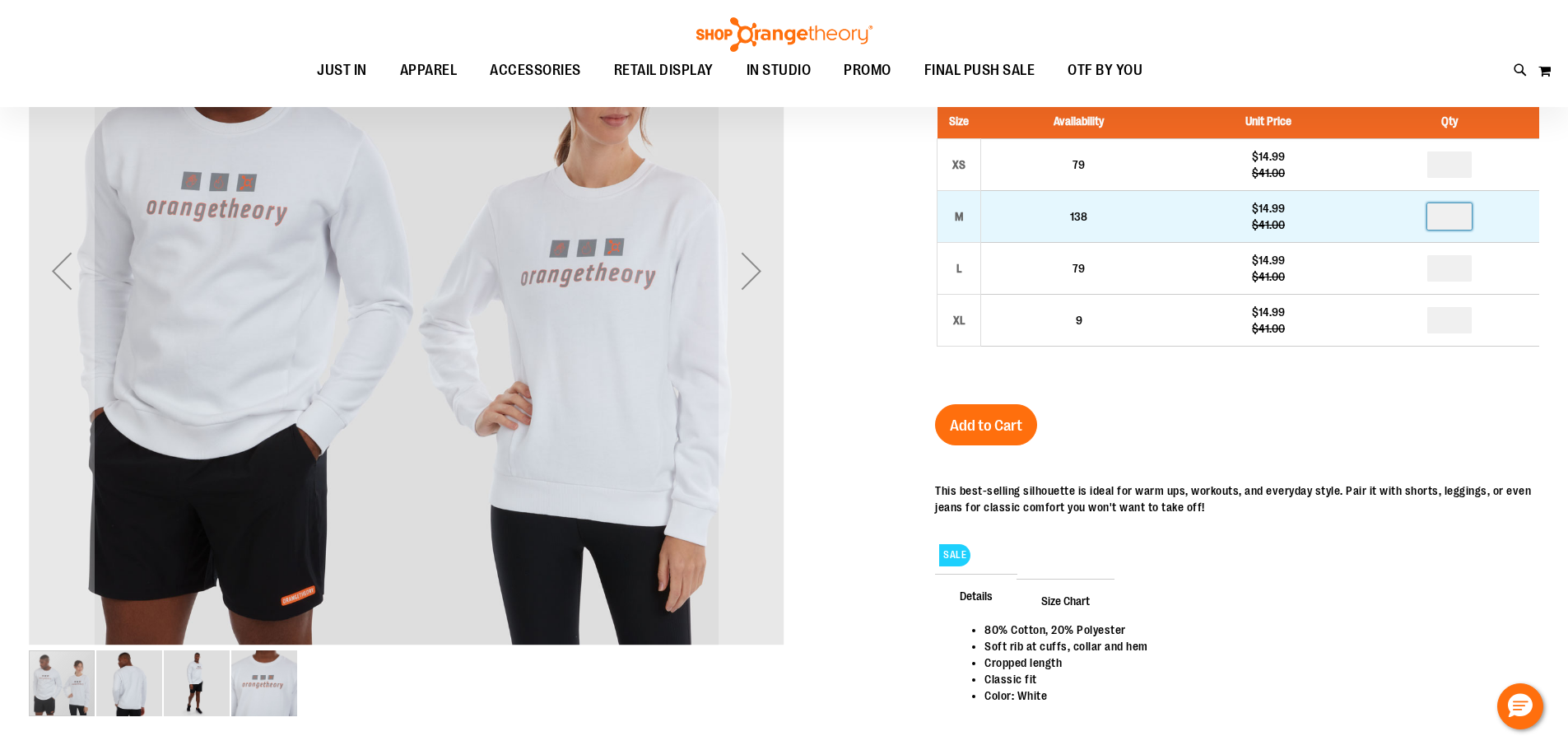
drag, startPoint x: 1459, startPoint y: 215, endPoint x: 1410, endPoint y: 223, distance: 49.6
click at [1410, 223] on td at bounding box center [1449, 216] width 178 height 52
type input "*"
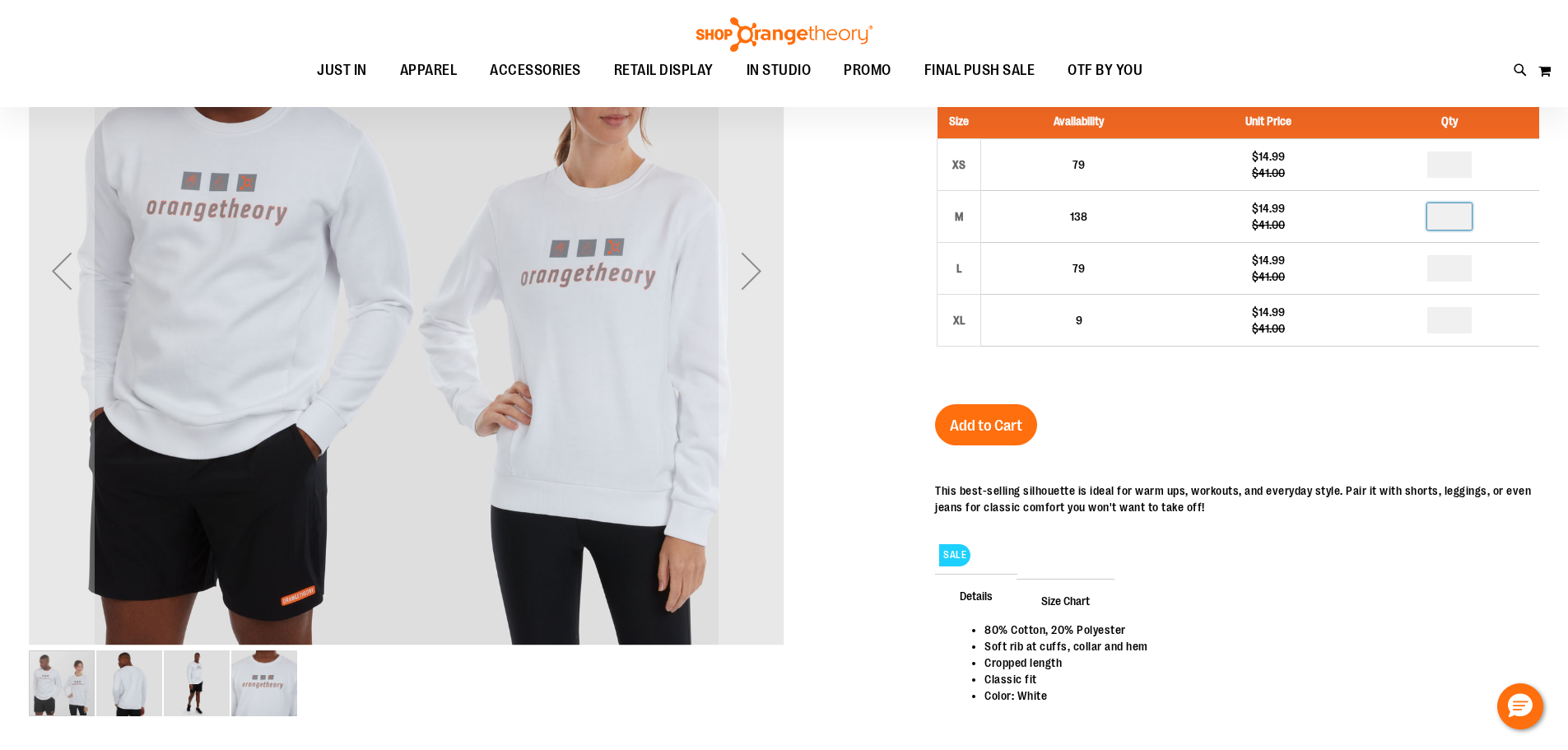
click at [1332, 403] on div "Unisex Crewneck 365 Fleece Sweatshirt $14.99 Regular Price $41.00 In stock Only…" at bounding box center [1237, 370] width 605 height 802
click at [1016, 420] on span "Add to Cart" at bounding box center [986, 425] width 72 height 18
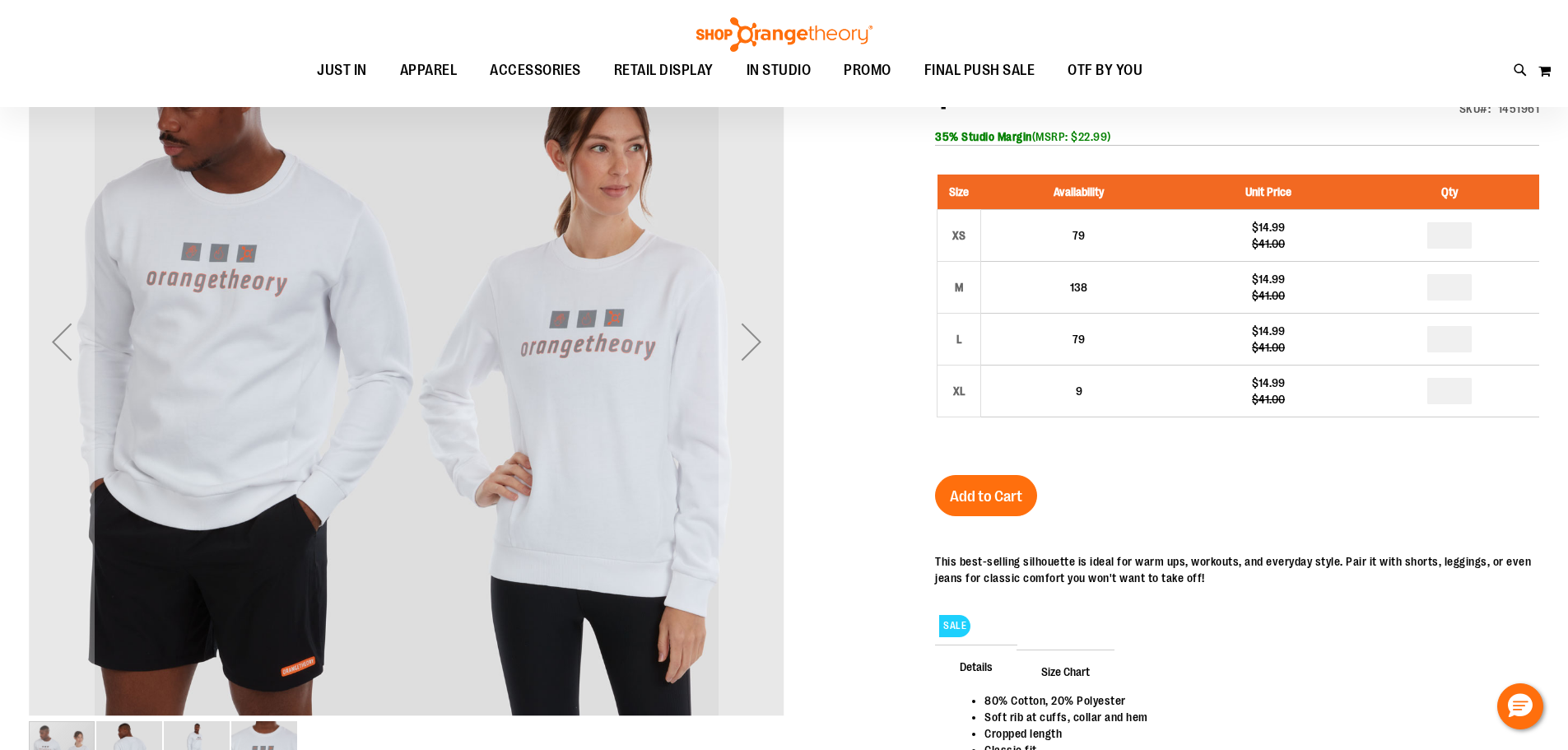
scroll to position [0, 0]
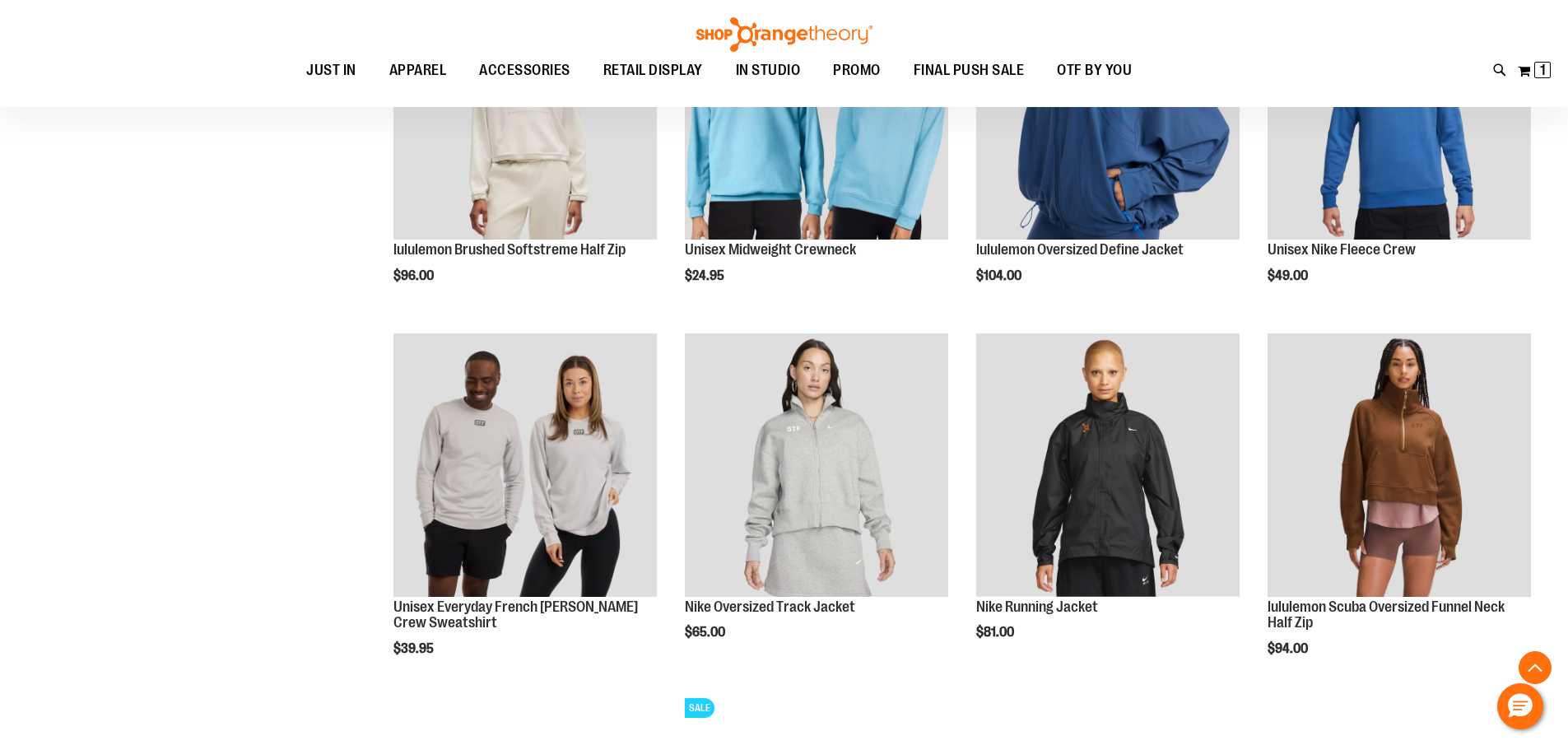
scroll to position [739, 0]
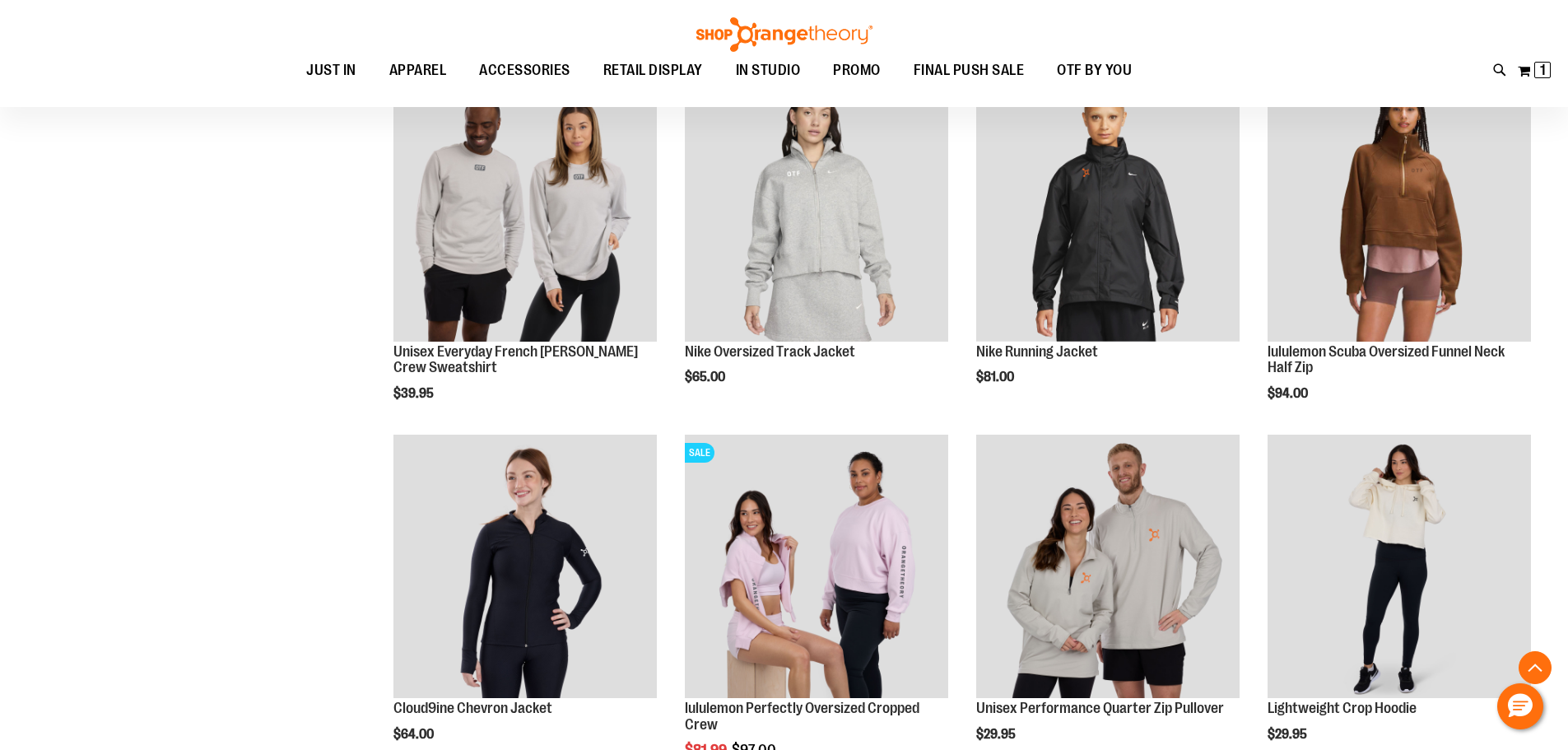
scroll to position [657, 0]
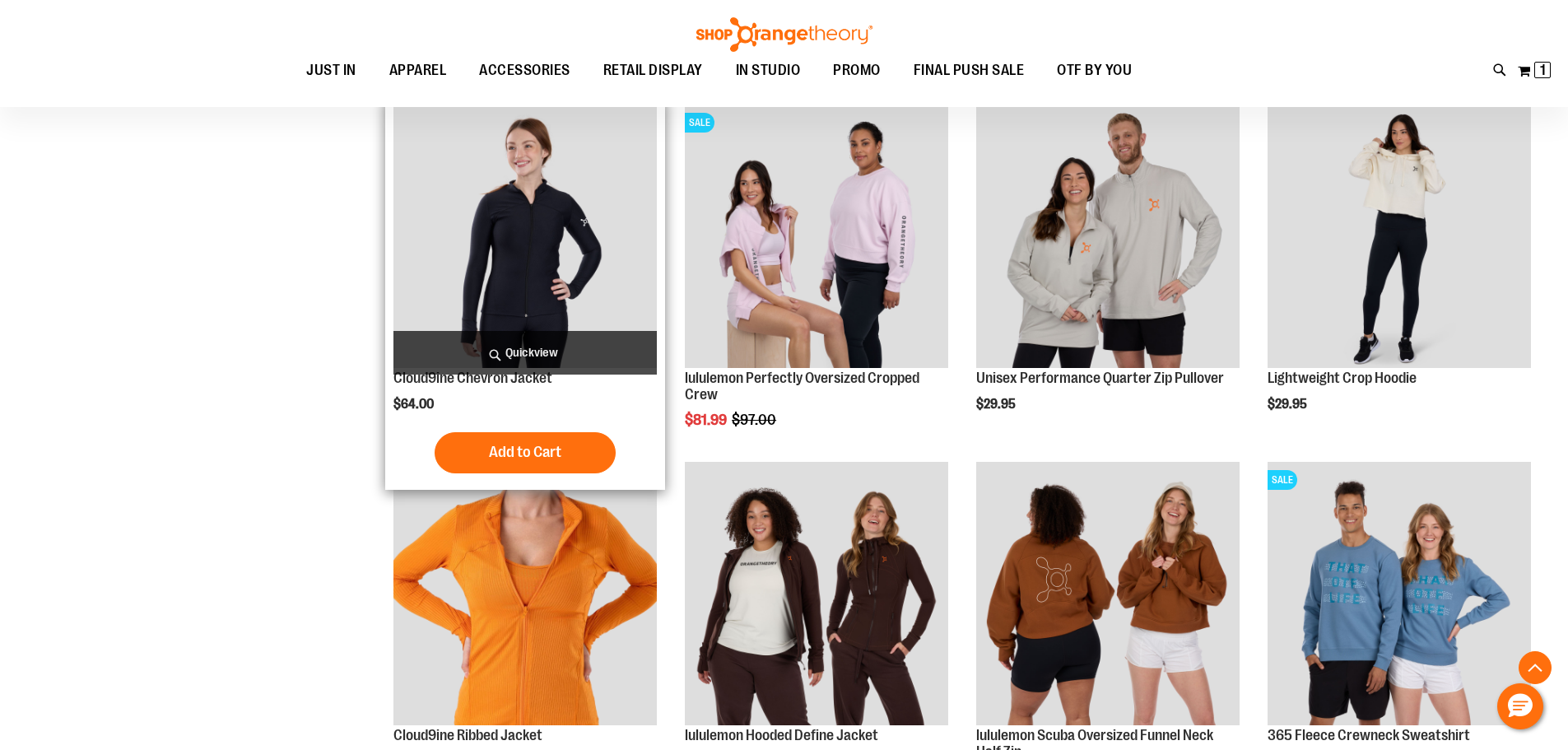
scroll to position [1316, 0]
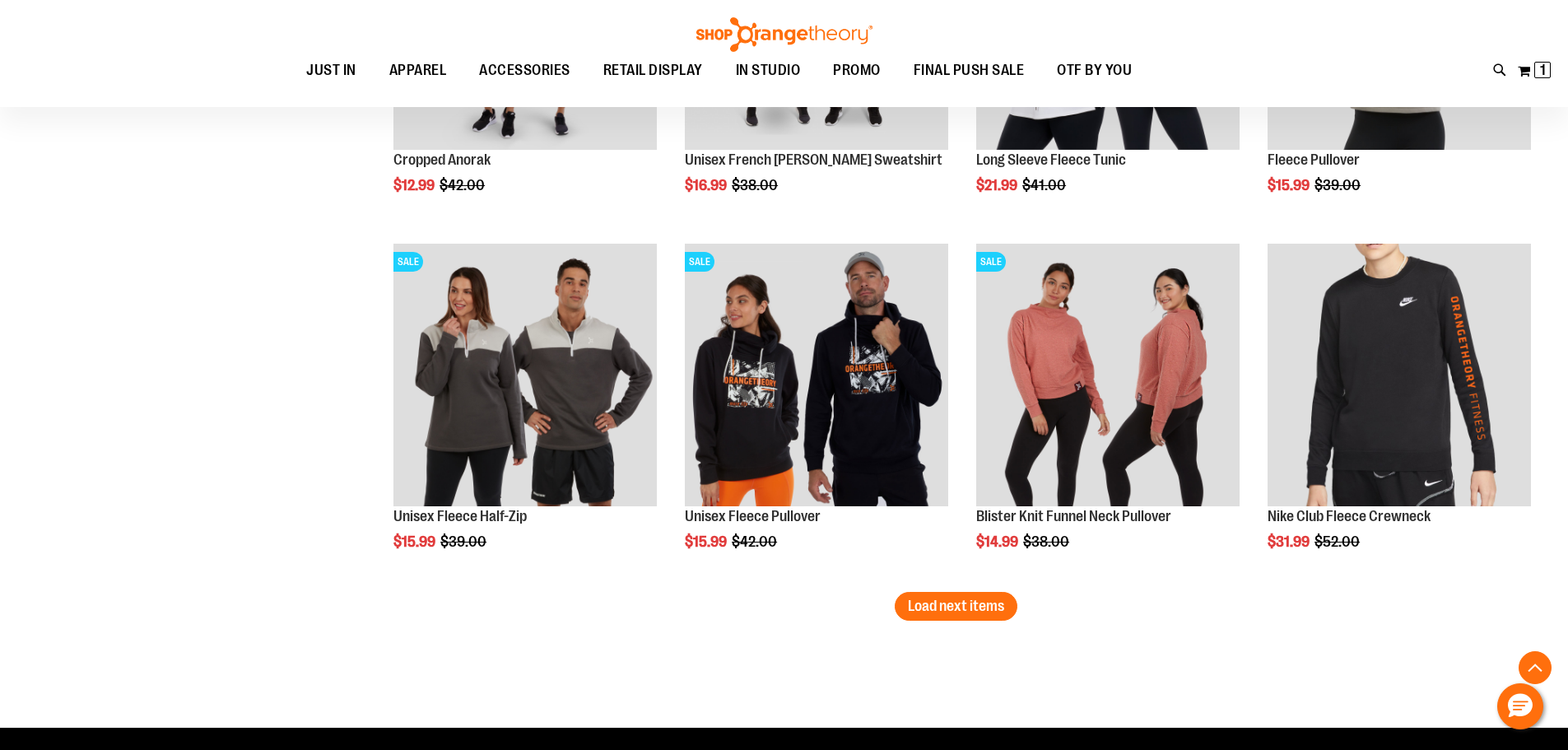
scroll to position [2879, 0]
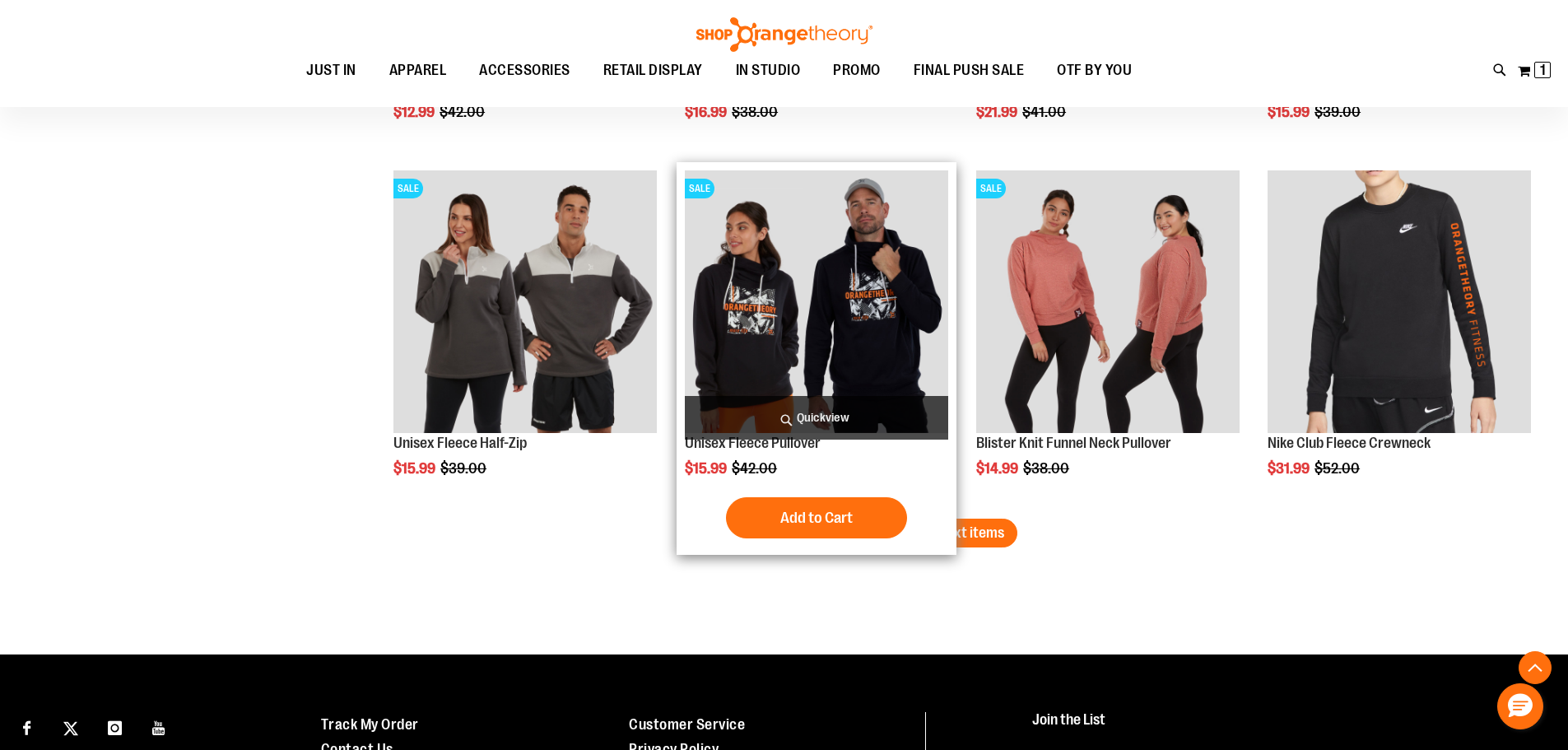
click at [911, 518] on div "Add to Cart In stock" at bounding box center [816, 518] width 263 height 41
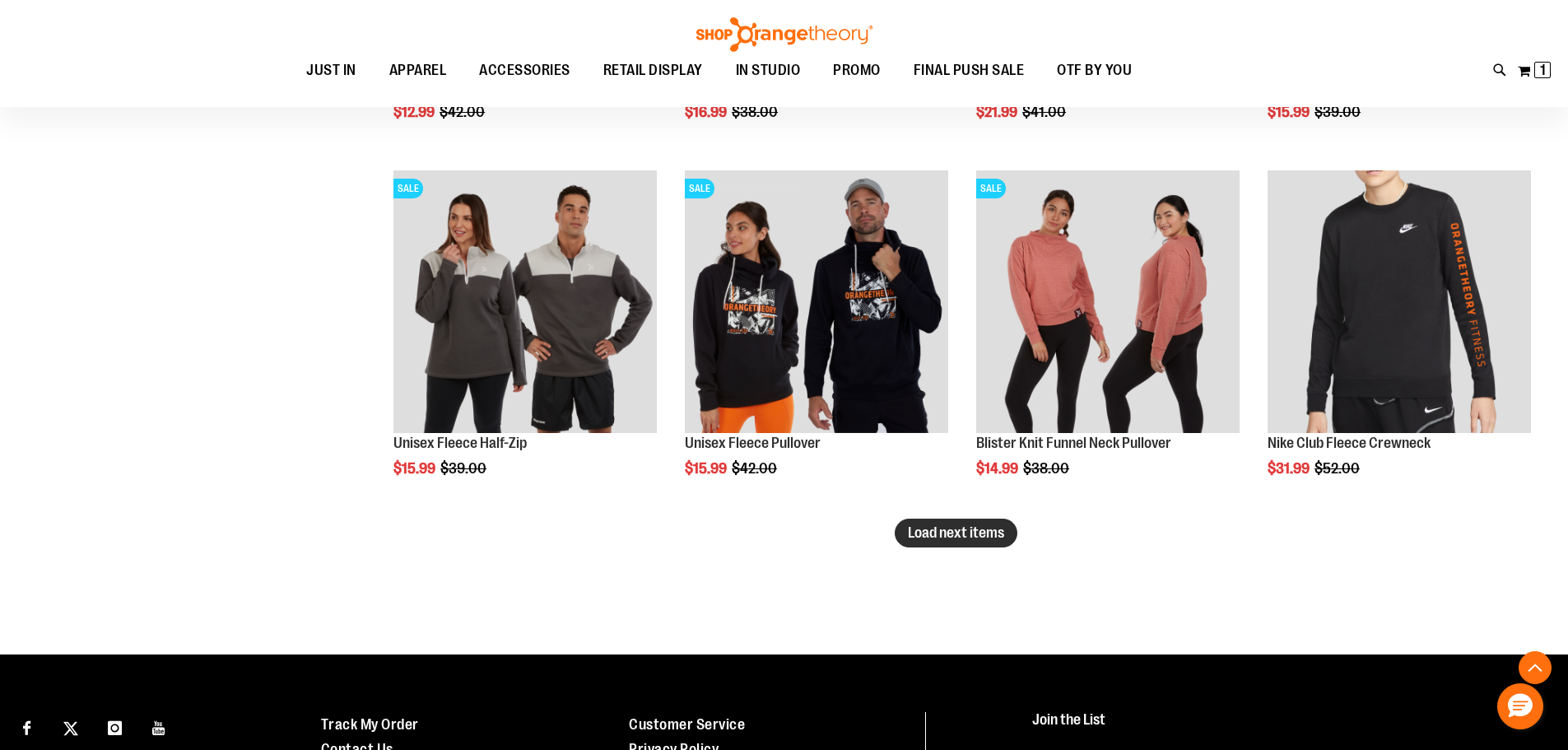
click at [1010, 528] on button "Load next items" at bounding box center [956, 533] width 122 height 29
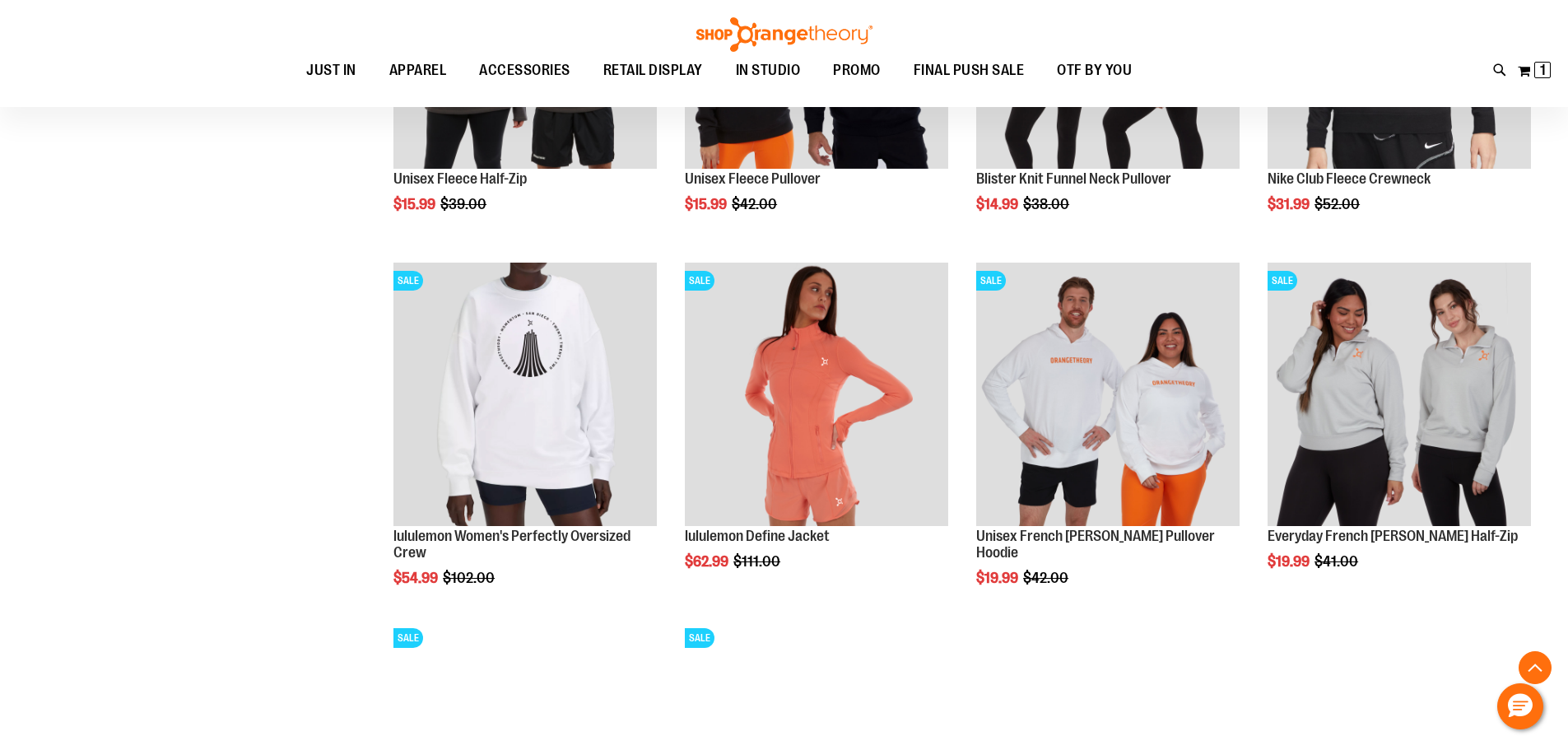
scroll to position [3291, 0]
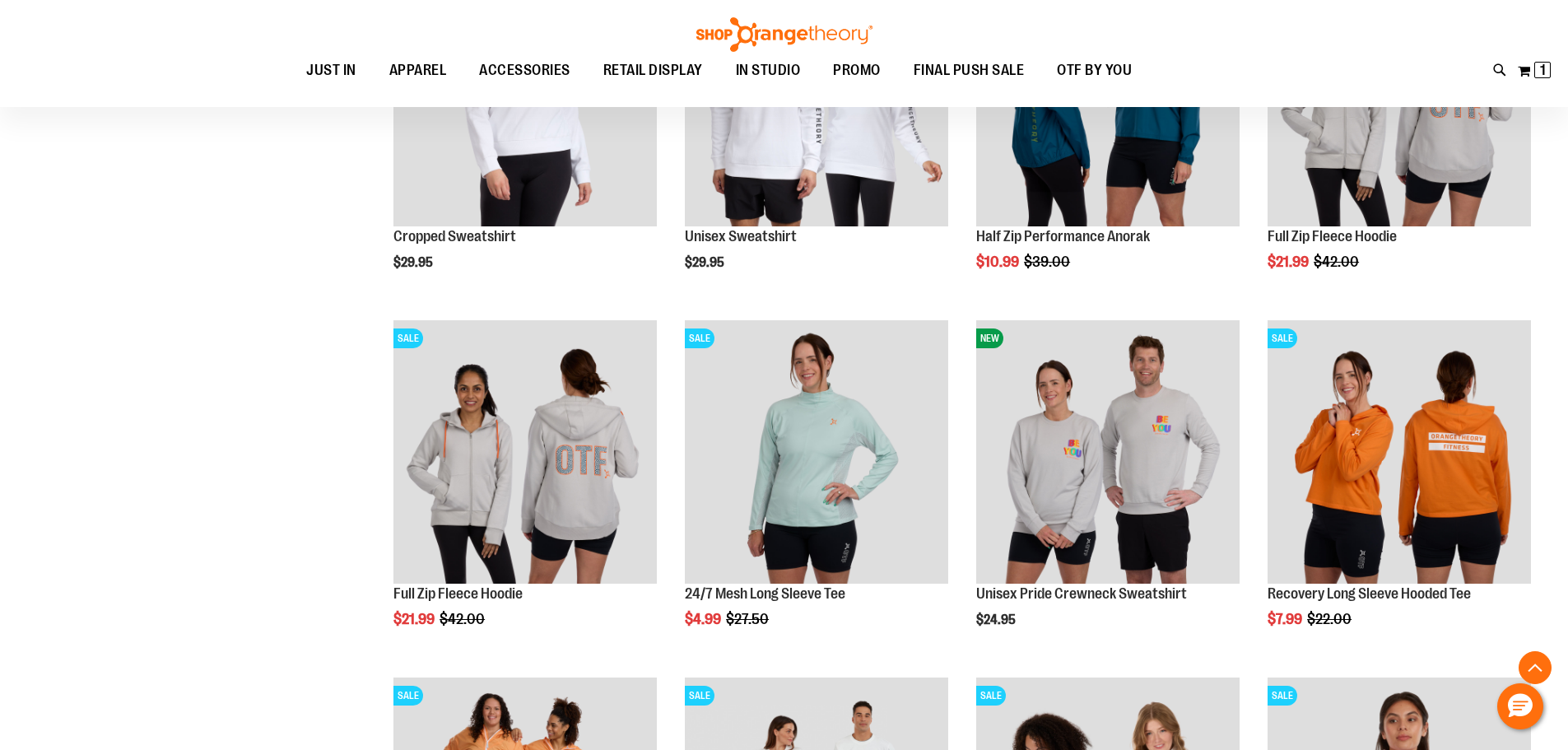
scroll to position [1809, 0]
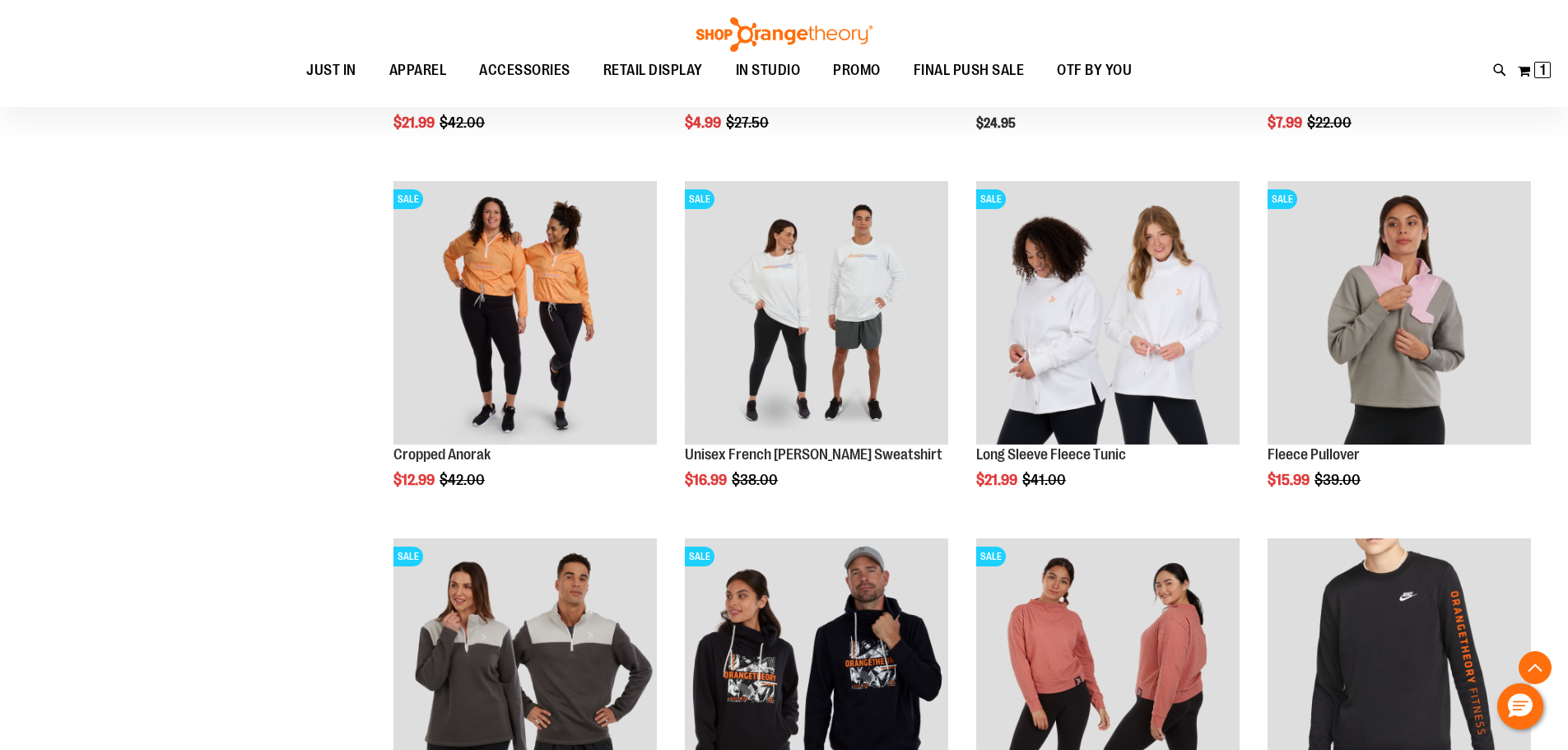
scroll to position [2386, 0]
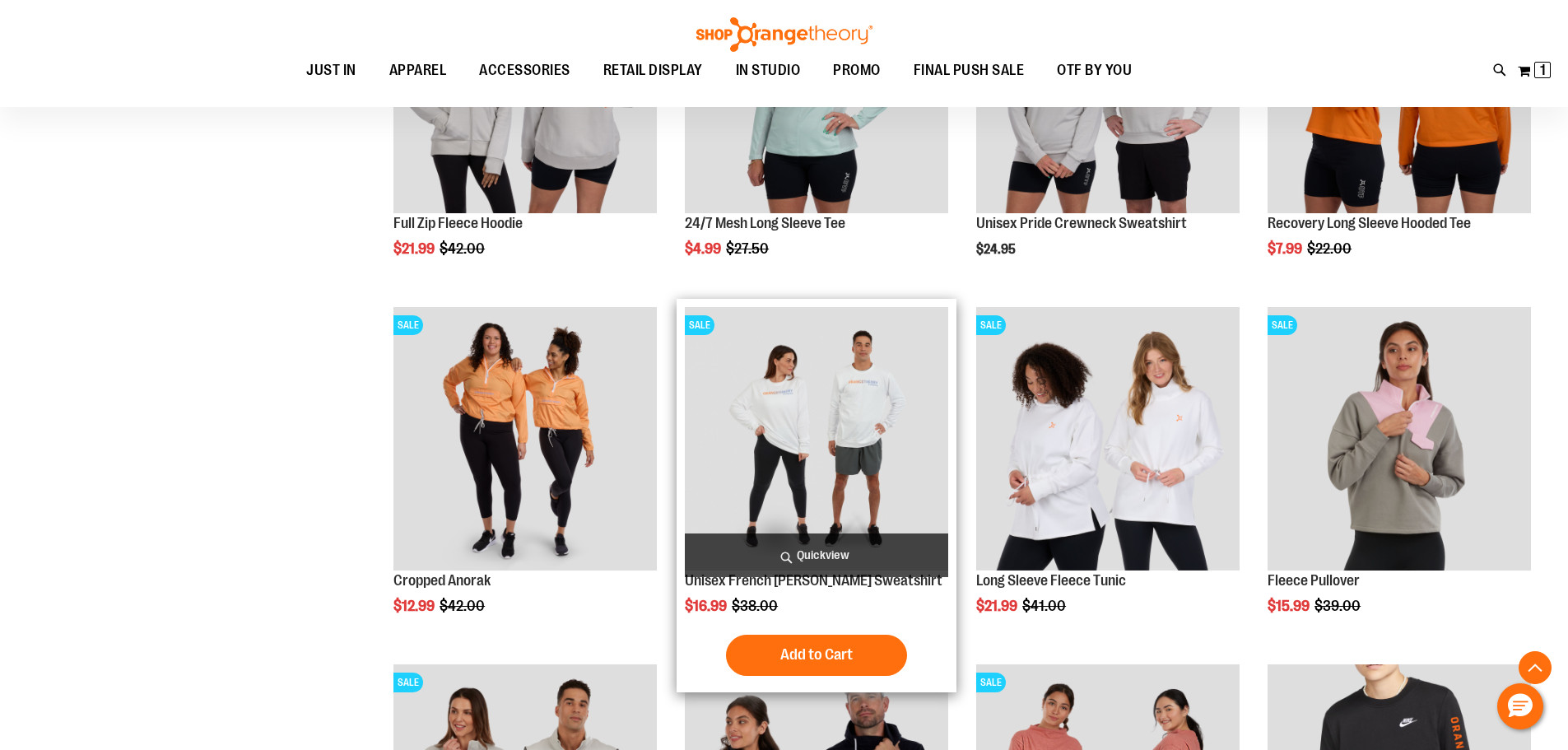
click at [859, 415] on img "product" at bounding box center [816, 438] width 263 height 263
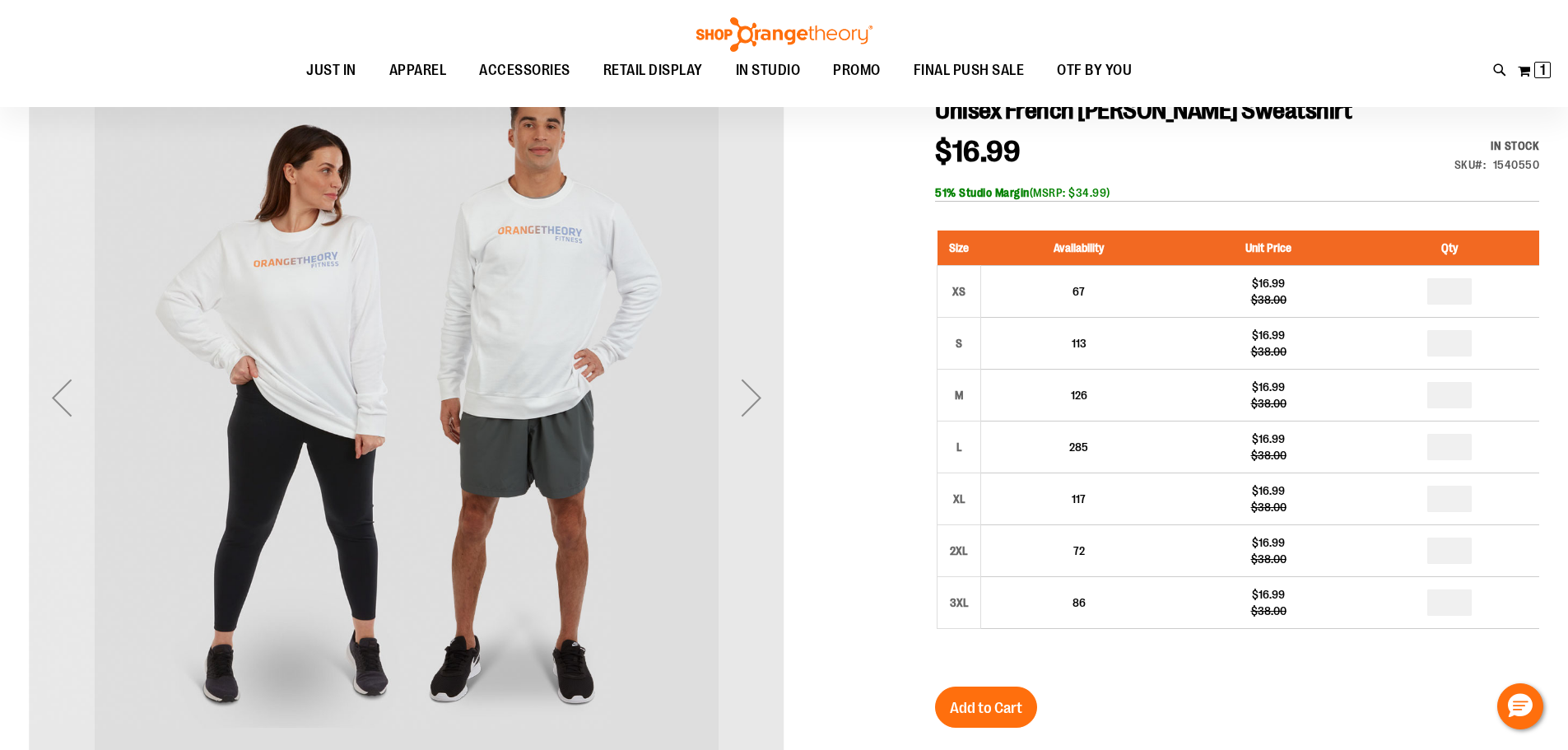
scroll to position [246, 0]
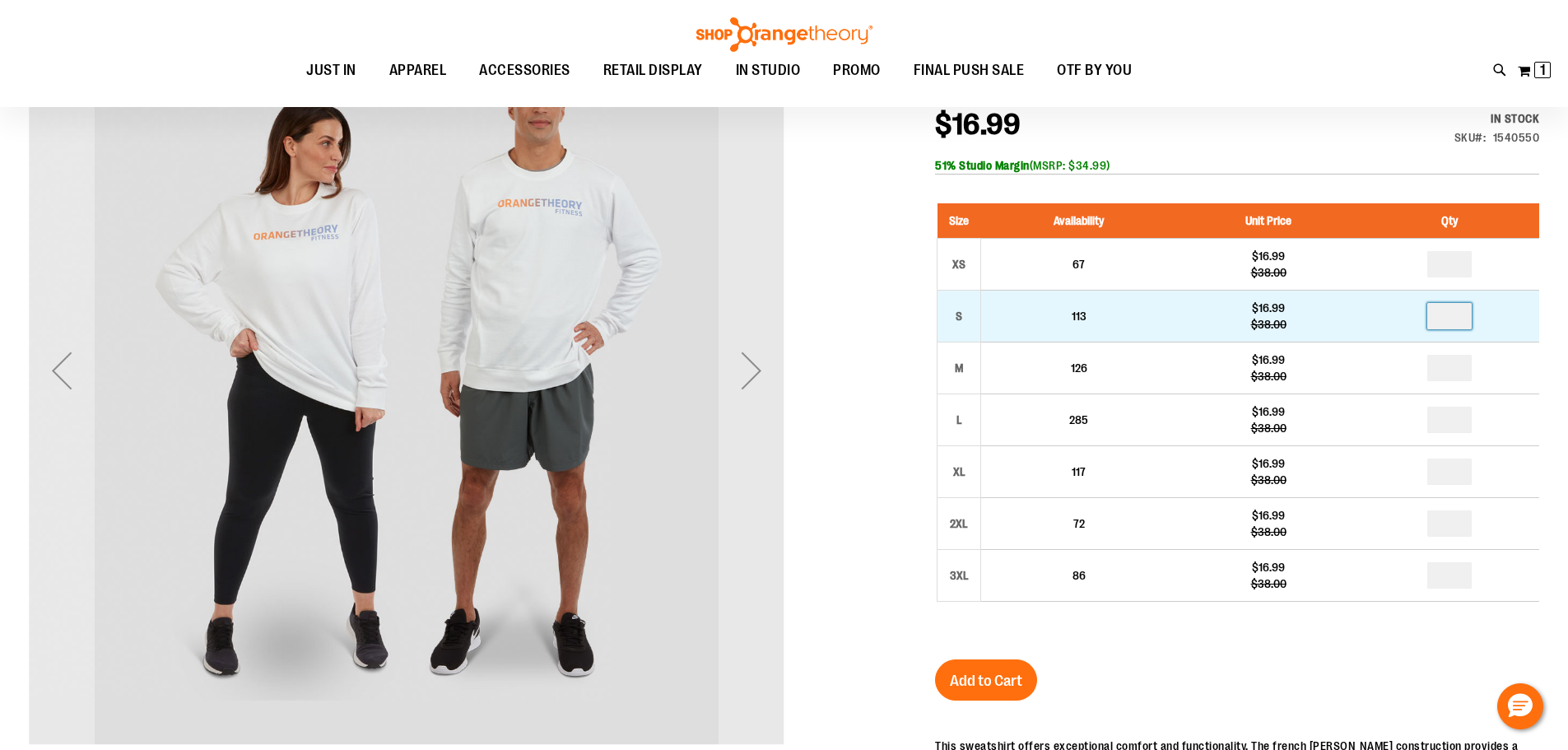
drag, startPoint x: 1462, startPoint y: 314, endPoint x: 1406, endPoint y: 320, distance: 56.3
click at [1406, 320] on td at bounding box center [1449, 316] width 178 height 52
type input "*"
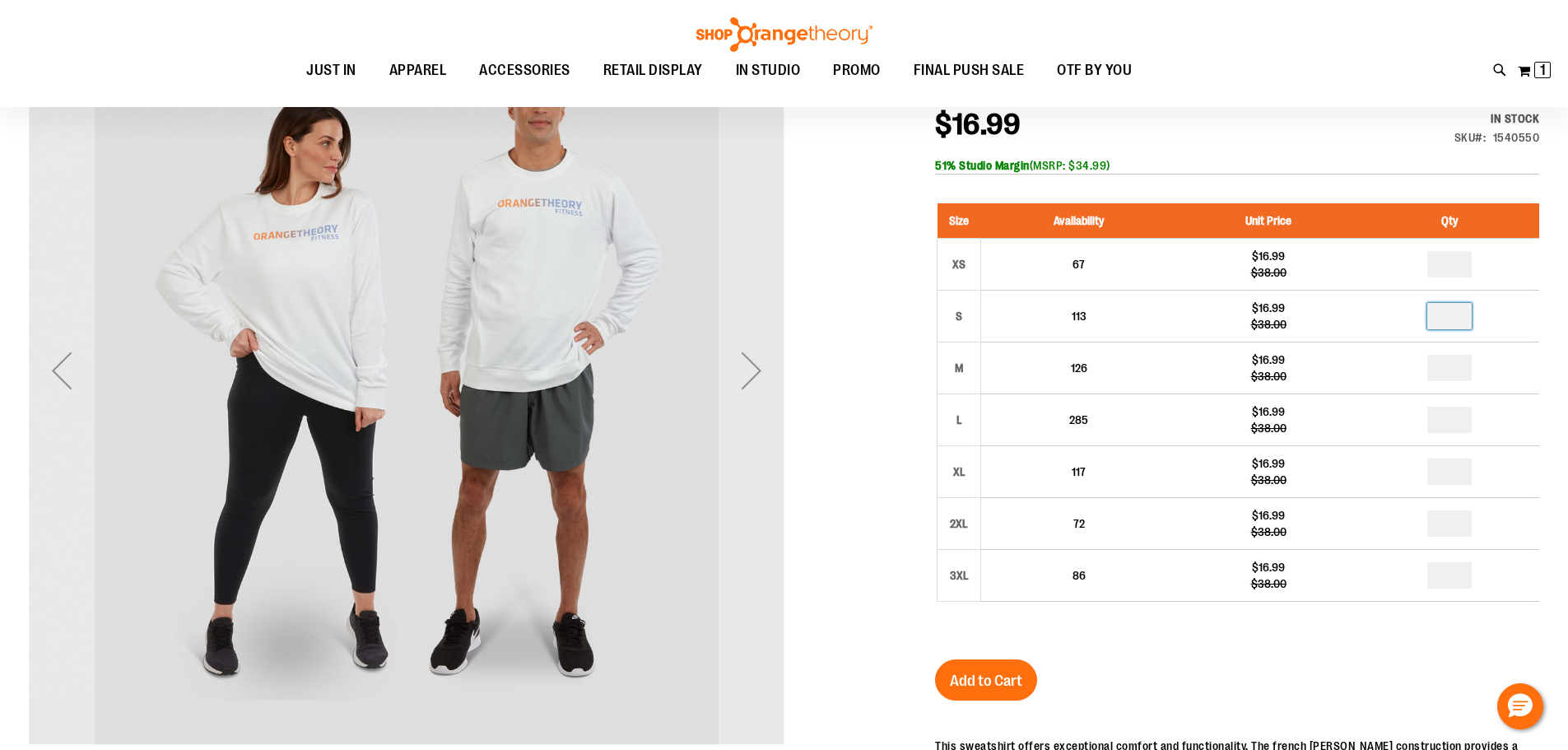
click at [1311, 681] on div "Unisex French [PERSON_NAME] Sweatshirt $16.99 Regular Price $38.00 In stock Onl…" at bounding box center [1237, 563] width 605 height 990
click at [996, 688] on span "Add to Cart" at bounding box center [986, 681] width 72 height 18
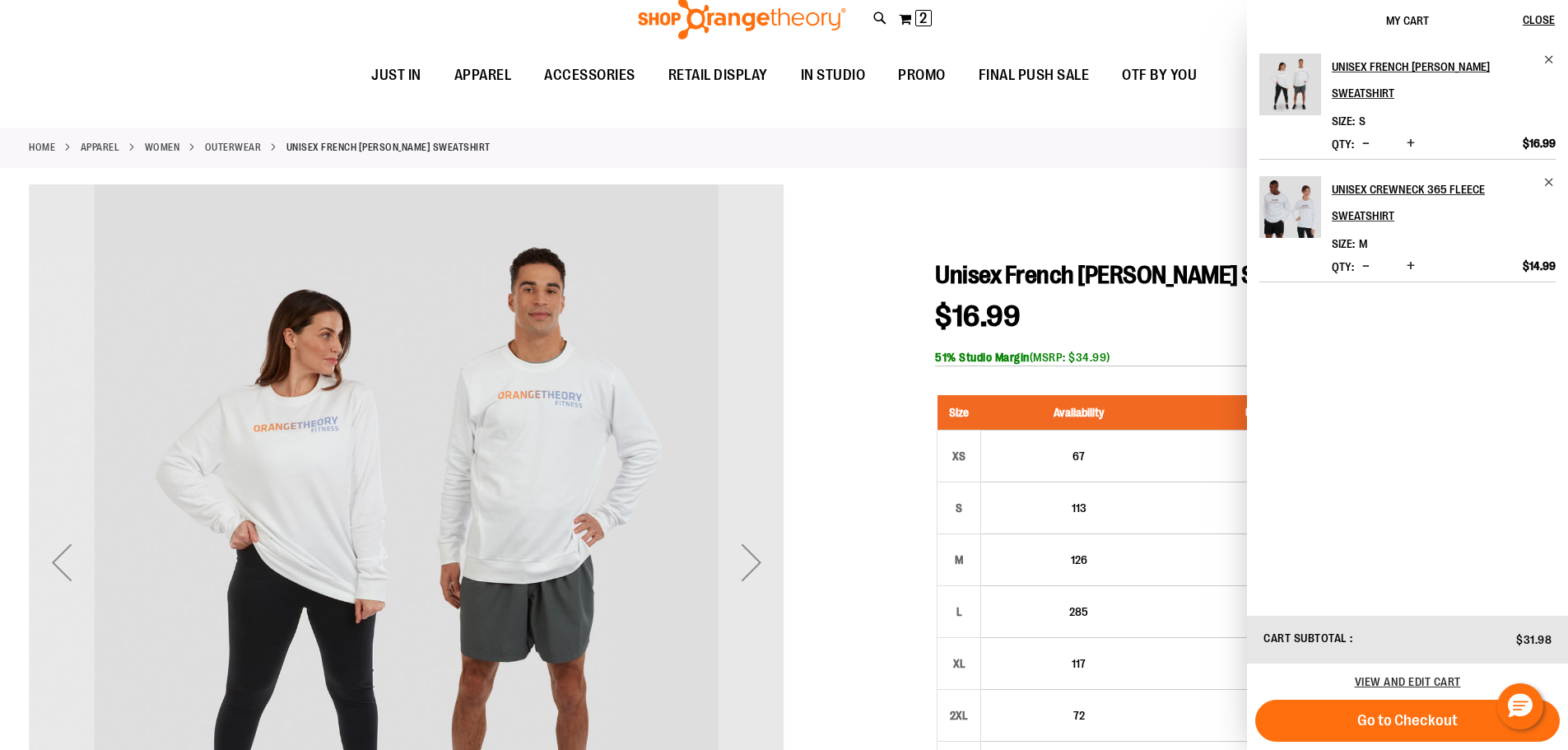
scroll to position [0, 0]
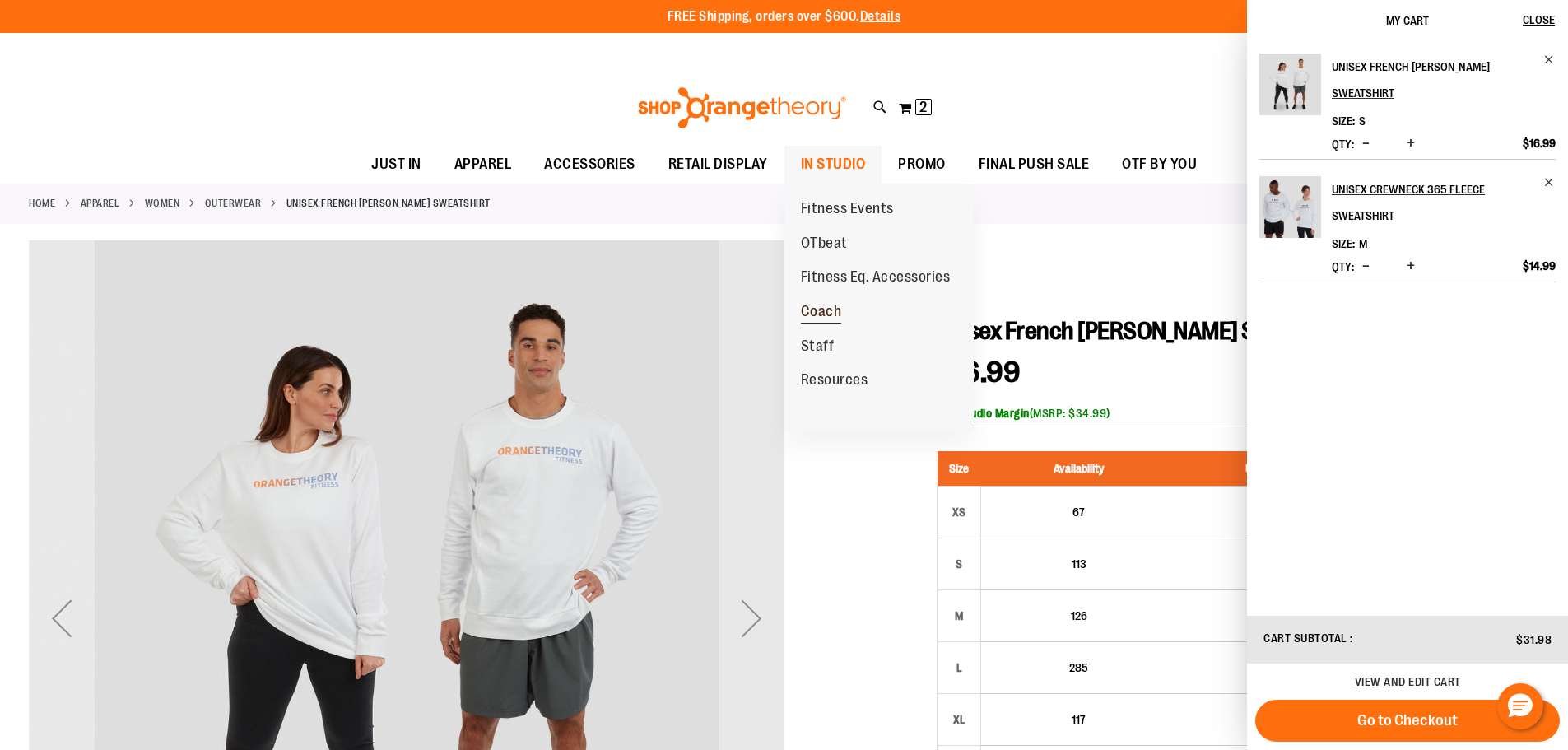
click at [836, 307] on span "Coach" at bounding box center [822, 312] width 41 height 20
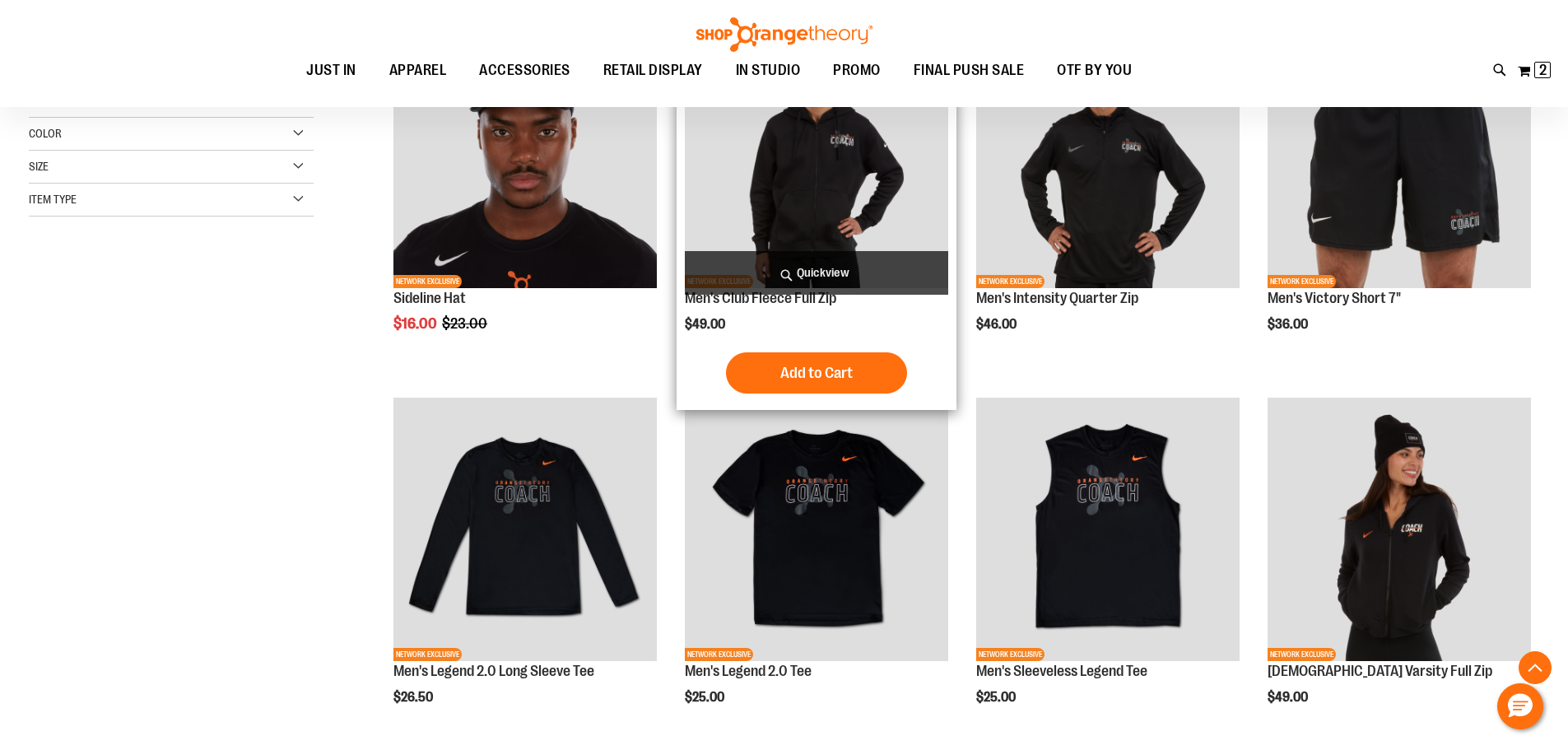
scroll to position [411, 0]
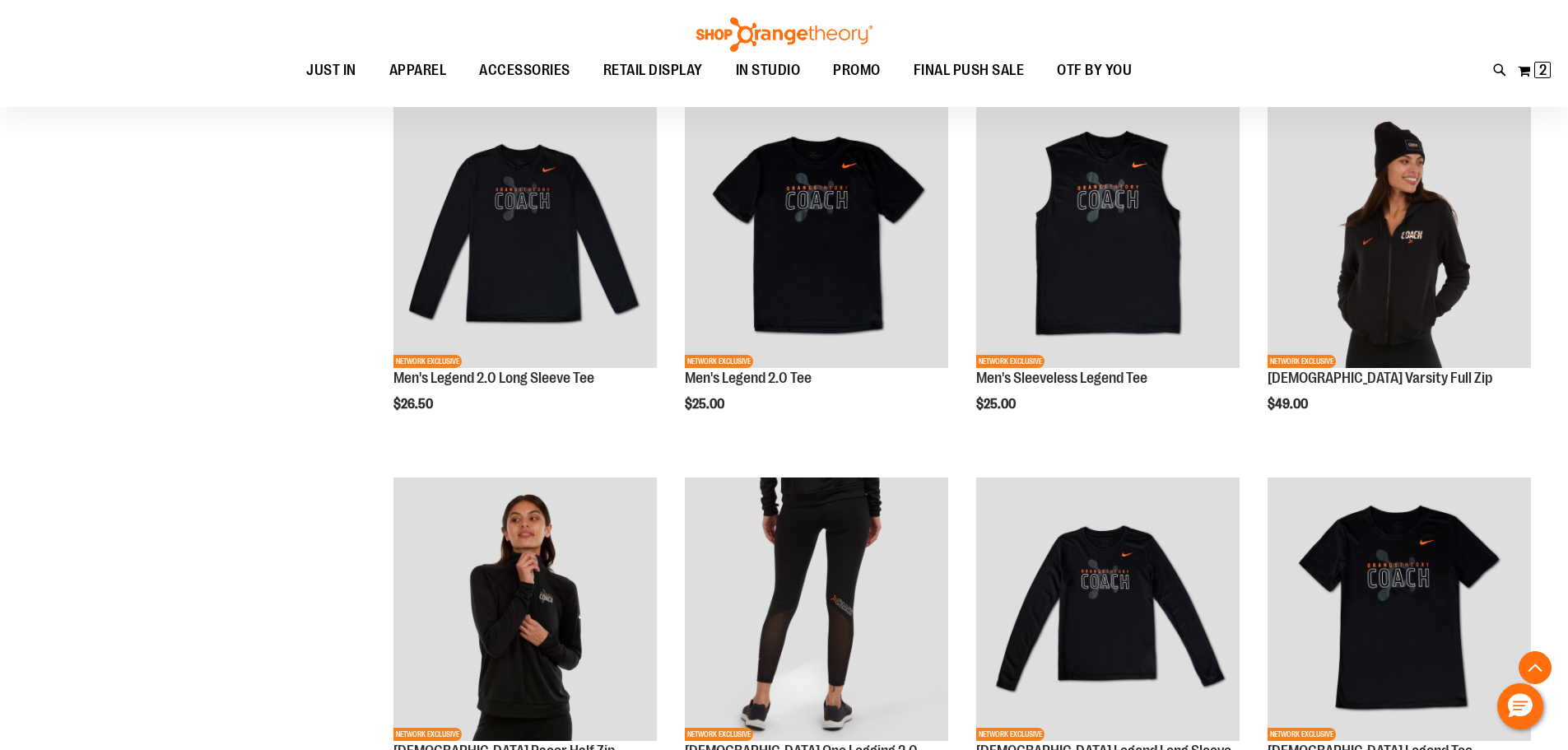
scroll to position [576, 0]
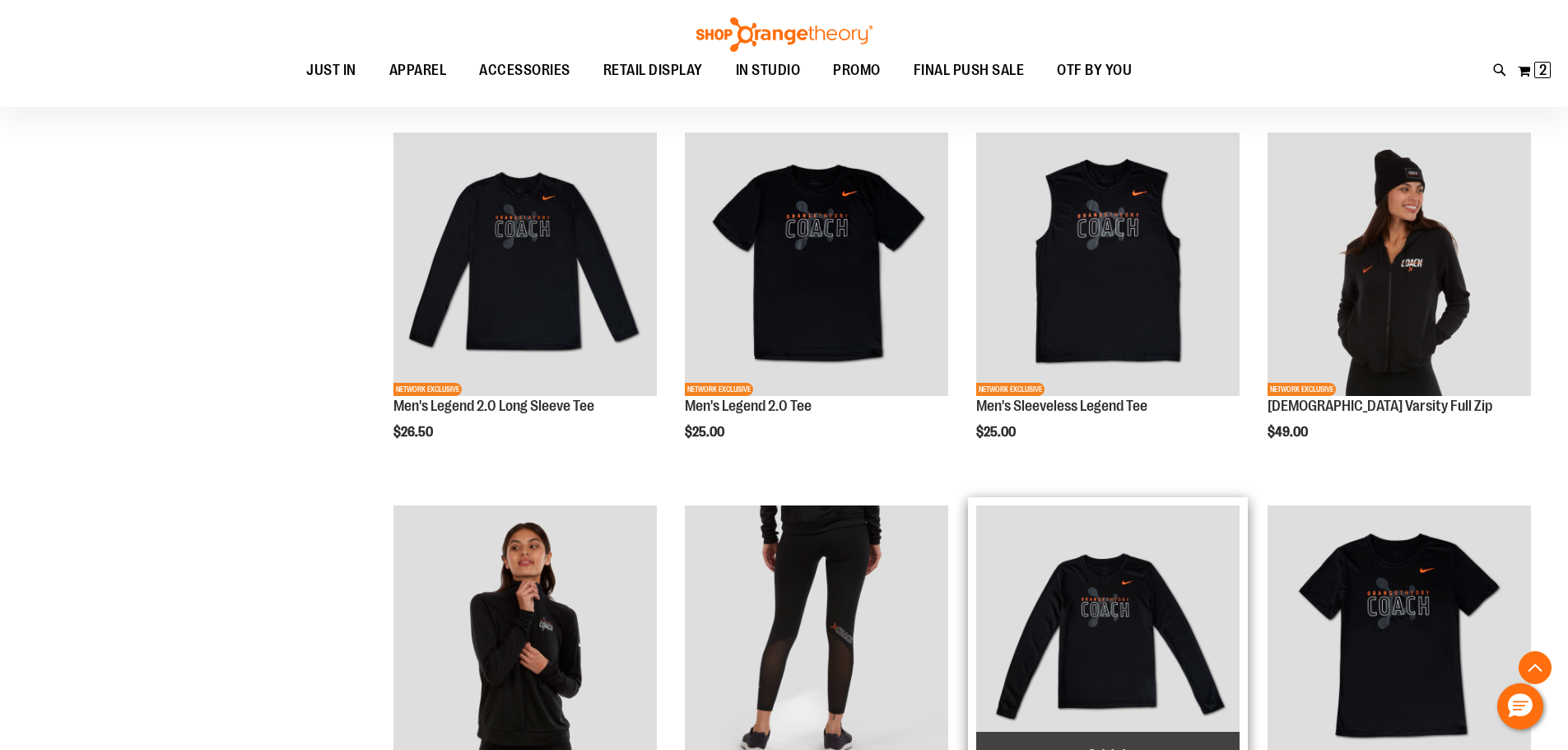
scroll to position [822, 0]
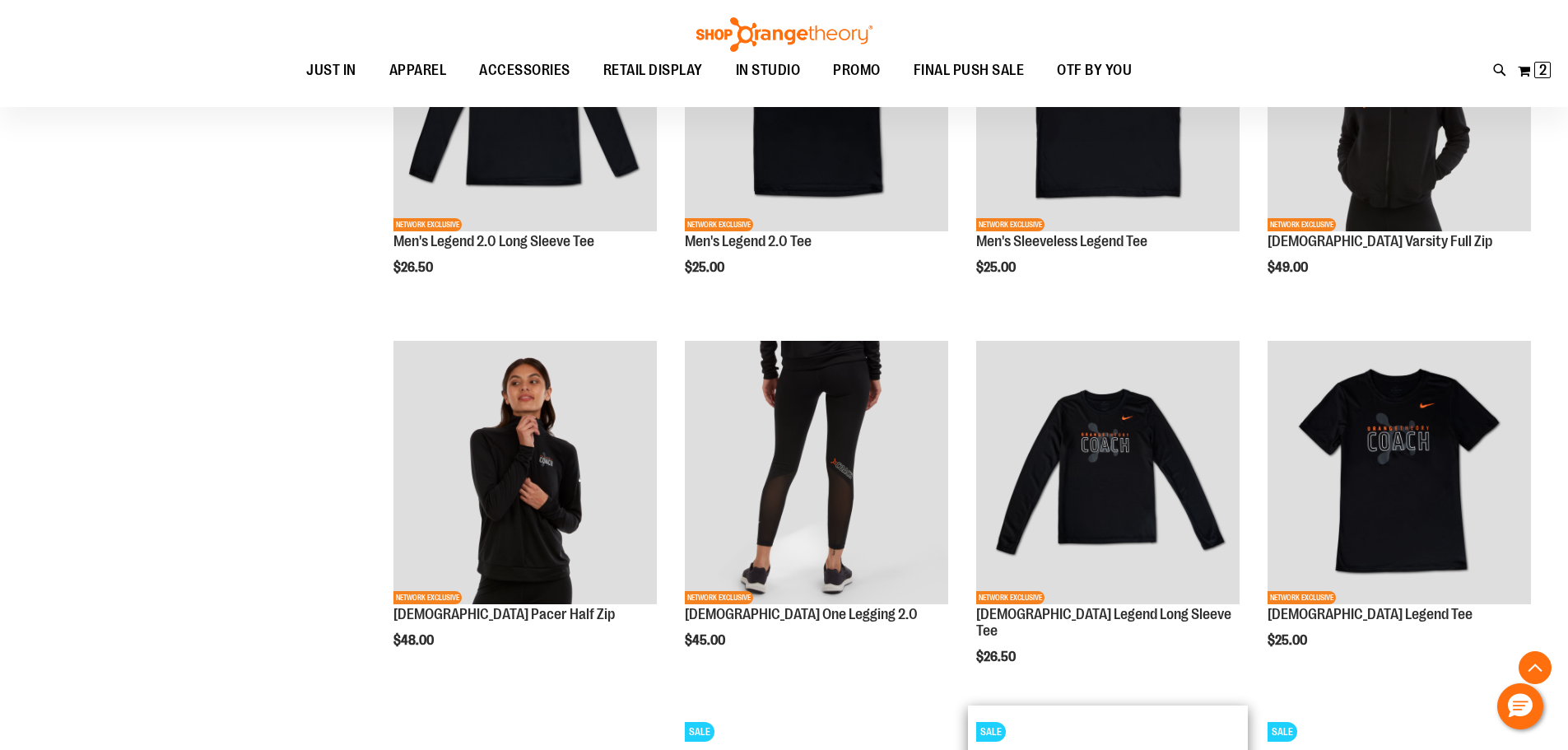
scroll to position [657, 0]
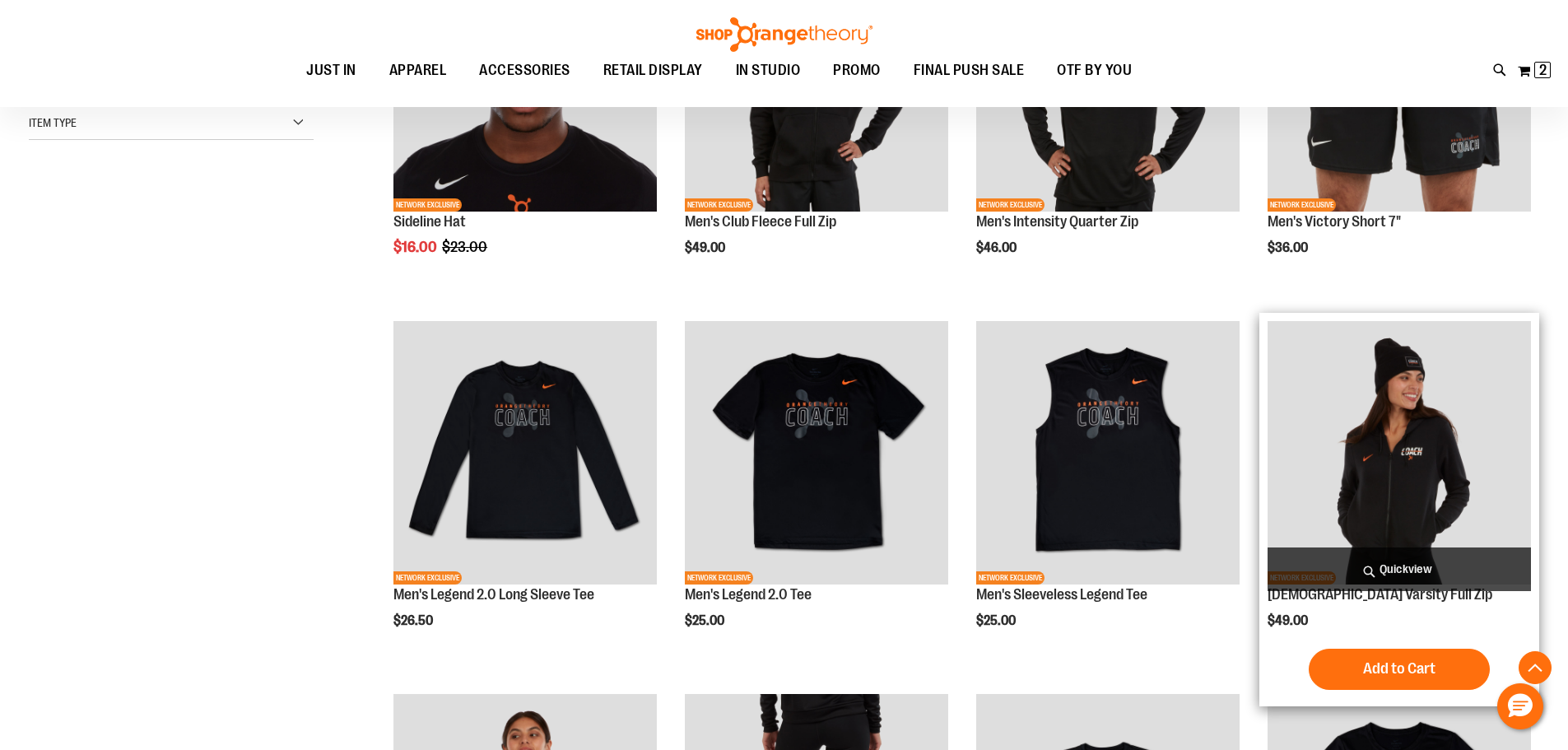
scroll to position [576, 0]
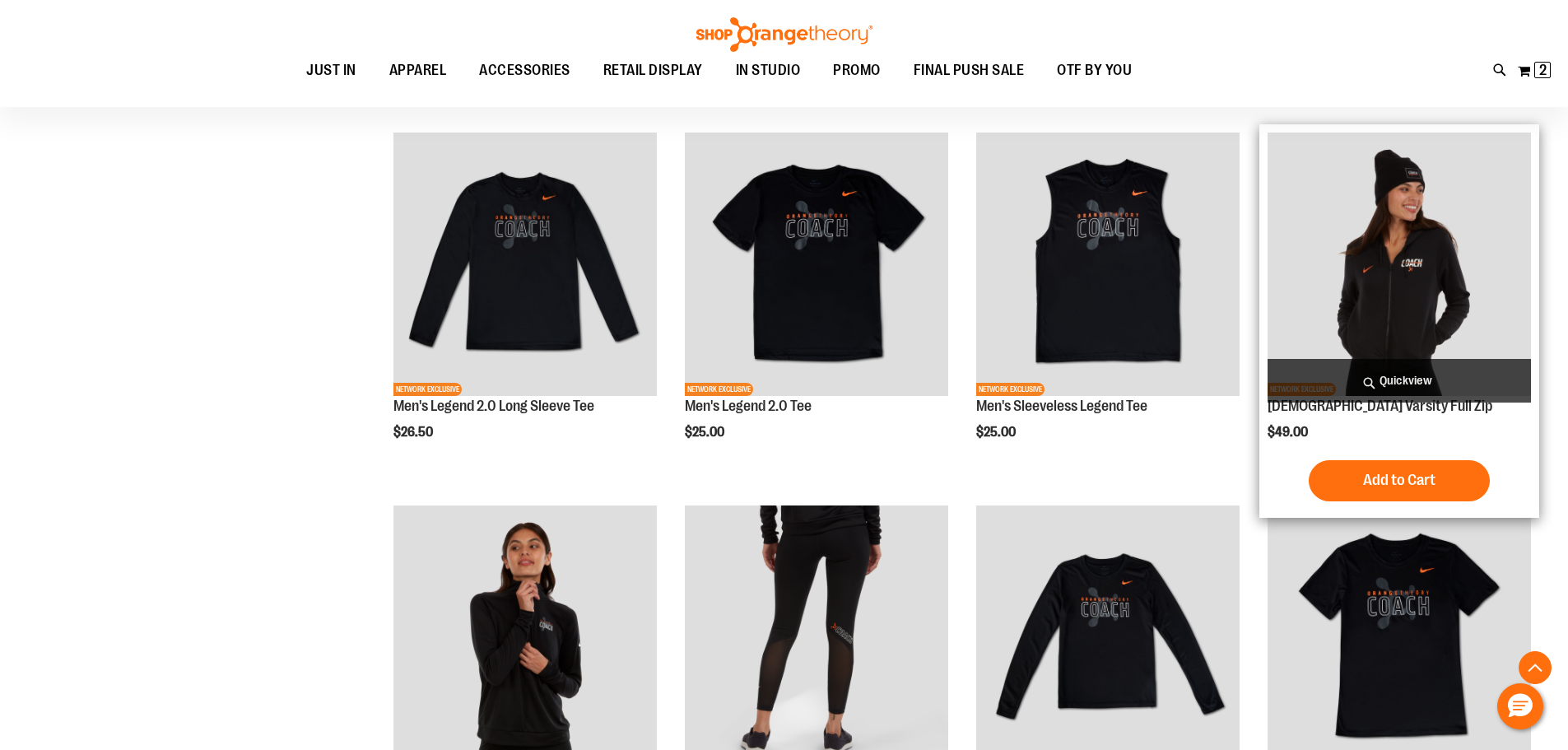
click at [1401, 245] on img "product" at bounding box center [1399, 263] width 263 height 263
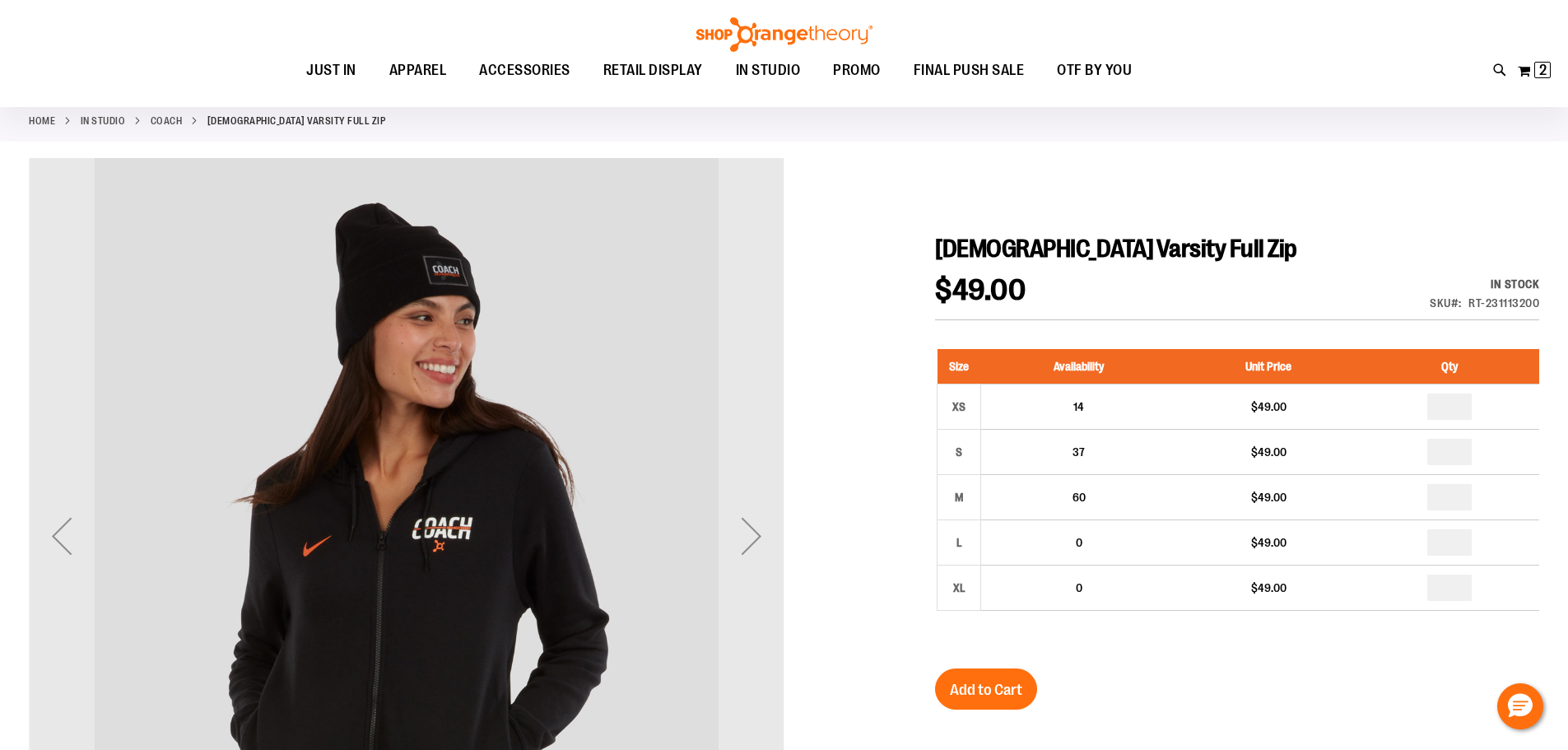
scroll to position [82, 0]
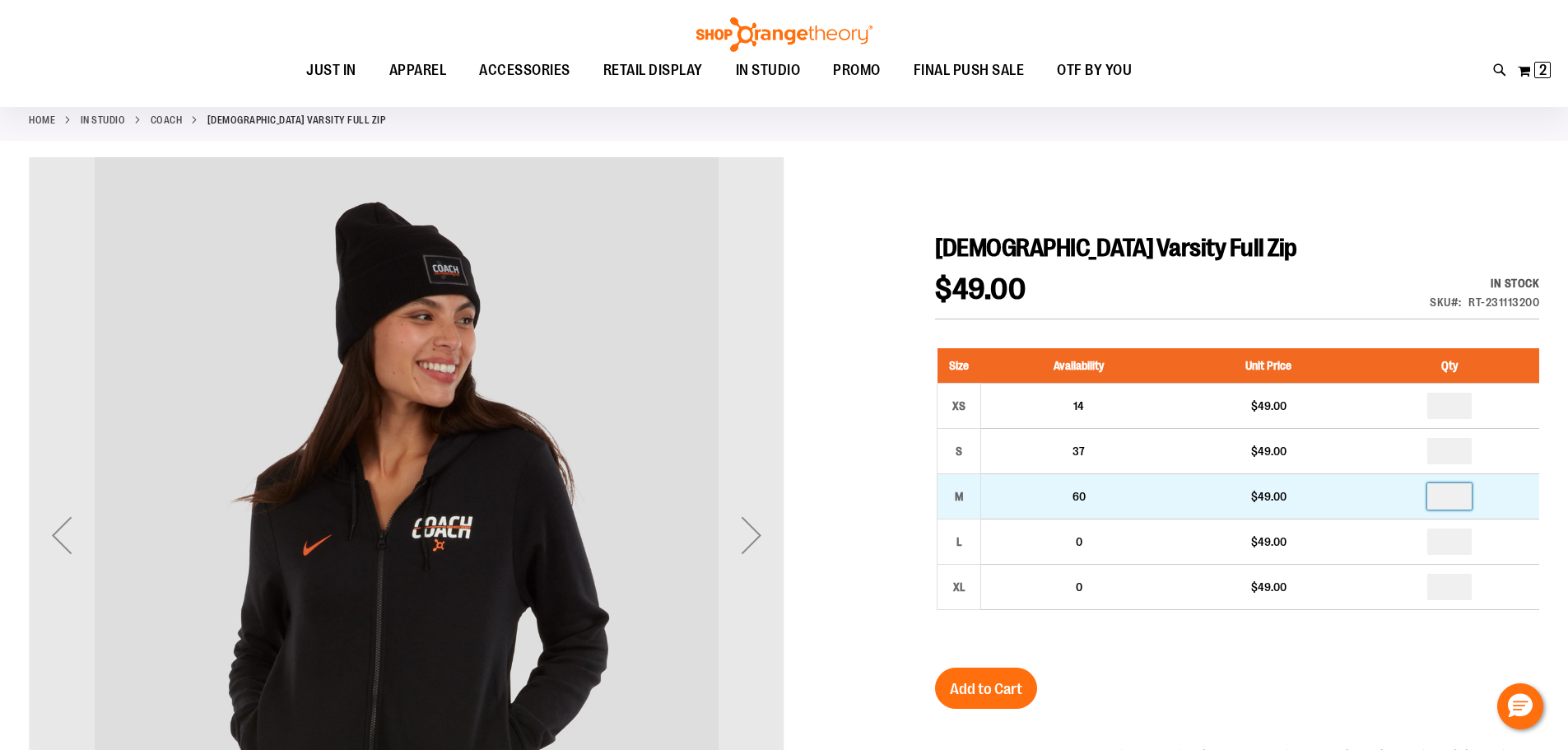
click at [1467, 495] on input "number" at bounding box center [1449, 496] width 44 height 26
type input "*"
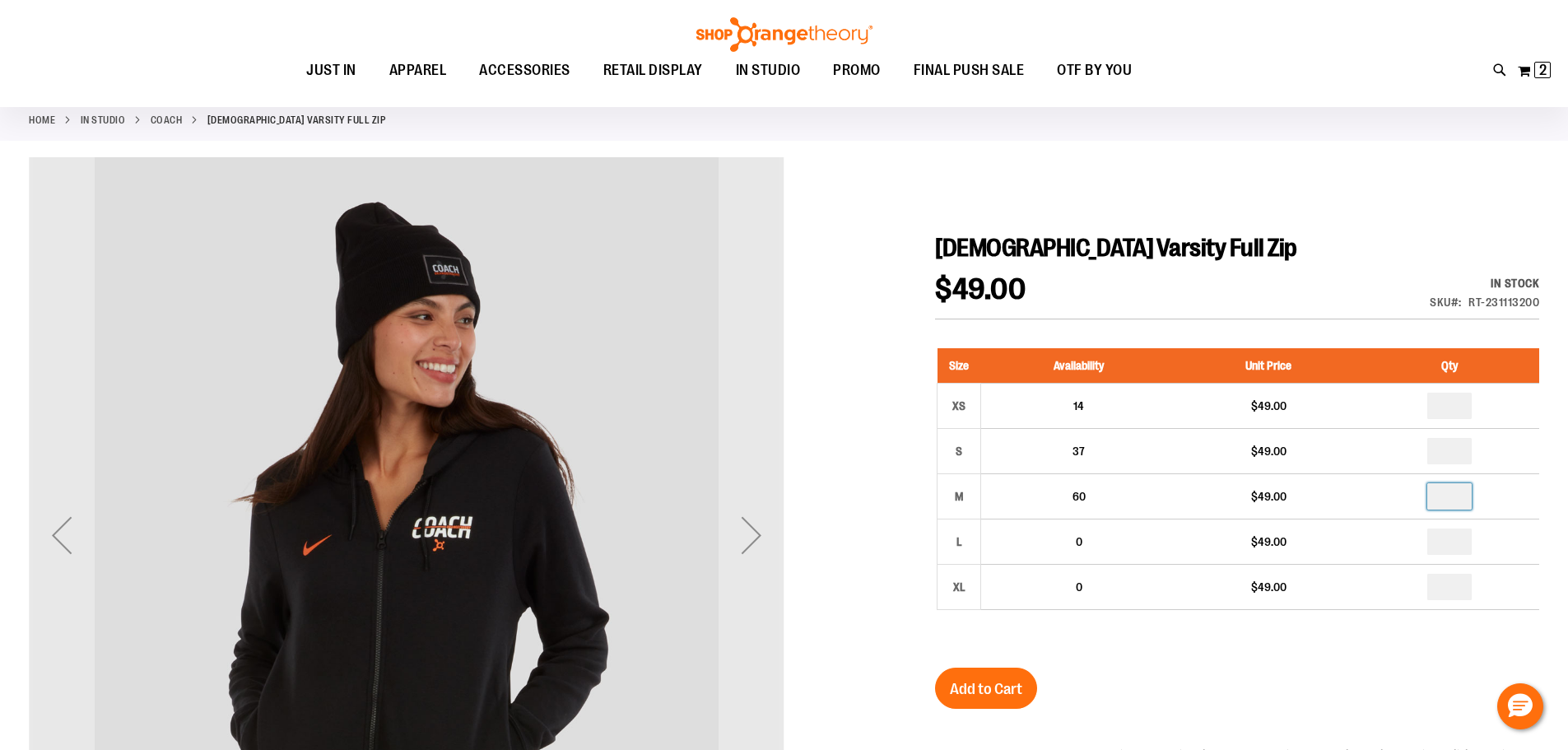
click at [1359, 688] on div "Ladies Varsity Full Zip $49.00 In stock Only %1 left SKU RT-231113200 Size Avai…" at bounding box center [1237, 662] width 605 height 858
click at [998, 690] on span "Add to Cart" at bounding box center [986, 688] width 72 height 18
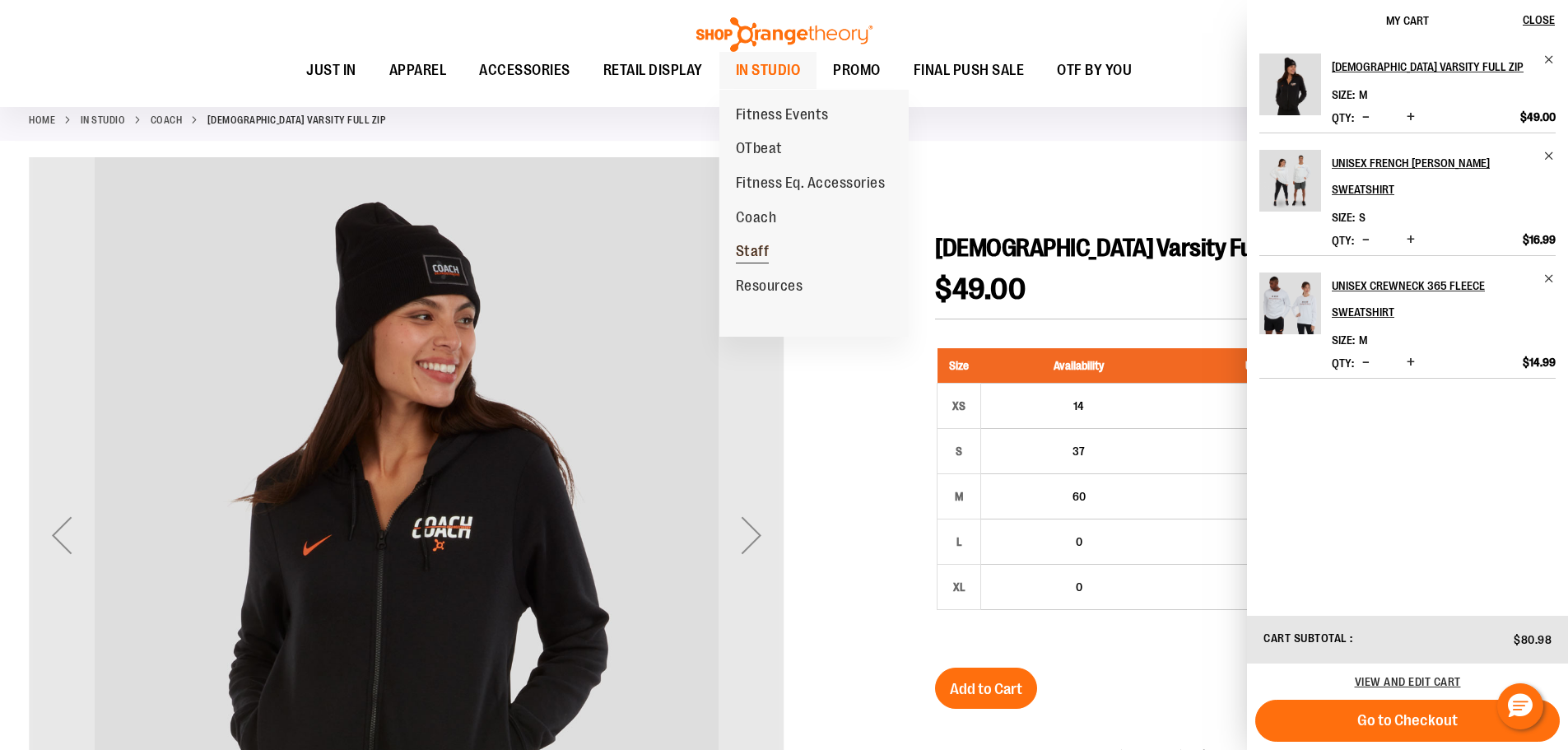
click at [774, 245] on link "Staff" at bounding box center [752, 252] width 67 height 35
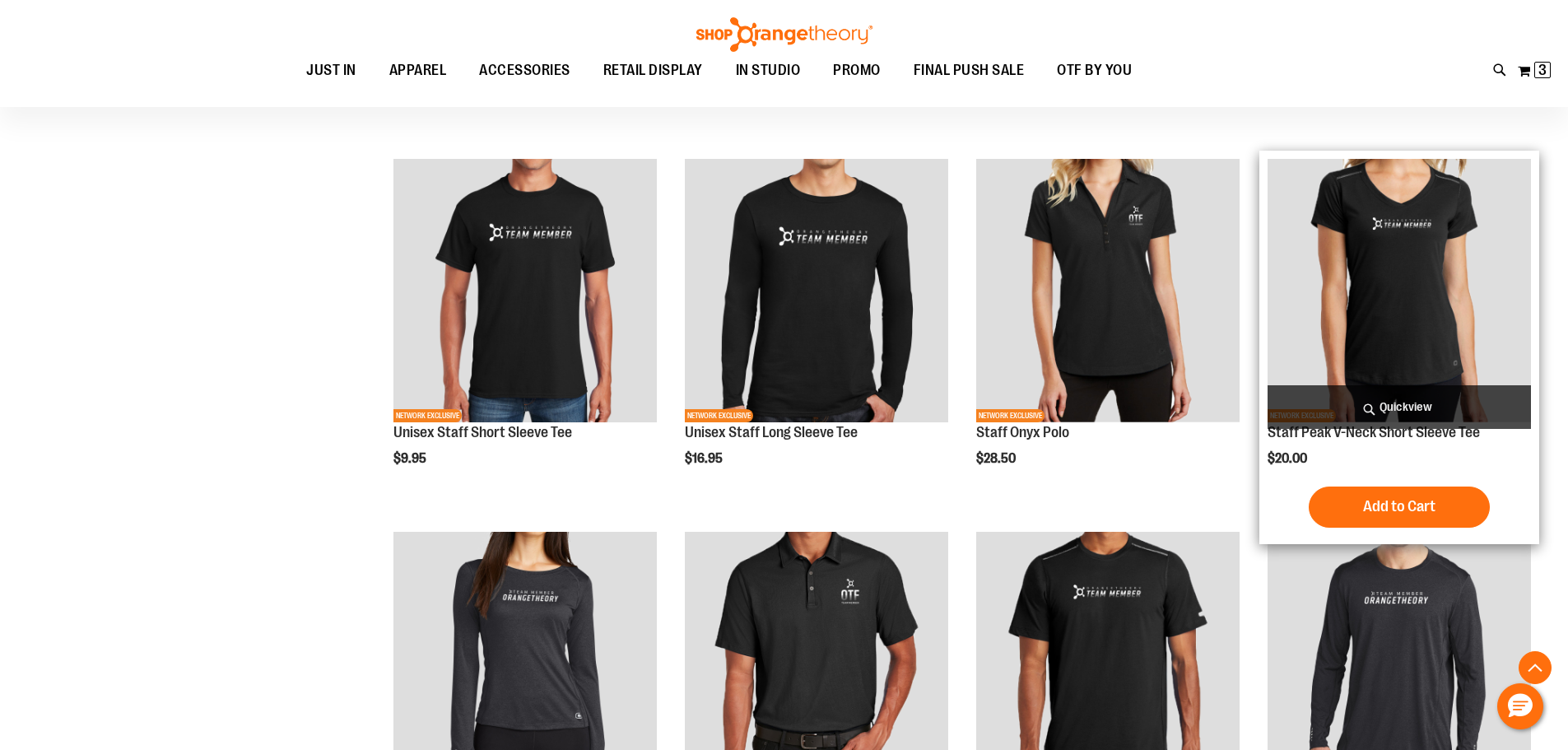
scroll to position [550, 0]
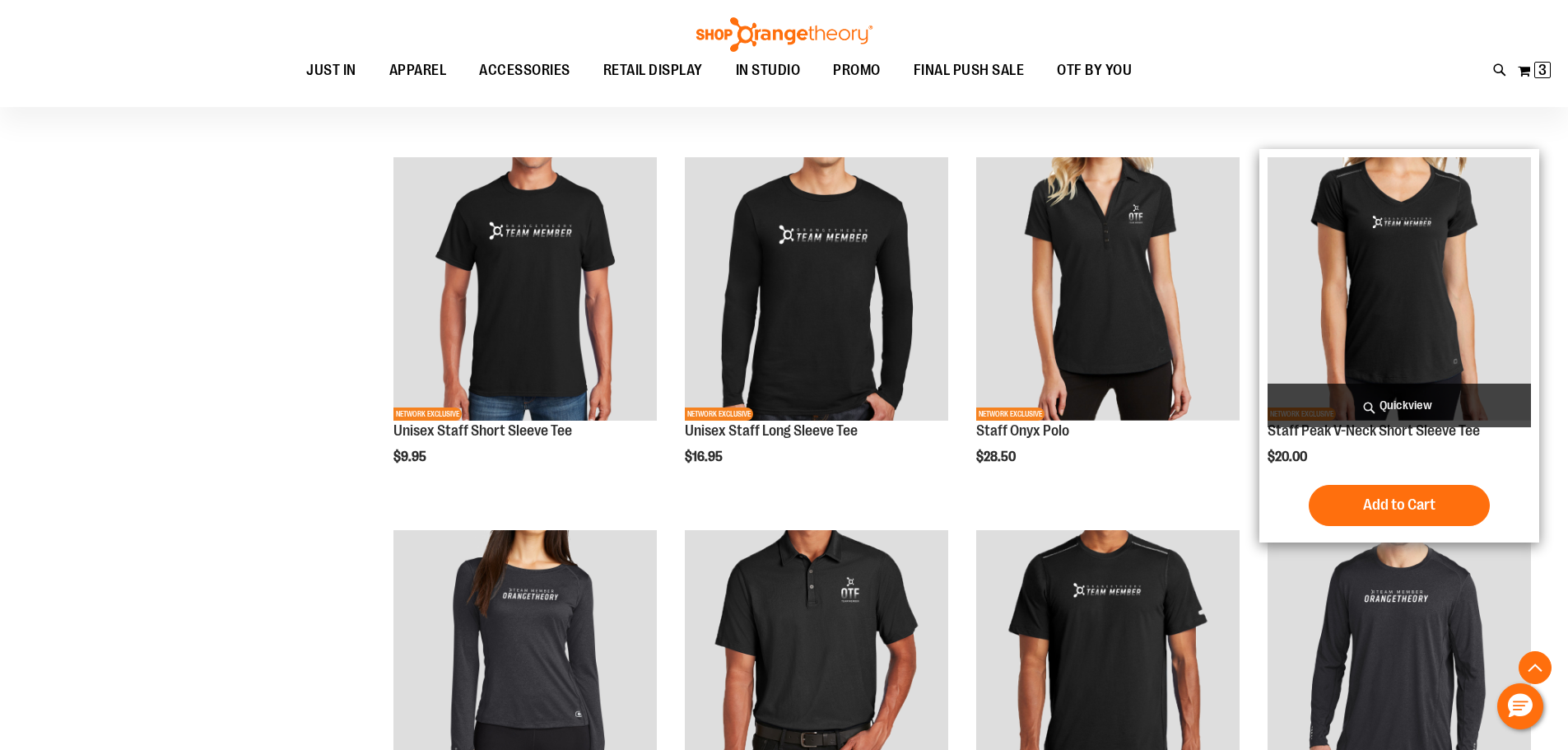
click at [1375, 318] on img "product" at bounding box center [1399, 288] width 263 height 263
click at [1397, 268] on img "product" at bounding box center [1399, 288] width 263 height 263
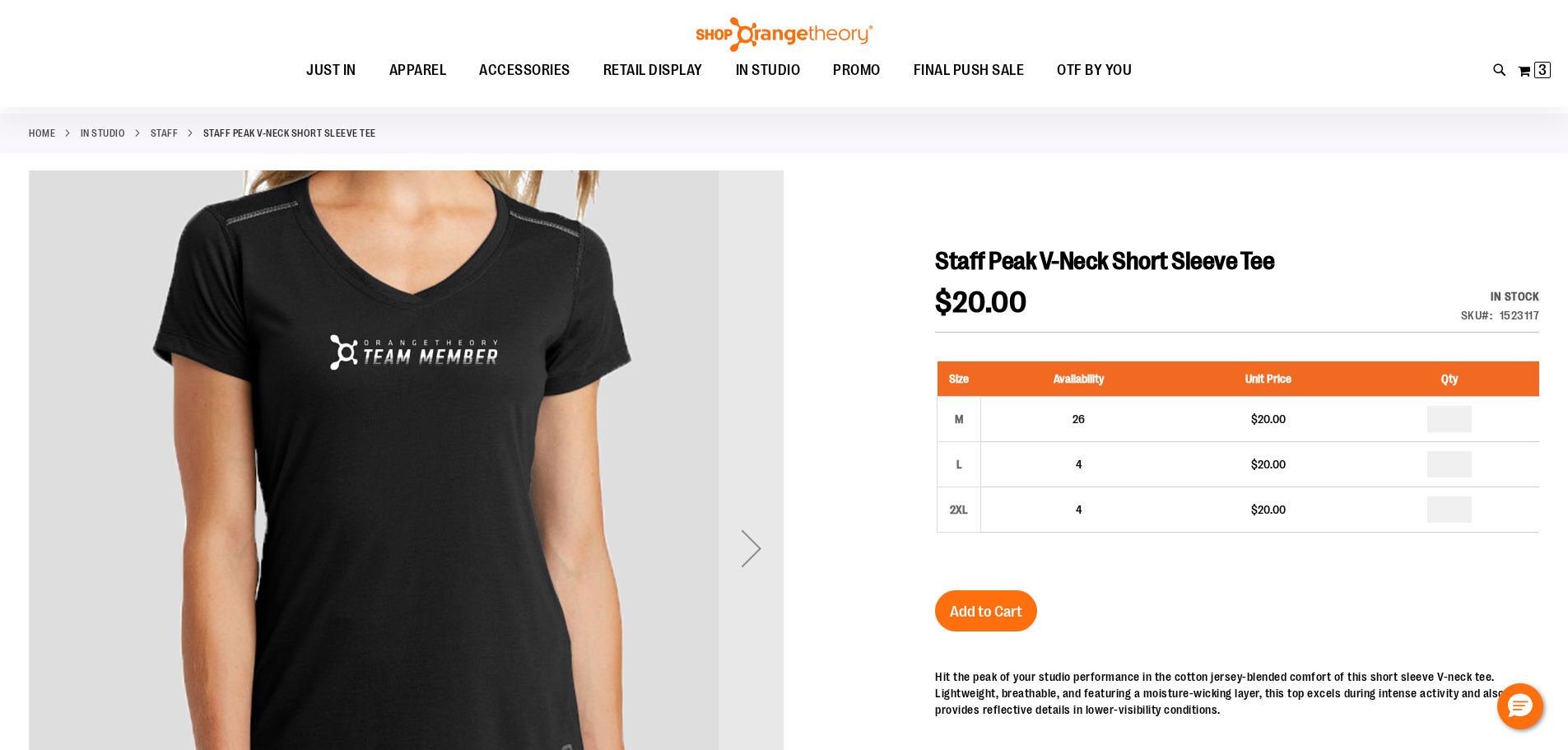
scroll to position [164, 0]
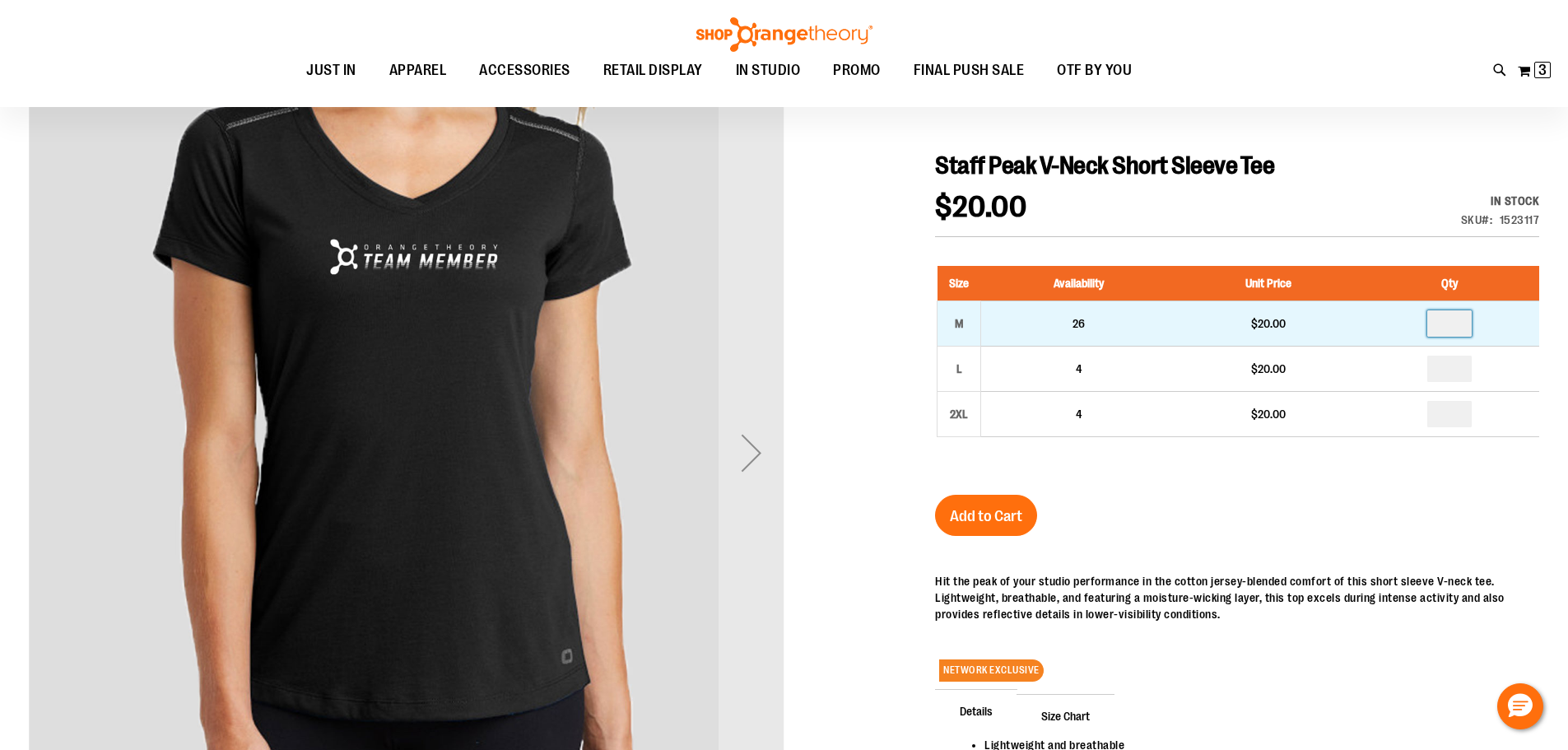
click at [1463, 325] on input "number" at bounding box center [1449, 323] width 44 height 26
type input "*"
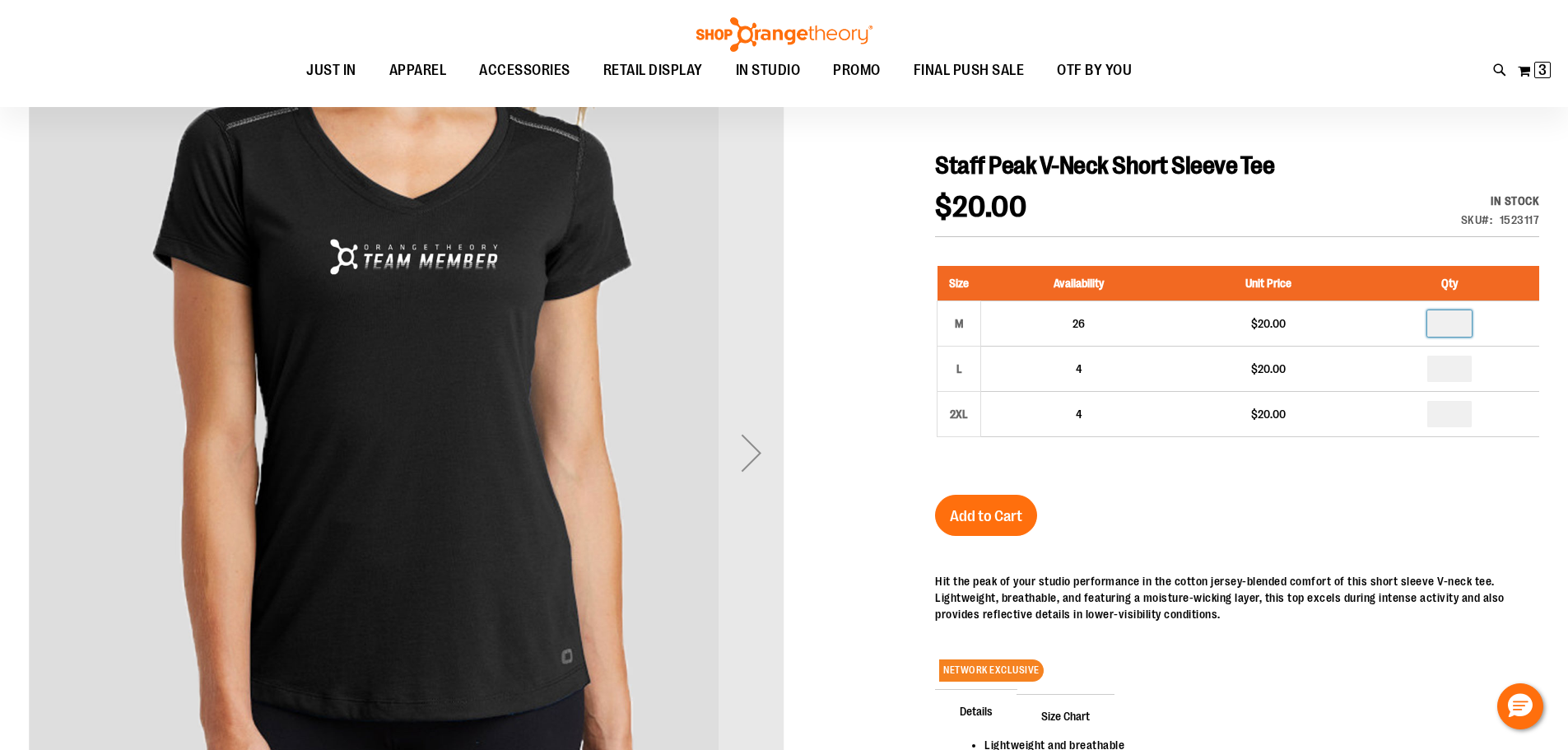
click at [1456, 502] on div "Staff Peak V-Neck Short Sleeve Tee $20.00 In stock Only %1 left SKU 1523117 Siz…" at bounding box center [1237, 543] width 605 height 785
click at [984, 520] on span "Add to Cart" at bounding box center [986, 516] width 72 height 18
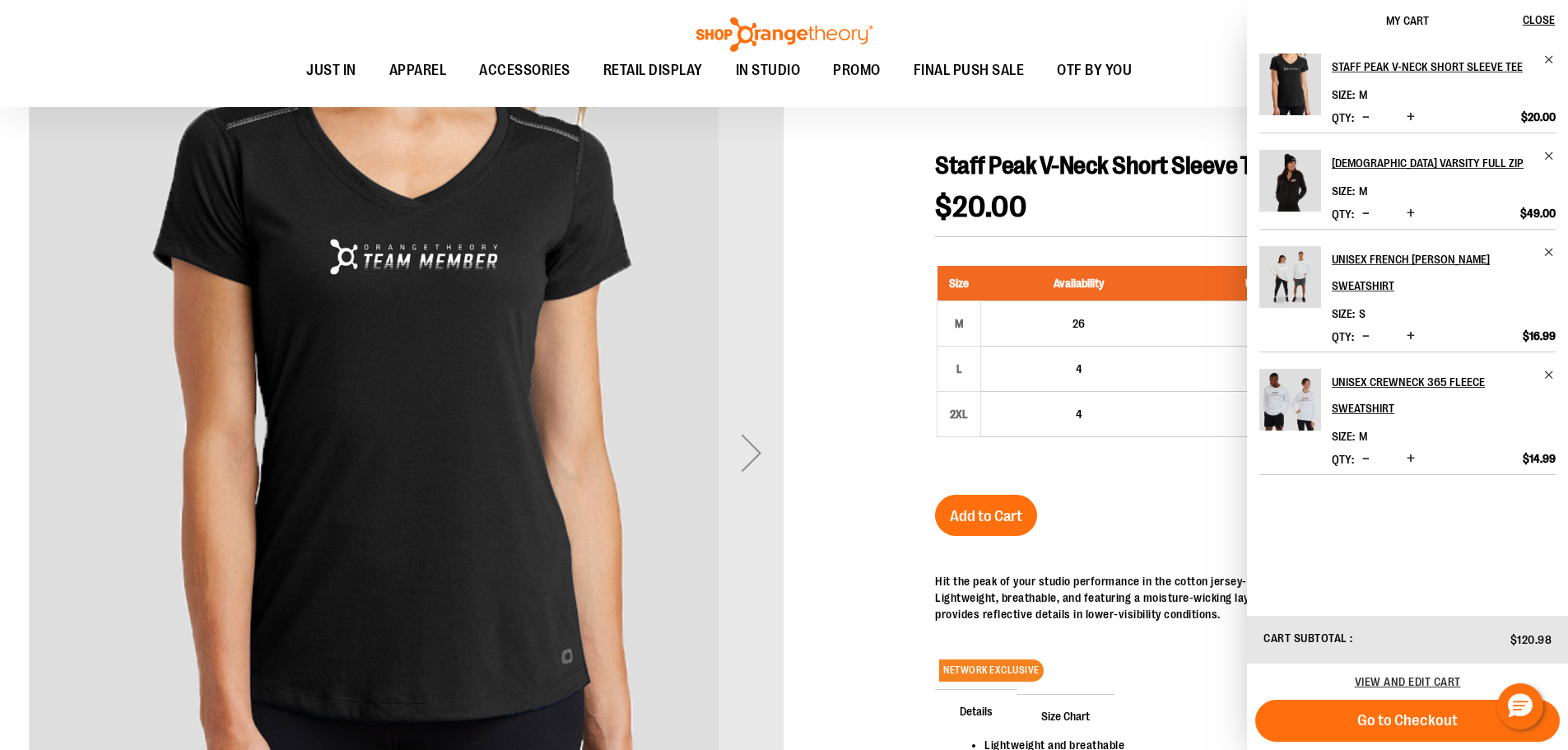
click at [1154, 501] on div "Staff Peak V-Neck Short Sleeve Tee $20.00 In stock Only %1 left SKU 1523117 Siz…" at bounding box center [1237, 543] width 605 height 785
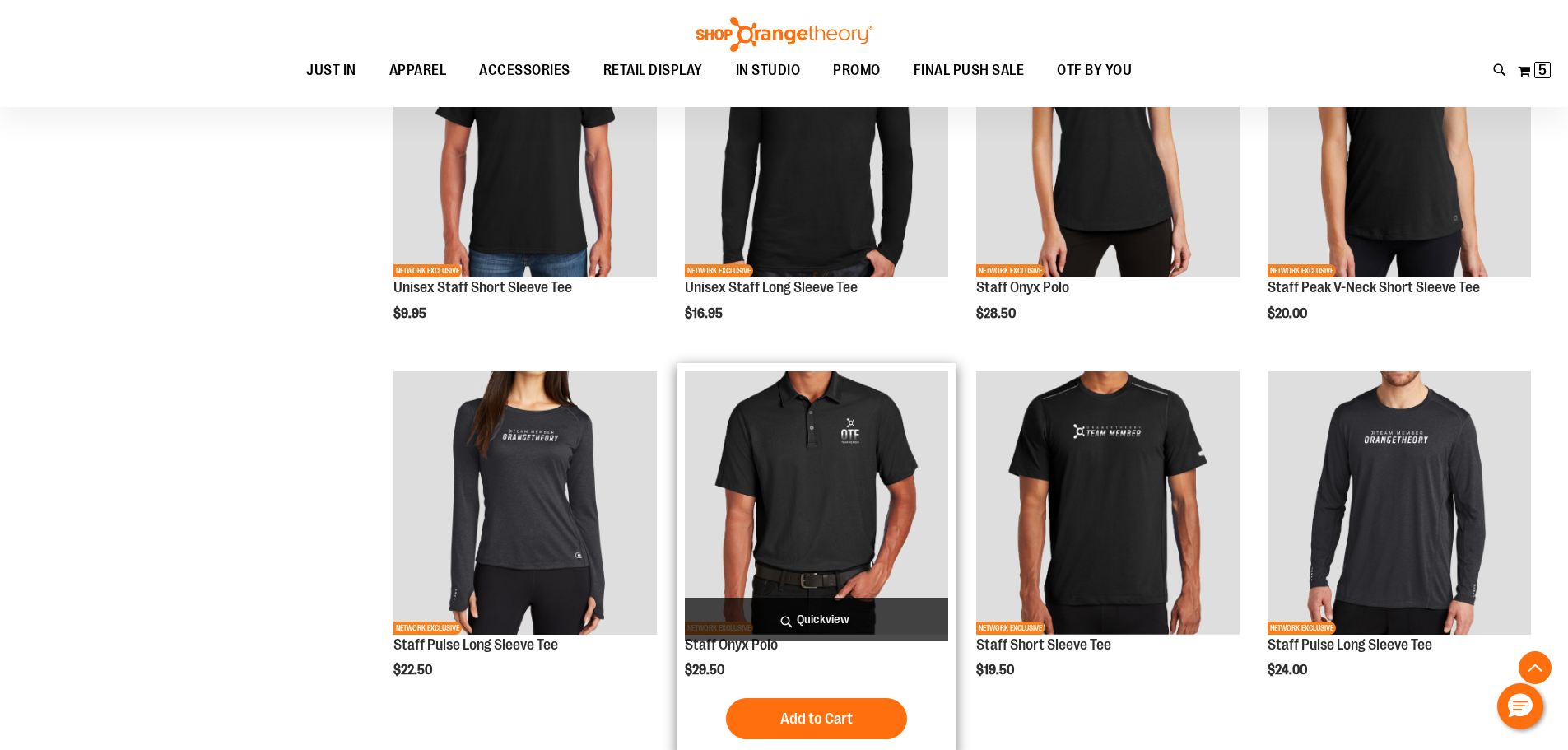
scroll to position [683, 0]
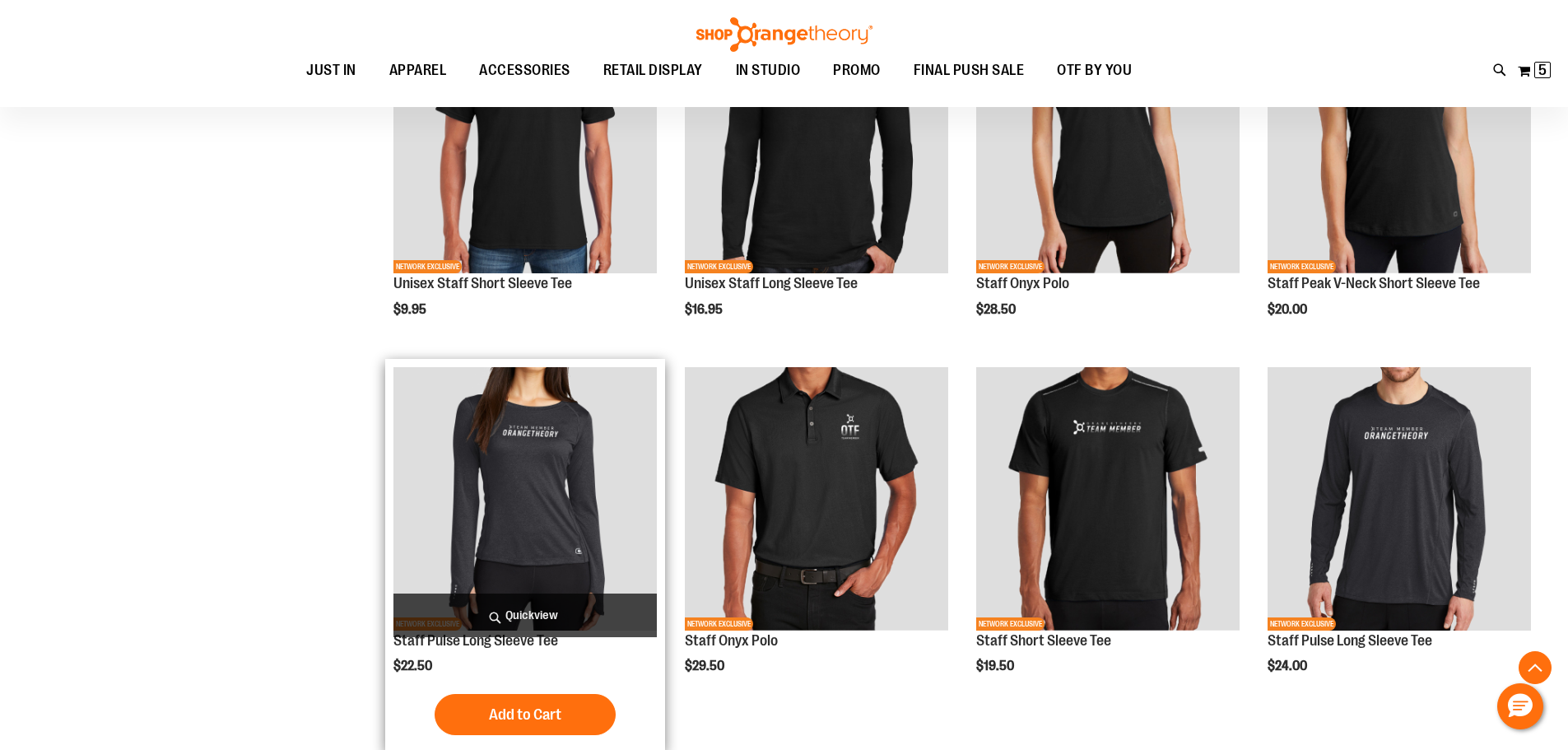
click at [523, 487] on img "product" at bounding box center [525, 498] width 263 height 263
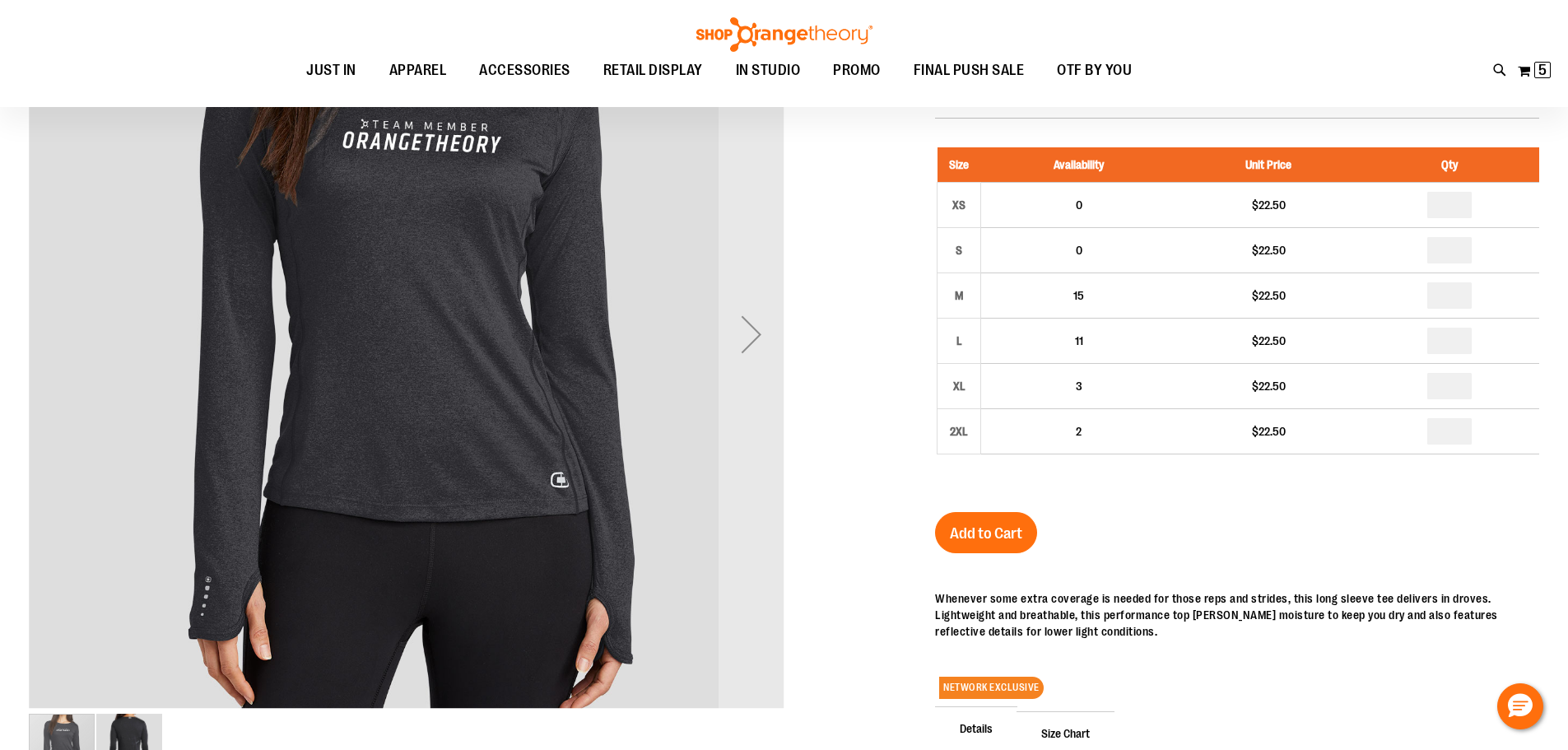
scroll to position [82, 0]
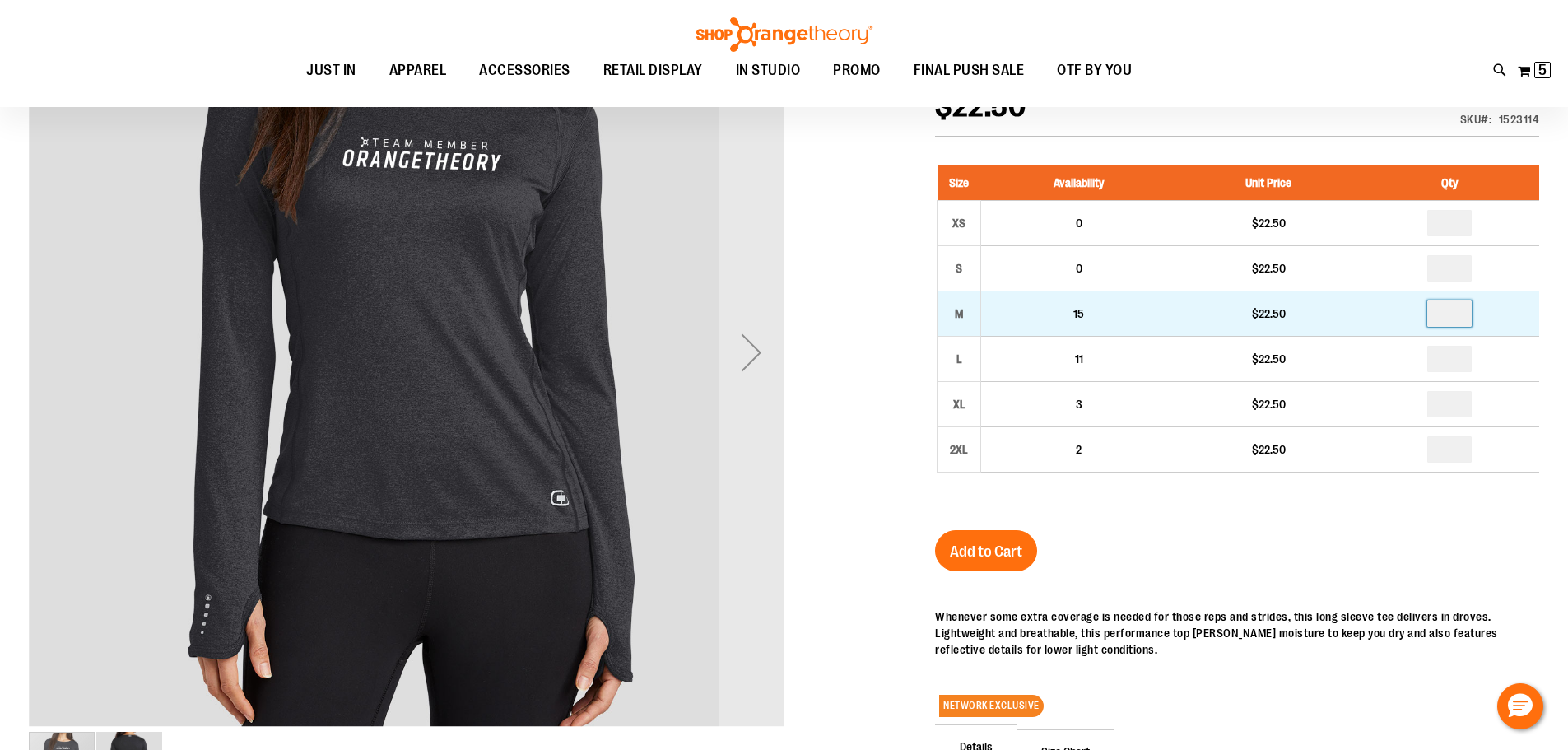
click at [1459, 313] on input "number" at bounding box center [1449, 313] width 44 height 26
type input "*"
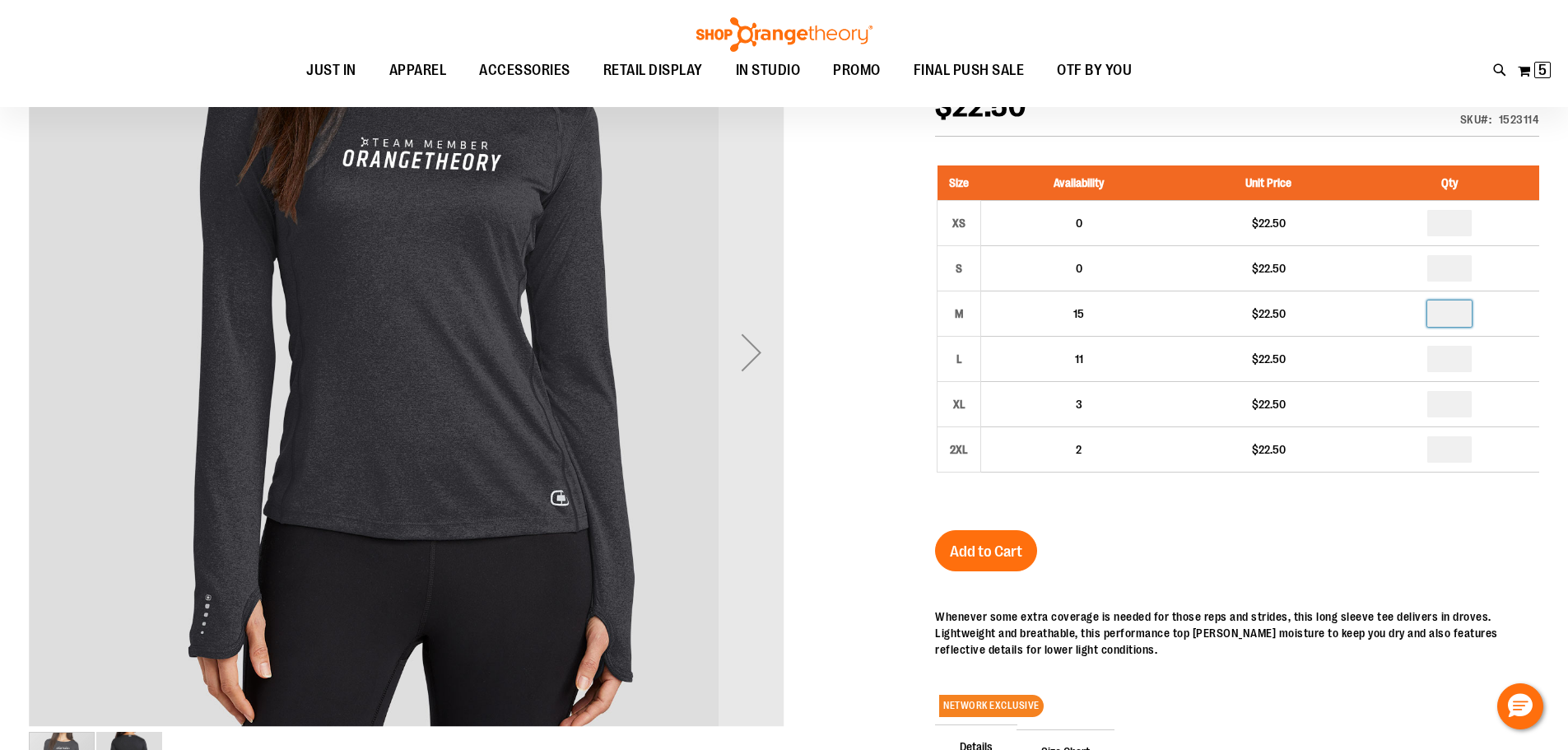
click at [1299, 530] on div "Staff Pulse Long Sleeve Tee $22.50 In stock Only %1 left SKU 1523114 Size Avail…" at bounding box center [1237, 501] width 605 height 903
click at [967, 554] on span "Add to Cart" at bounding box center [986, 551] width 72 height 18
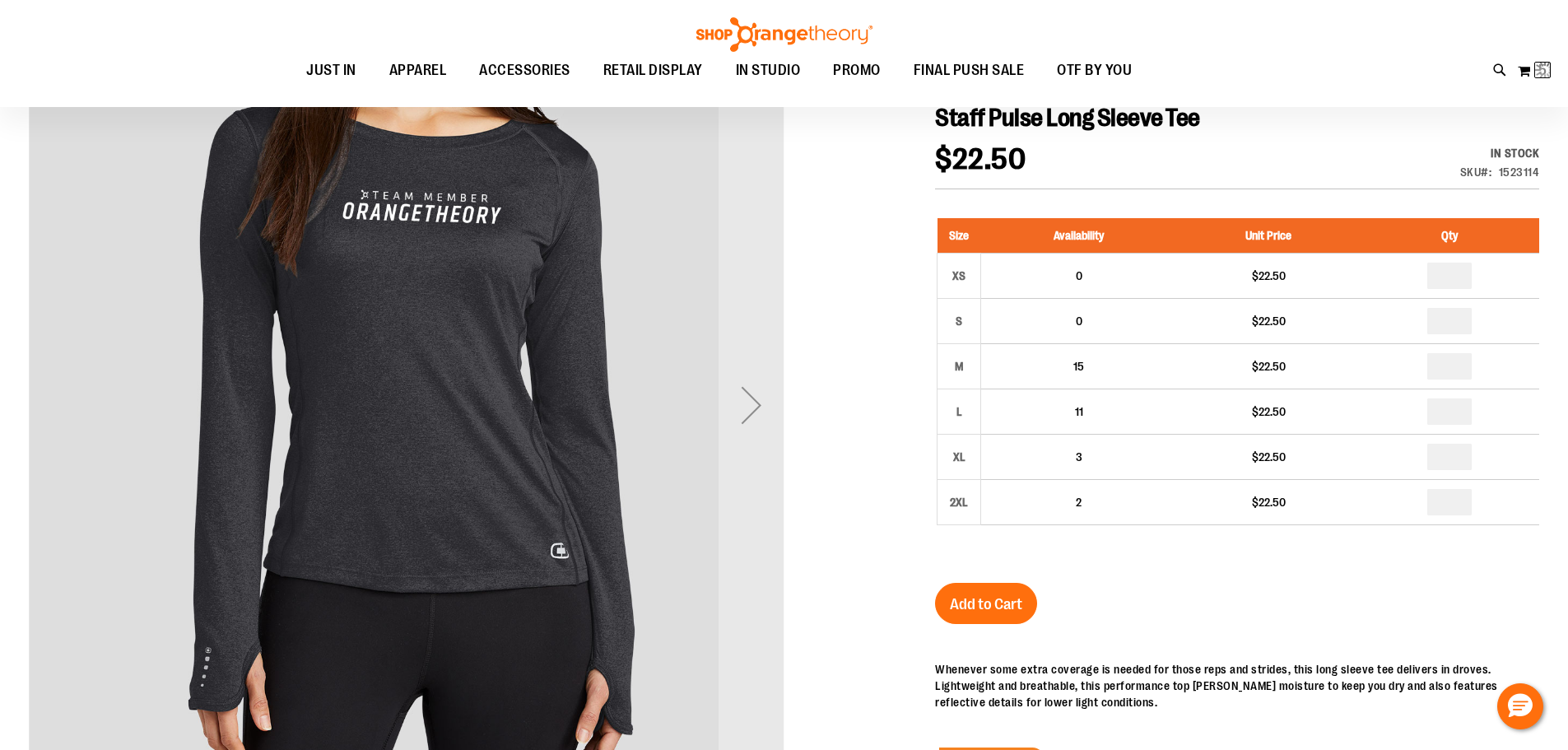
scroll to position [0, 0]
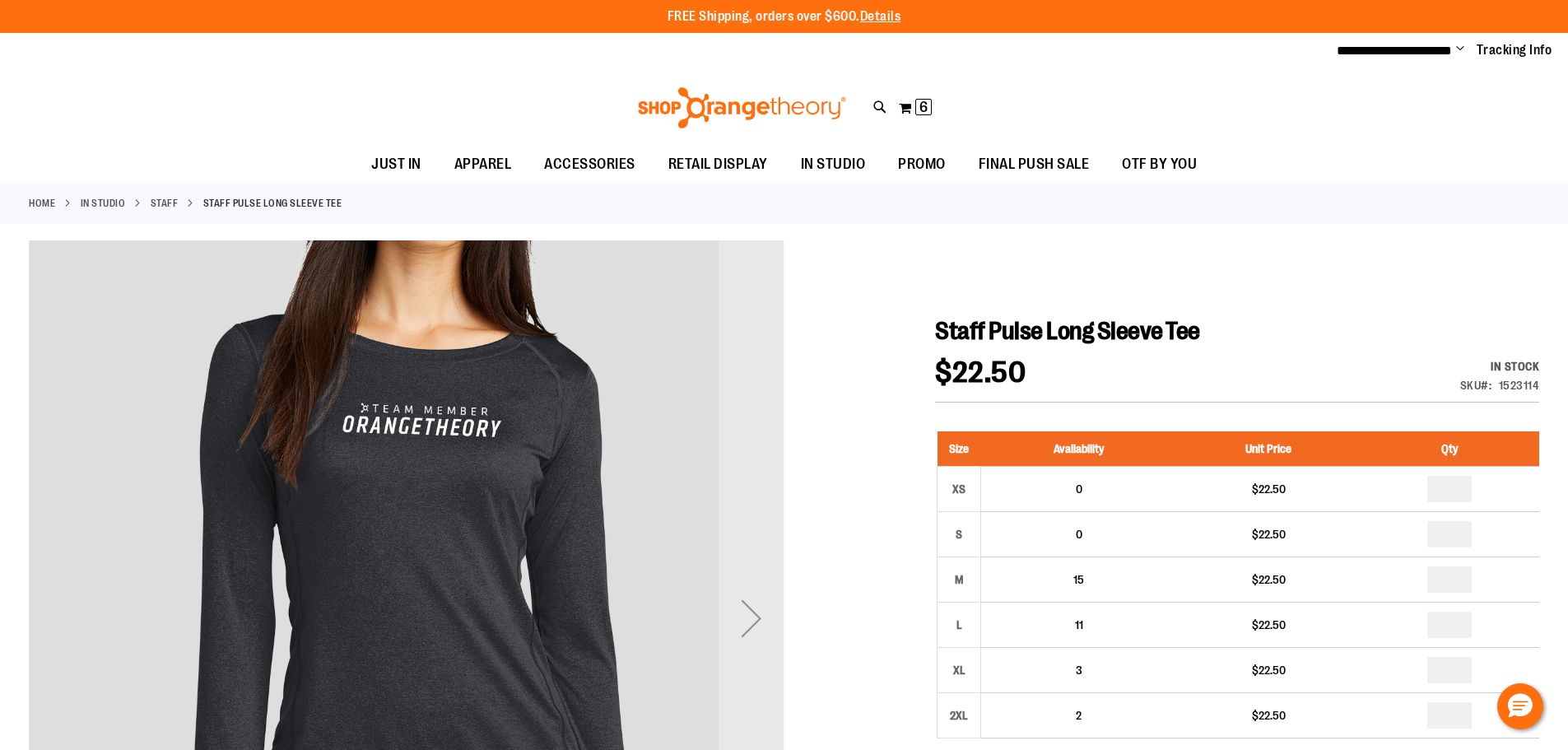
scroll to position [245, 0]
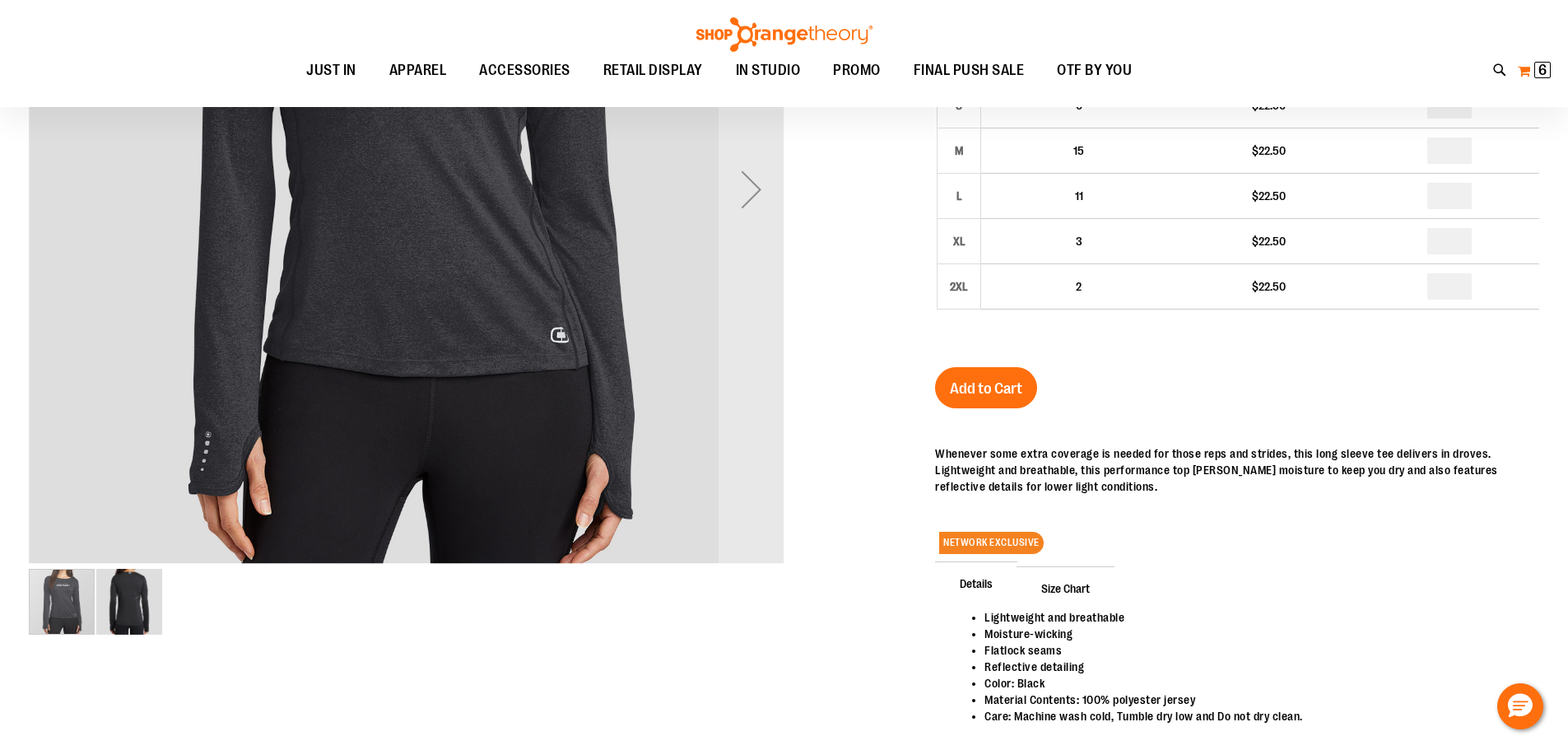
click at [1533, 67] on button "My Cart 6 6 items" at bounding box center [1534, 70] width 35 height 26
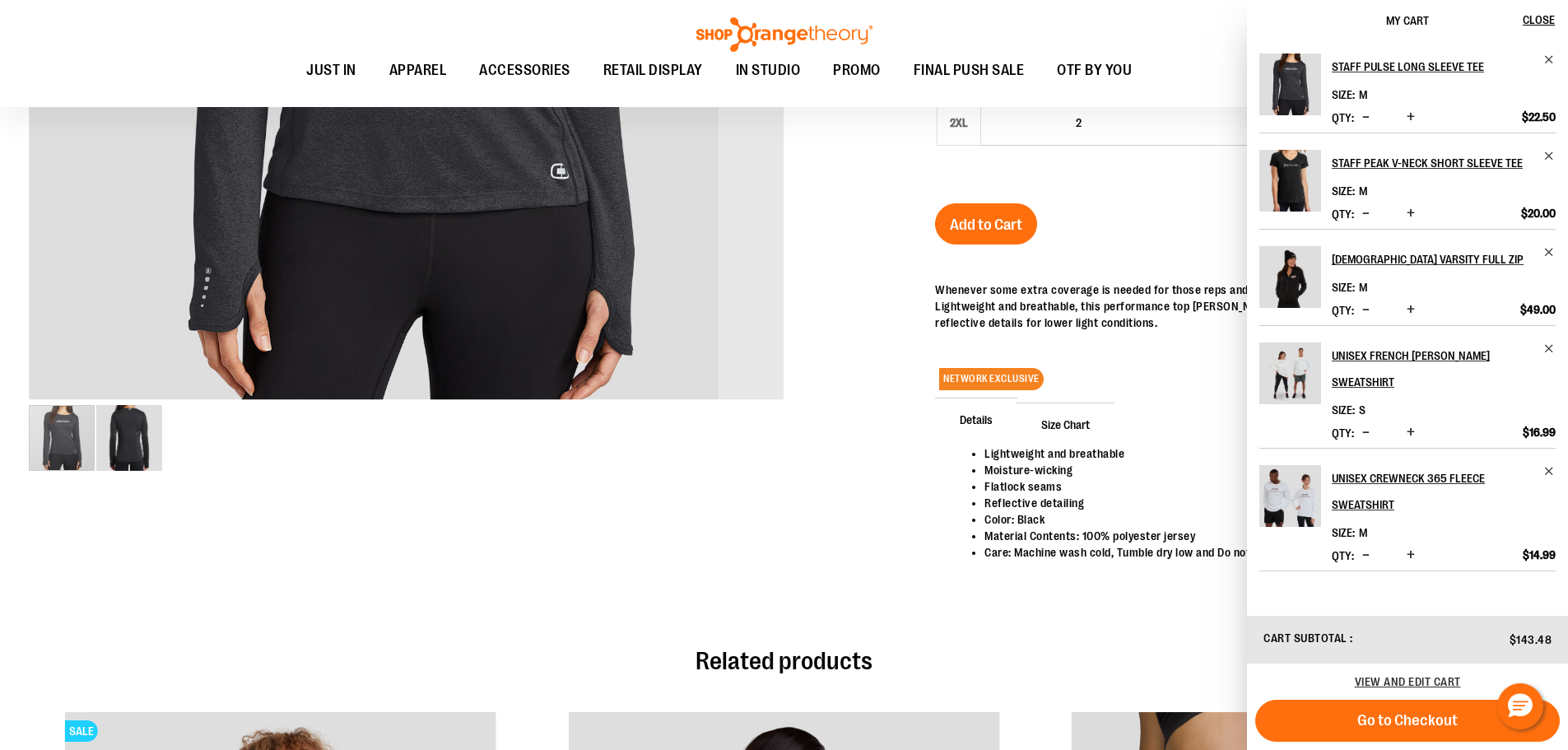
scroll to position [410, 0]
click at [1365, 741] on div "6 items Cart Subtotal $143.48 View and edit cart Go to Checkout" at bounding box center [1407, 683] width 321 height 134
click at [1375, 719] on span "Go to Checkout" at bounding box center [1408, 720] width 100 height 18
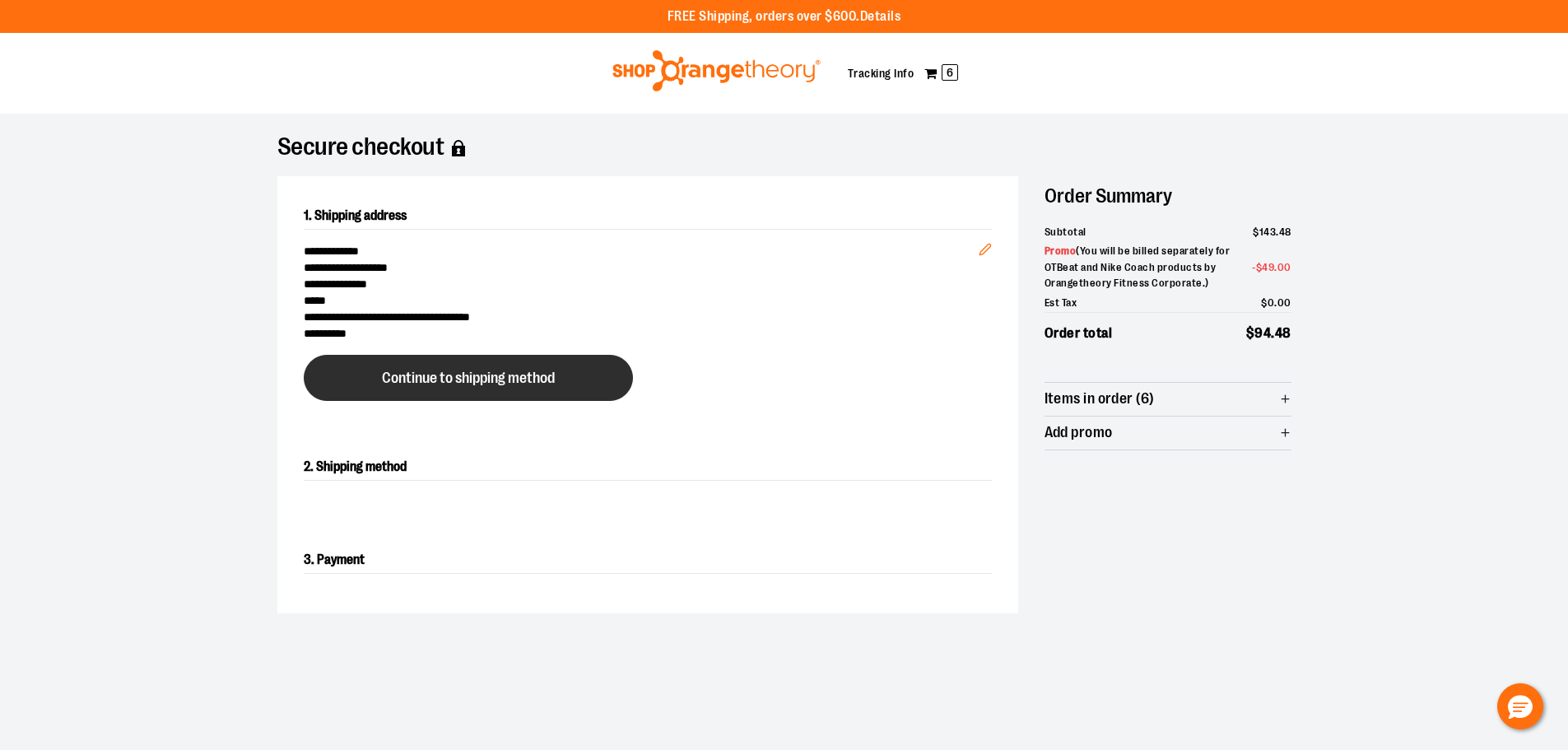
click at [499, 367] on button "Continue to shipping method" at bounding box center [468, 378] width 329 height 46
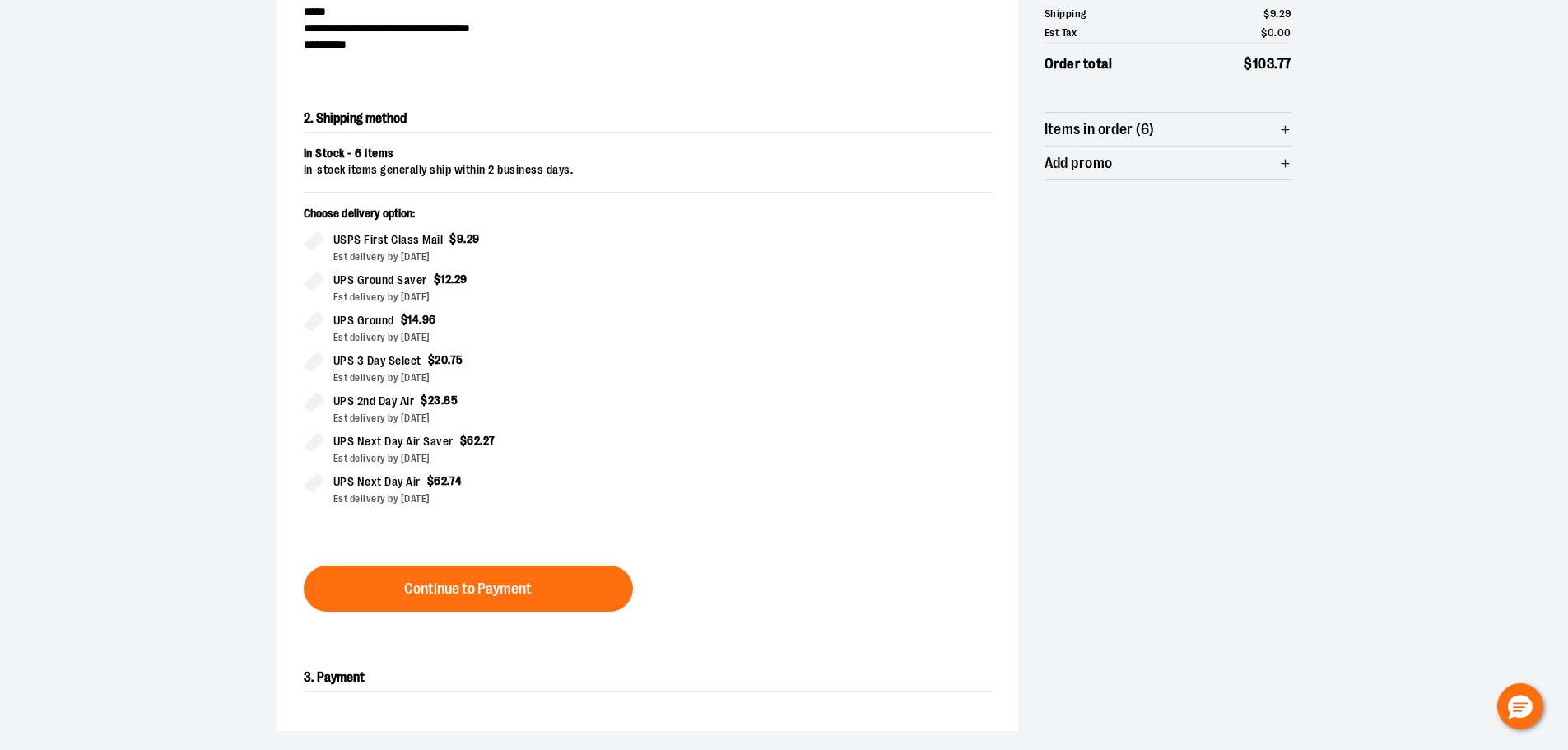
scroll to position [297, 0]
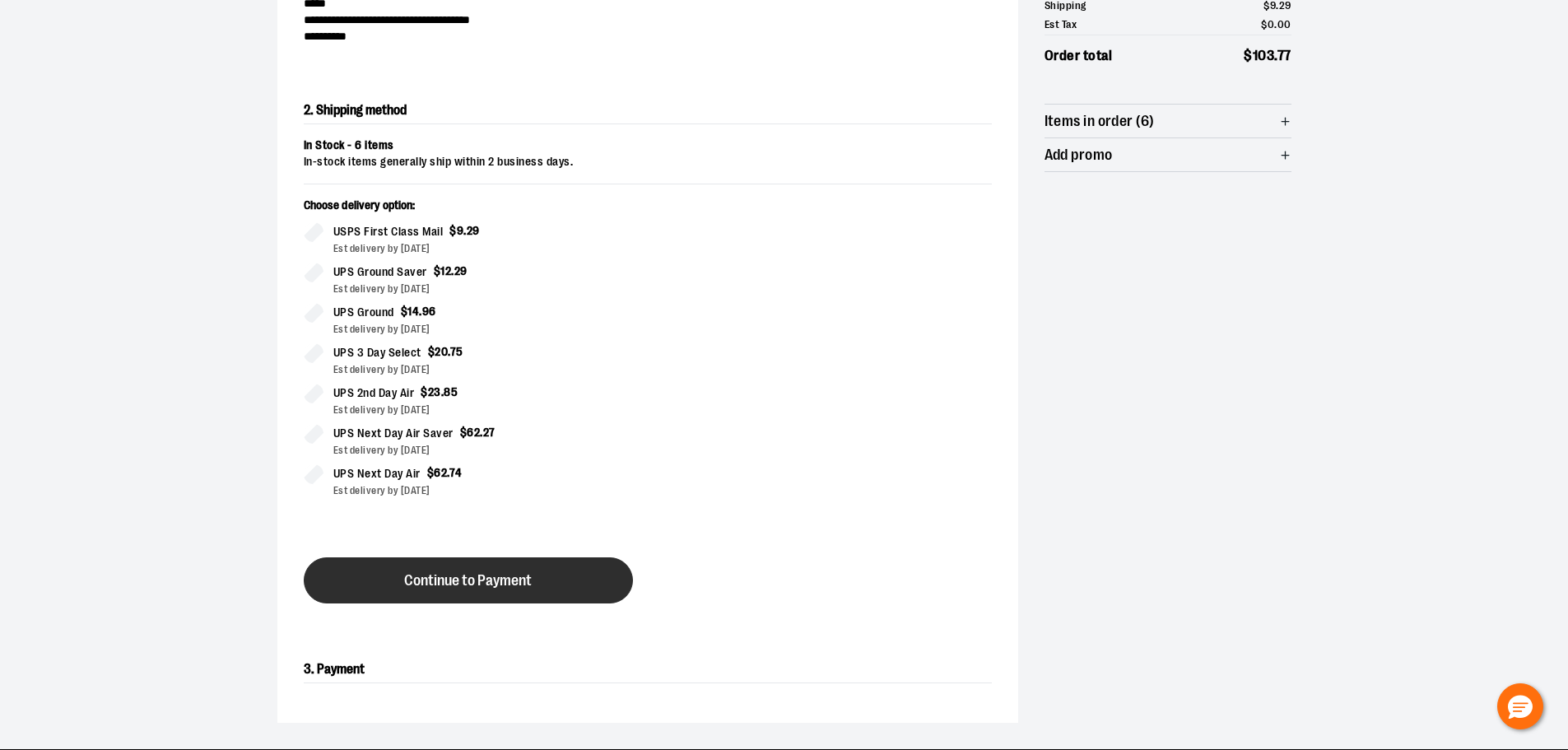
click at [494, 578] on span "Continue to Payment" at bounding box center [468, 580] width 127 height 15
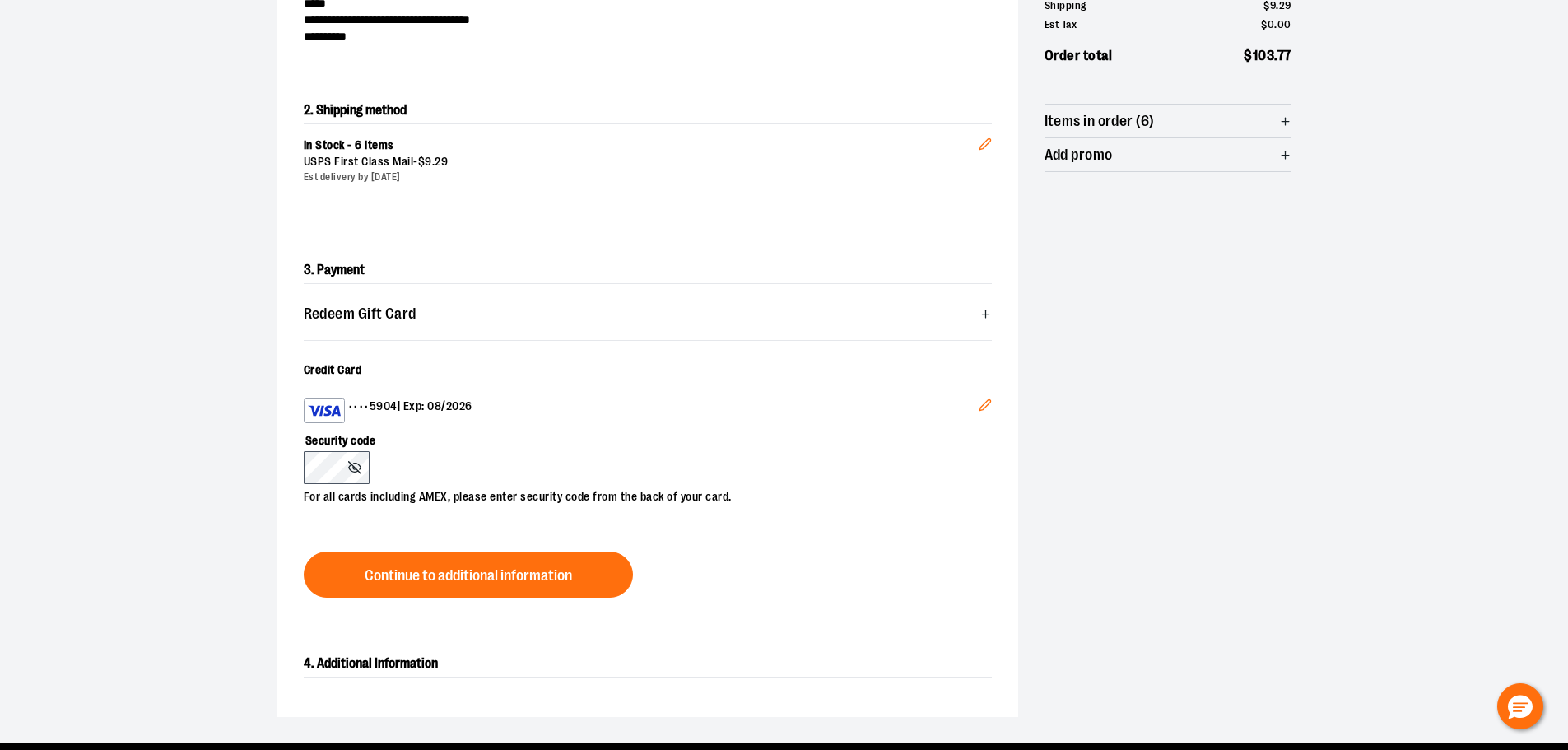
click at [987, 402] on icon "Edit" at bounding box center [986, 405] width 14 height 13
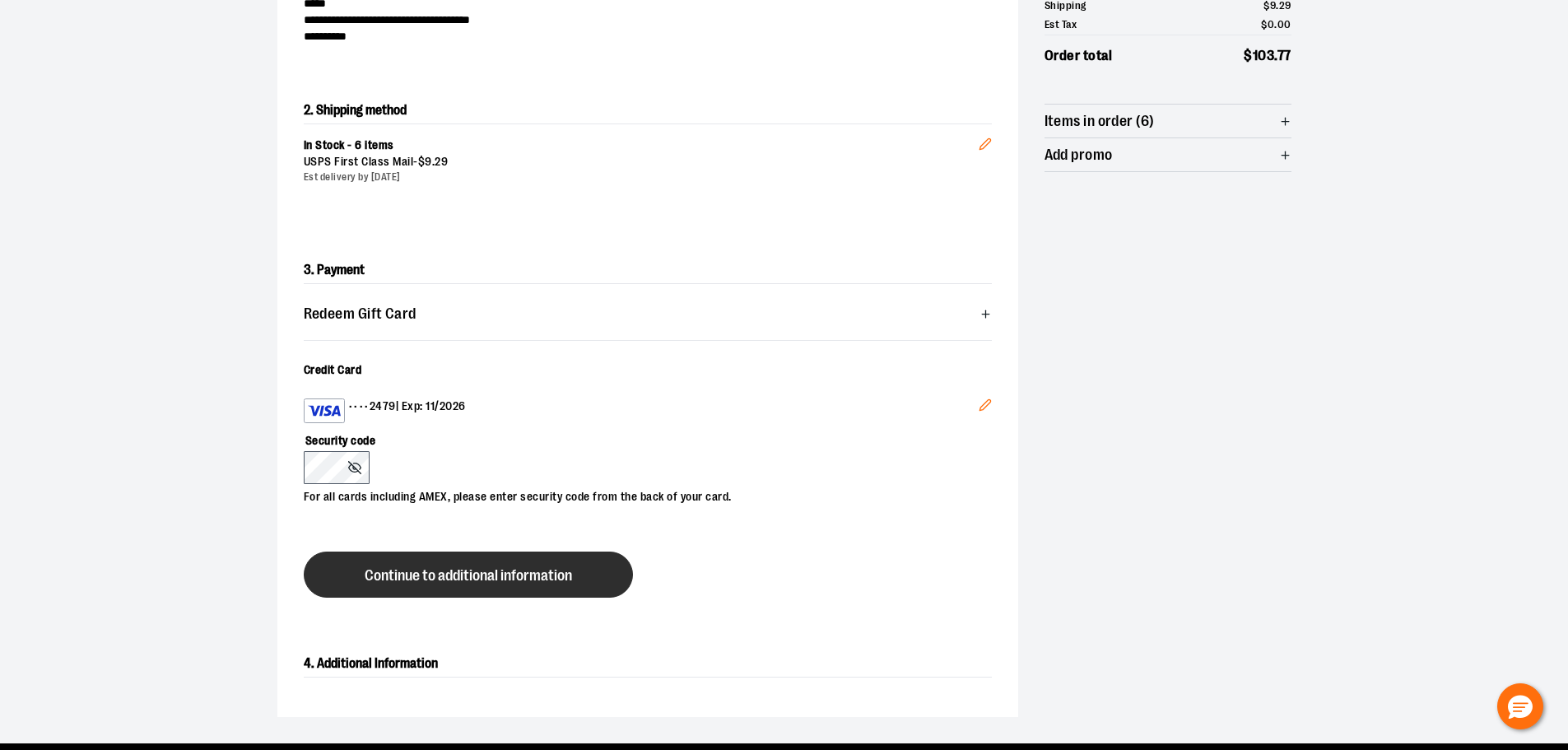
click at [357, 585] on button "Continue to additional information" at bounding box center [468, 575] width 329 height 46
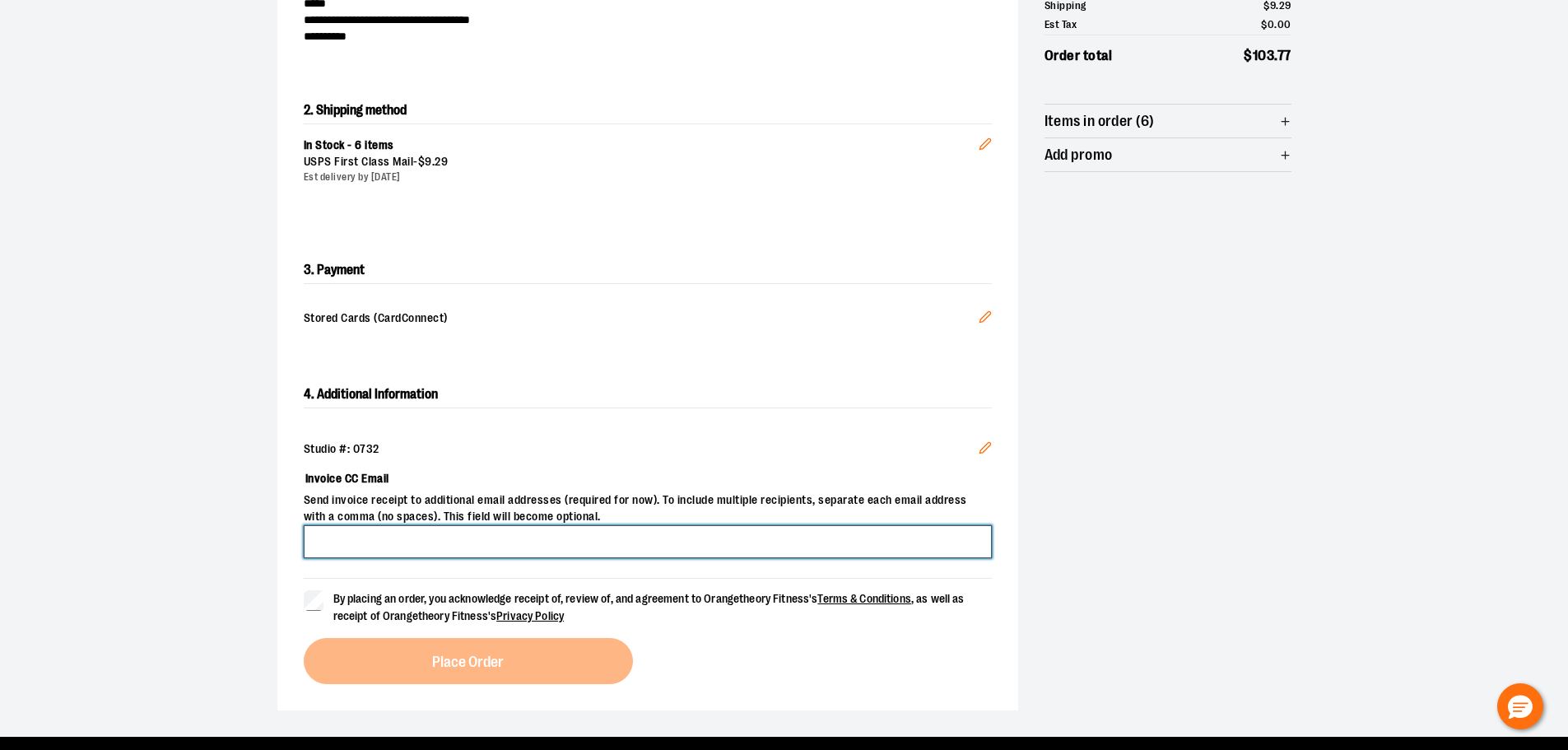
click at [342, 549] on input "Invoice CC Email" at bounding box center [648, 542] width 689 height 33
type input "**********"
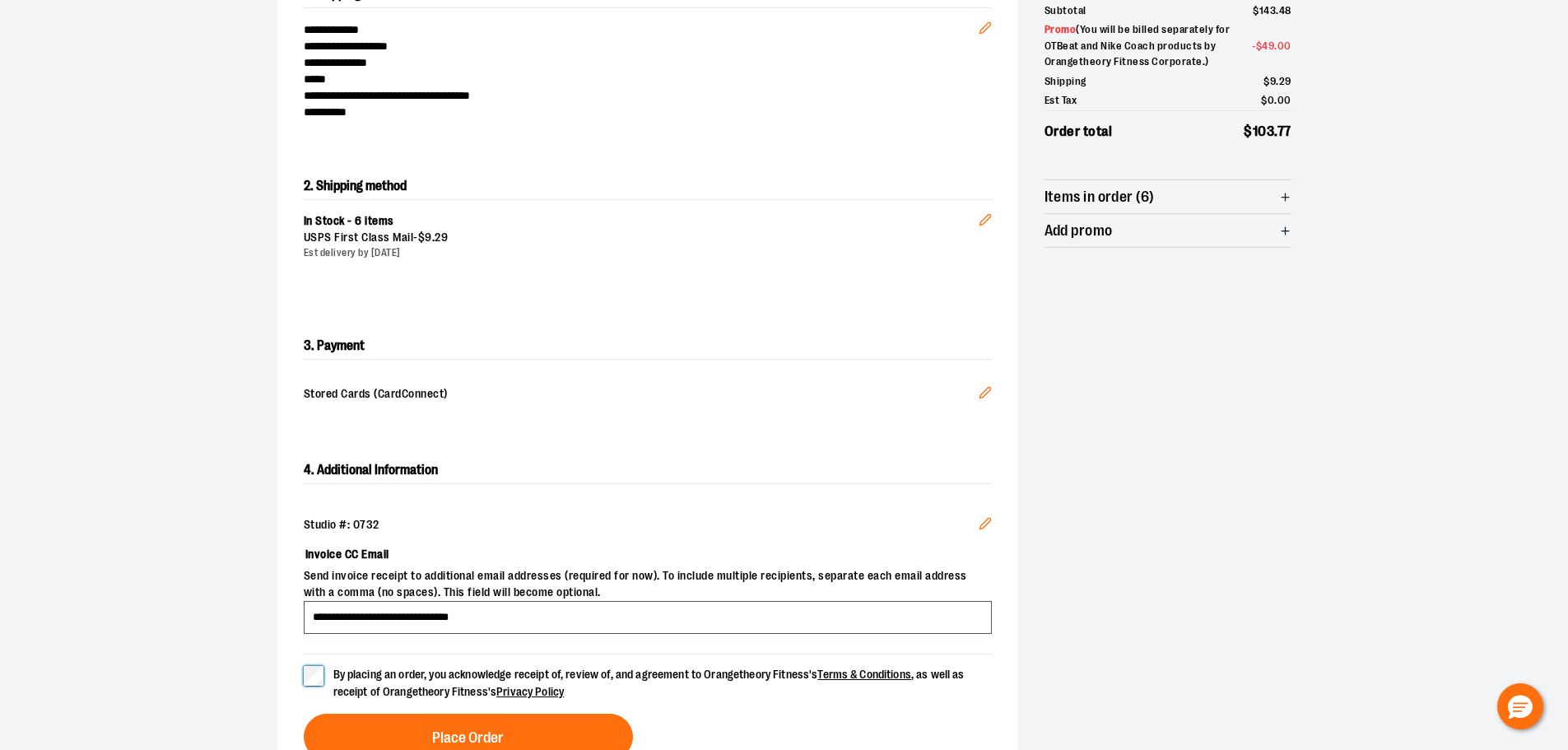
scroll to position [380, 0]
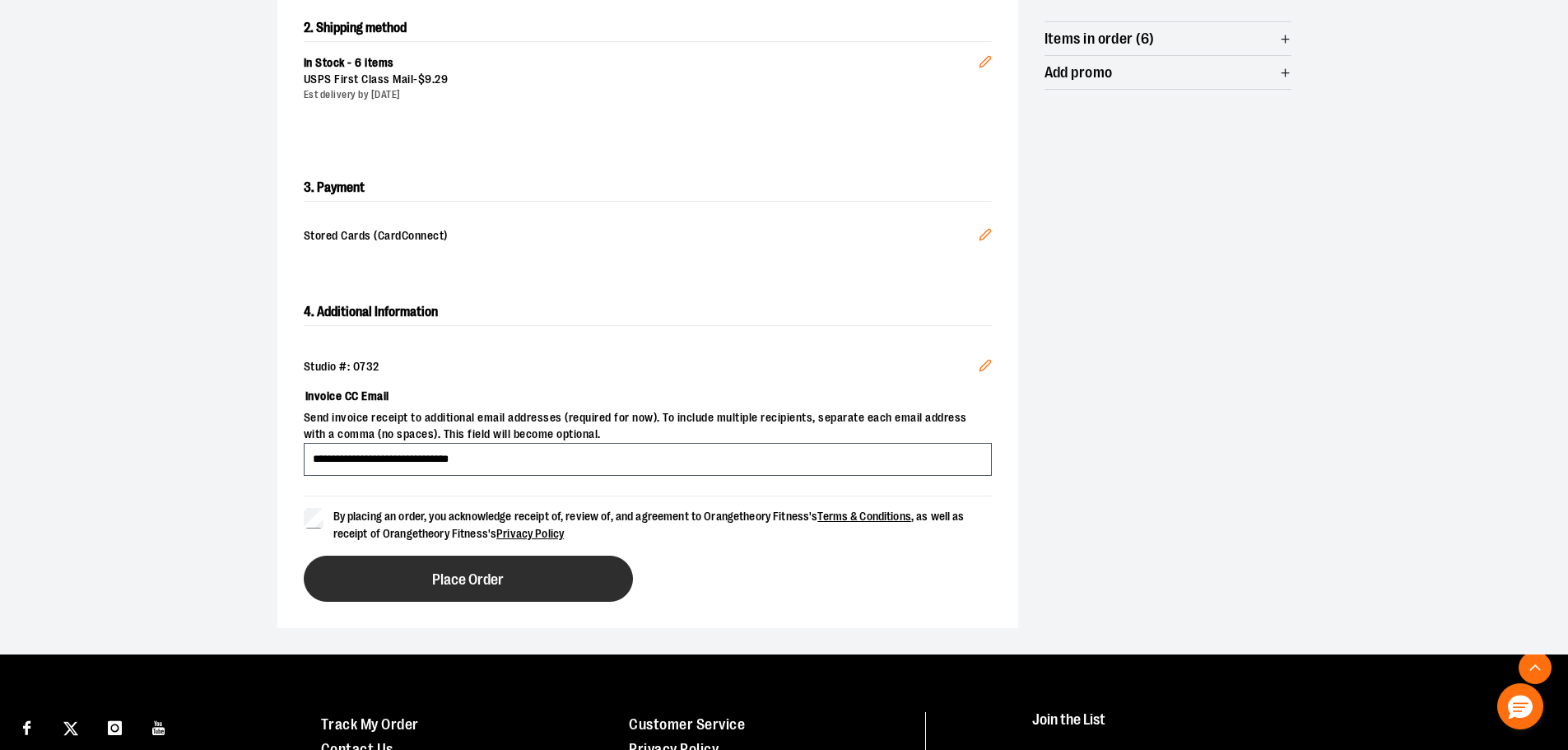
click at [510, 588] on button "Place Order" at bounding box center [468, 578] width 329 height 46
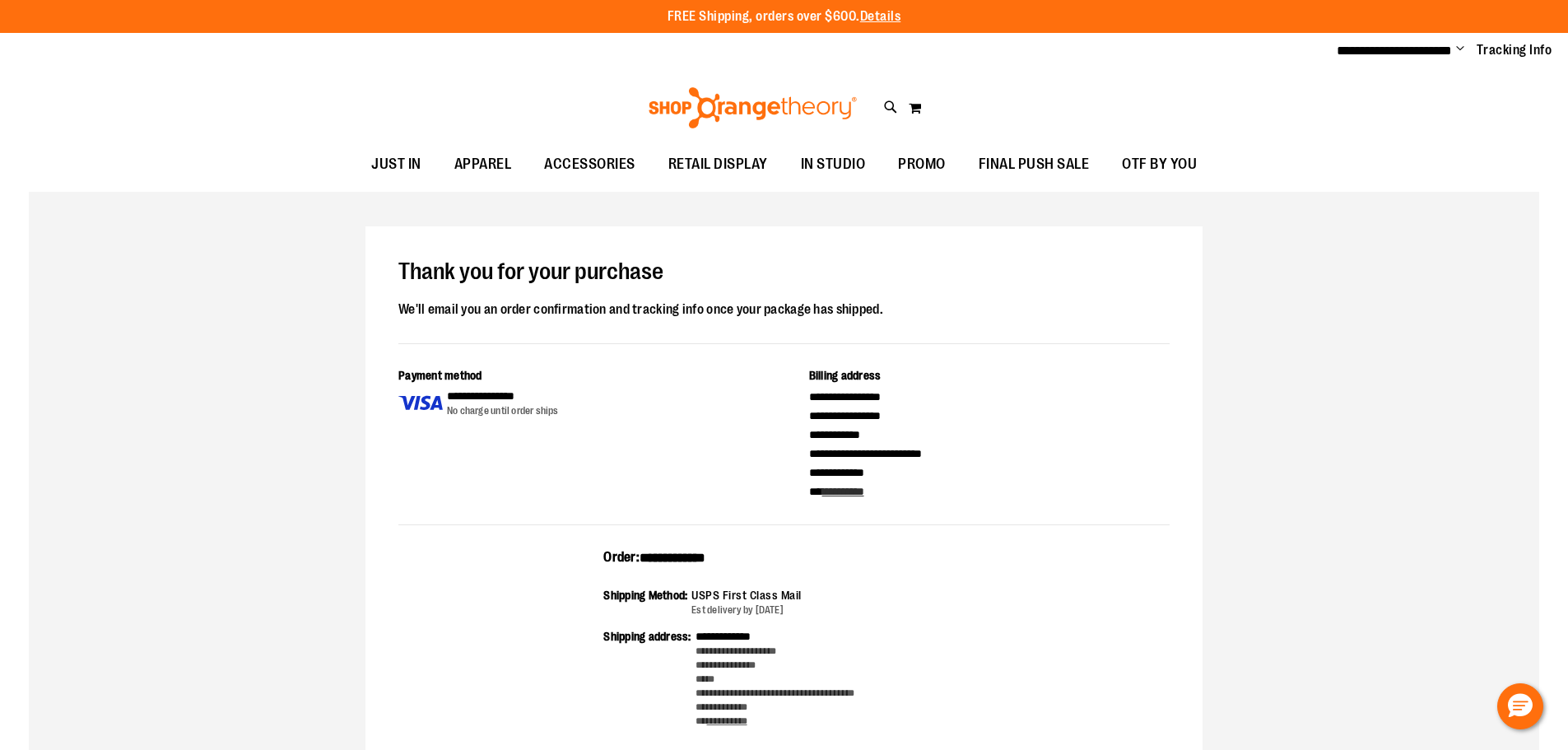
click at [1461, 49] on span "Change" at bounding box center [1460, 50] width 9 height 15
click at [1426, 115] on link "Sign Out" at bounding box center [1401, 111] width 144 height 31
